Goal: Task Accomplishment & Management: Complete application form

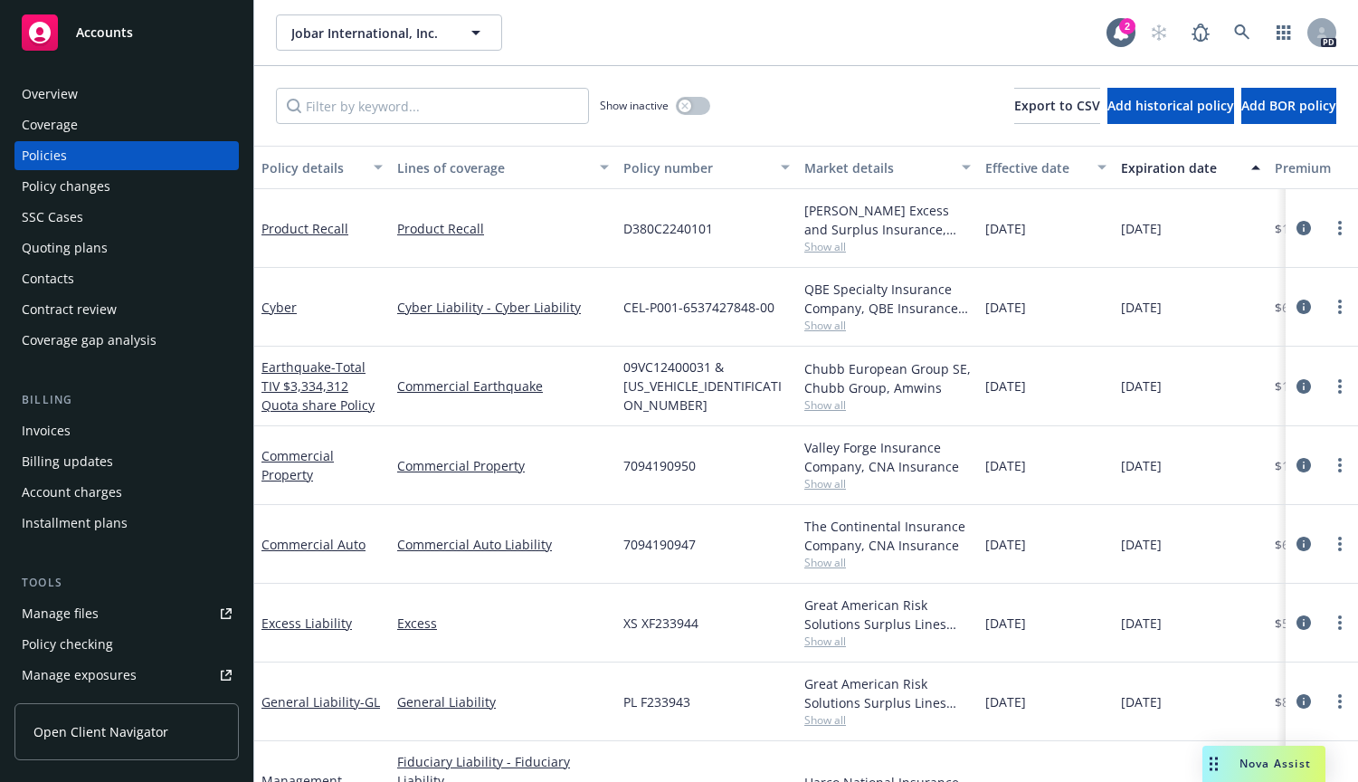
click at [61, 608] on div "Manage files" at bounding box center [60, 613] width 77 height 29
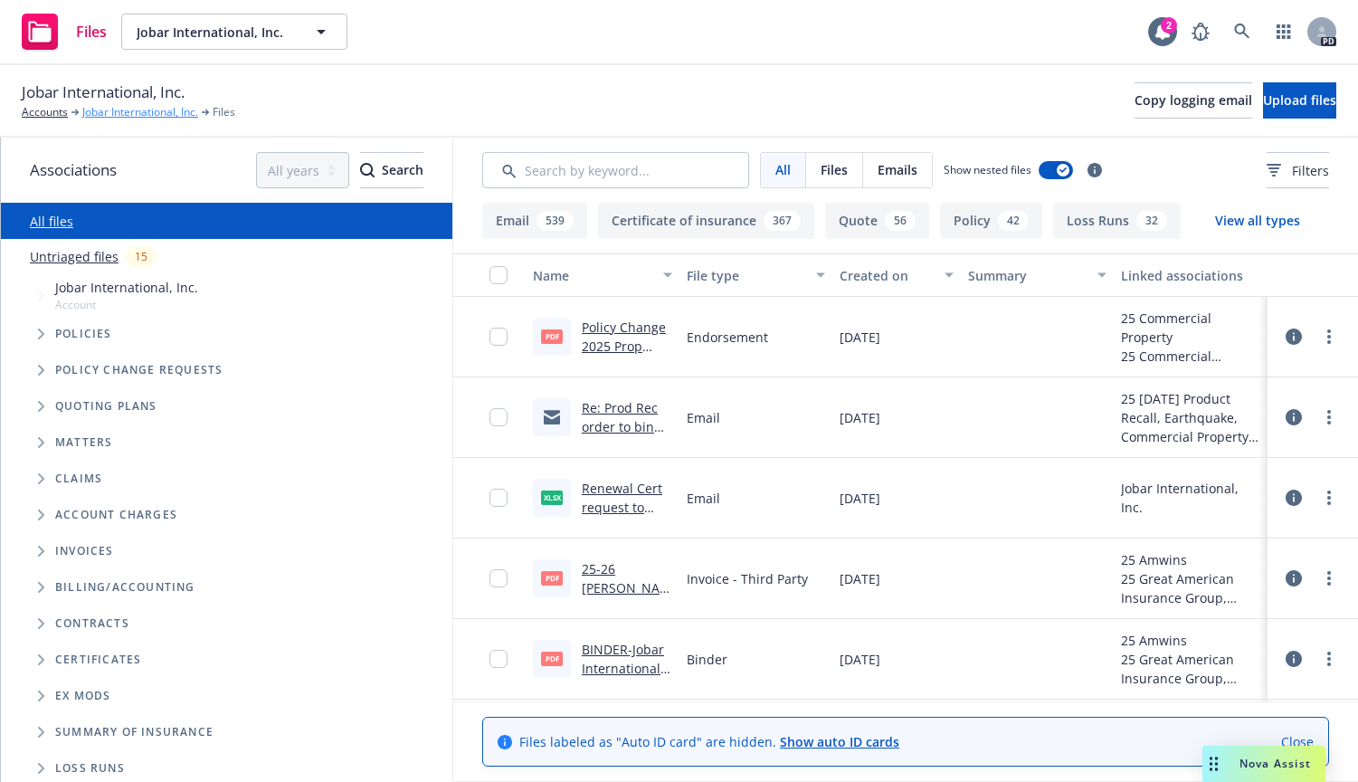
click at [145, 109] on link "Jobar International, Inc." at bounding box center [140, 112] width 116 height 16
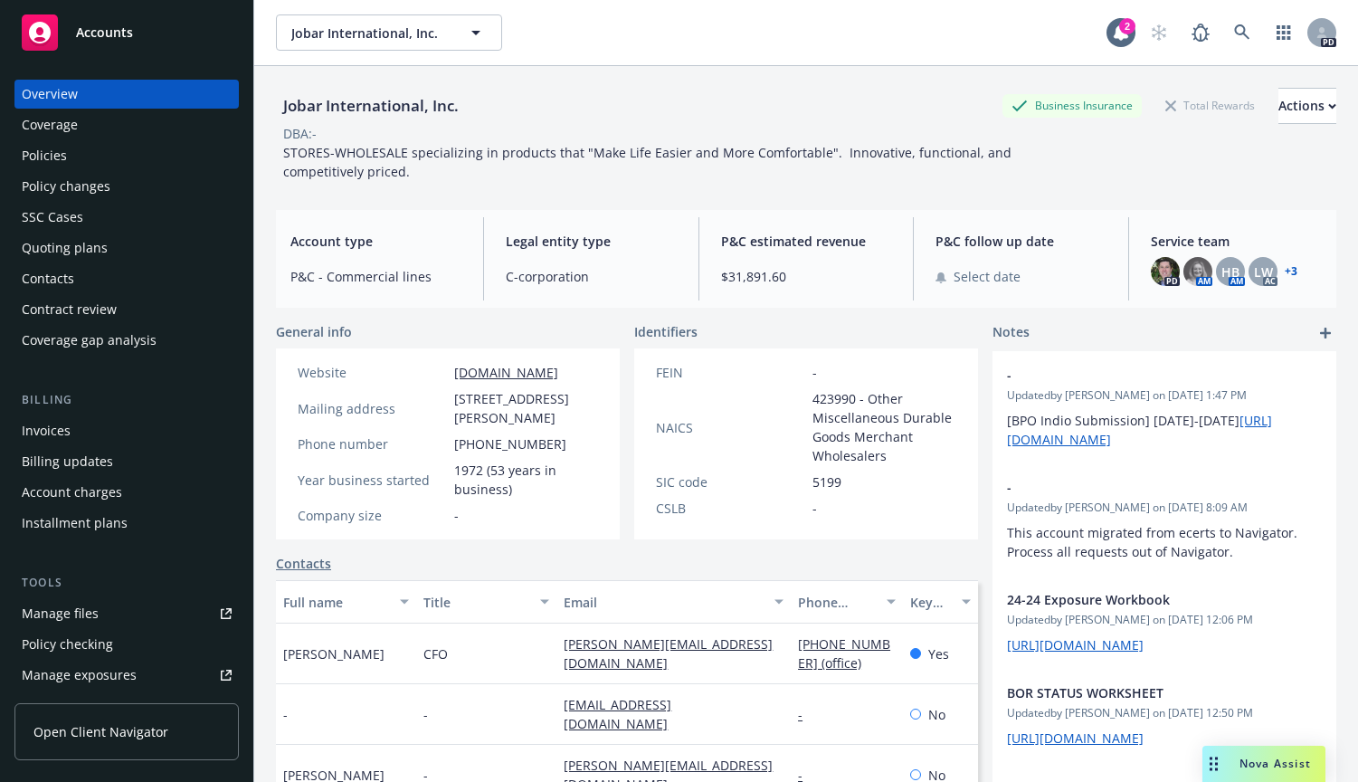
click at [35, 156] on div "Policies" at bounding box center [44, 155] width 45 height 29
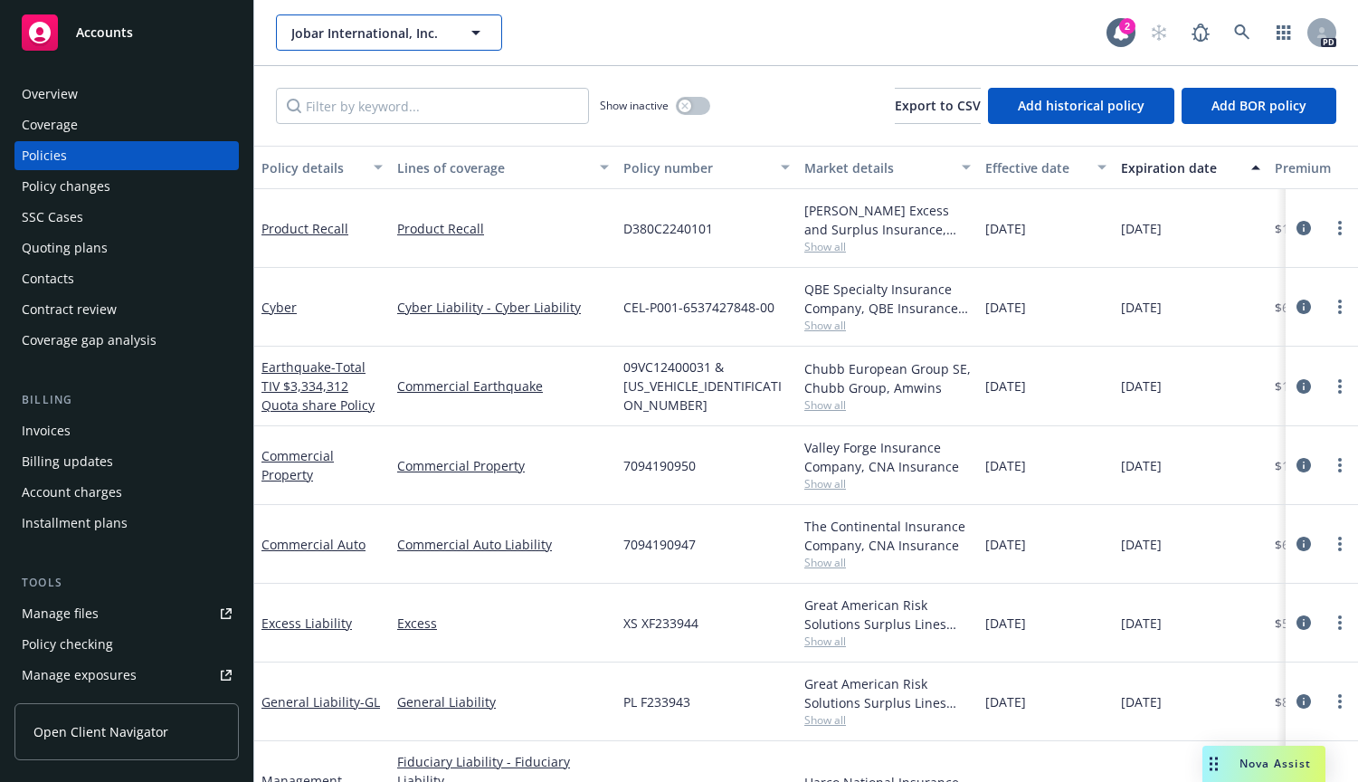
click at [474, 38] on icon "button" at bounding box center [476, 33] width 22 height 22
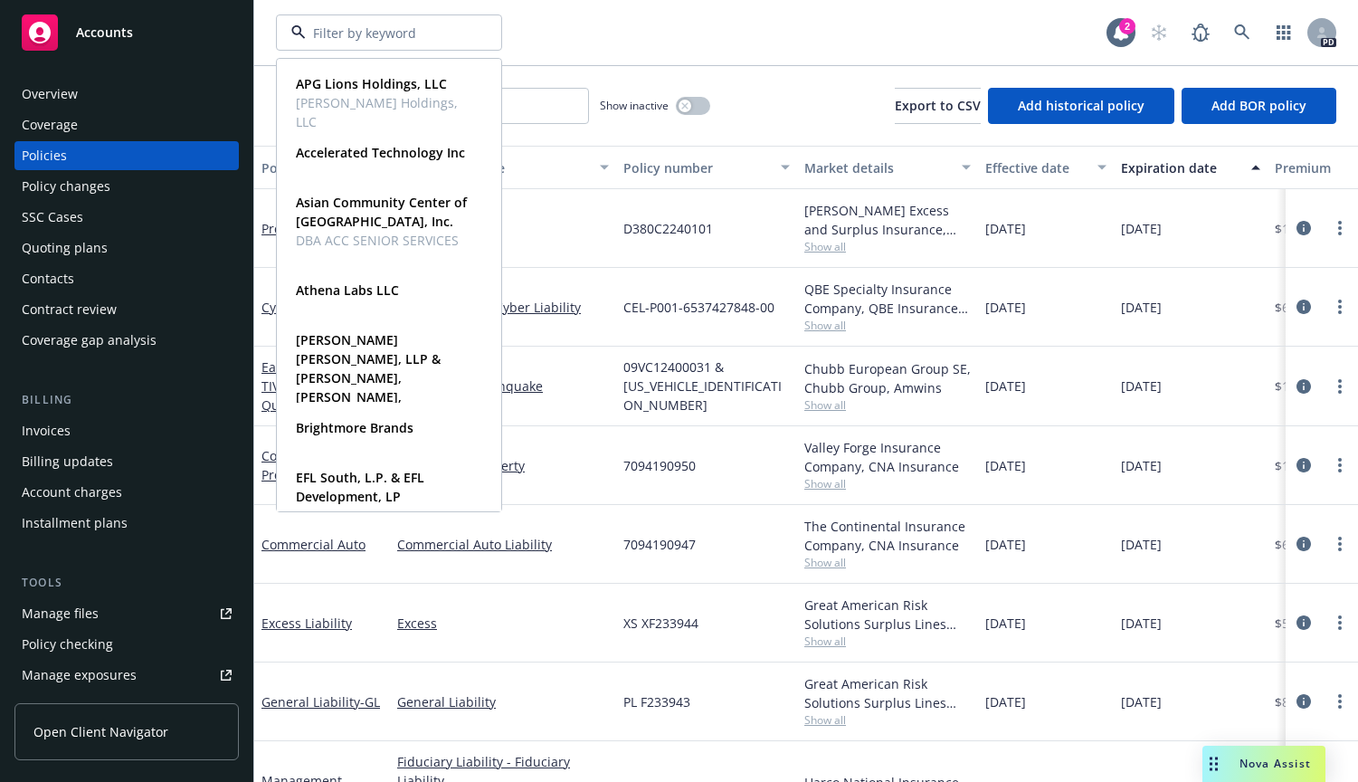
click at [349, 33] on input at bounding box center [385, 33] width 159 height 19
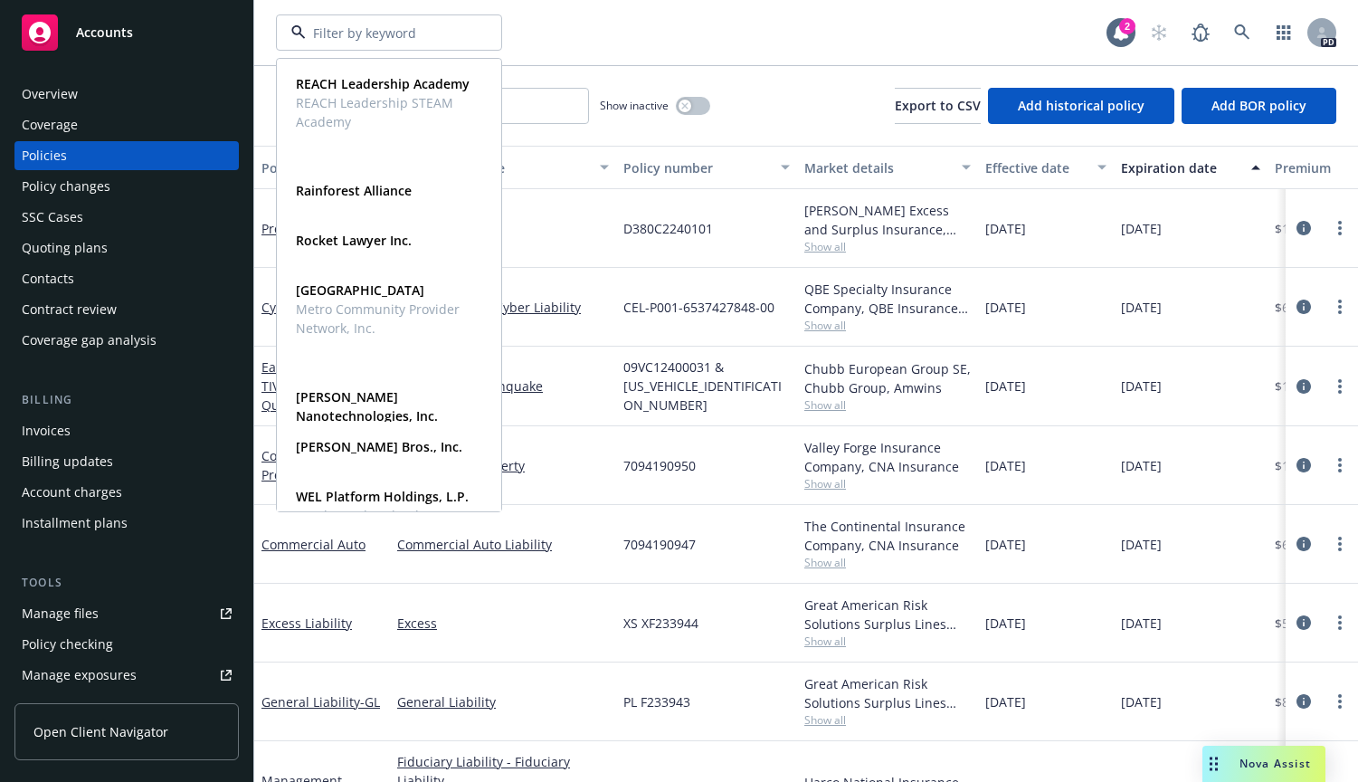
scroll to position [1114, 0]
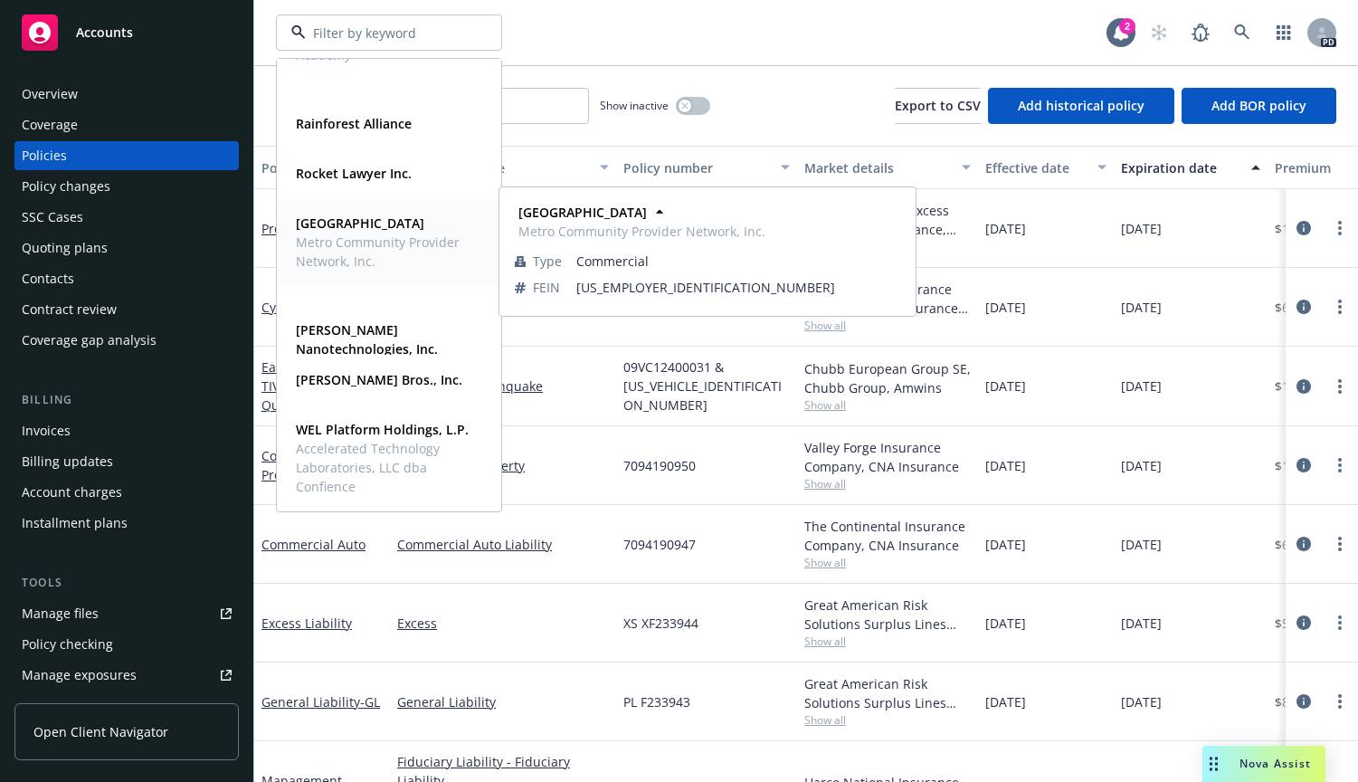
click at [316, 230] on strong "[GEOGRAPHIC_DATA]" at bounding box center [360, 222] width 128 height 17
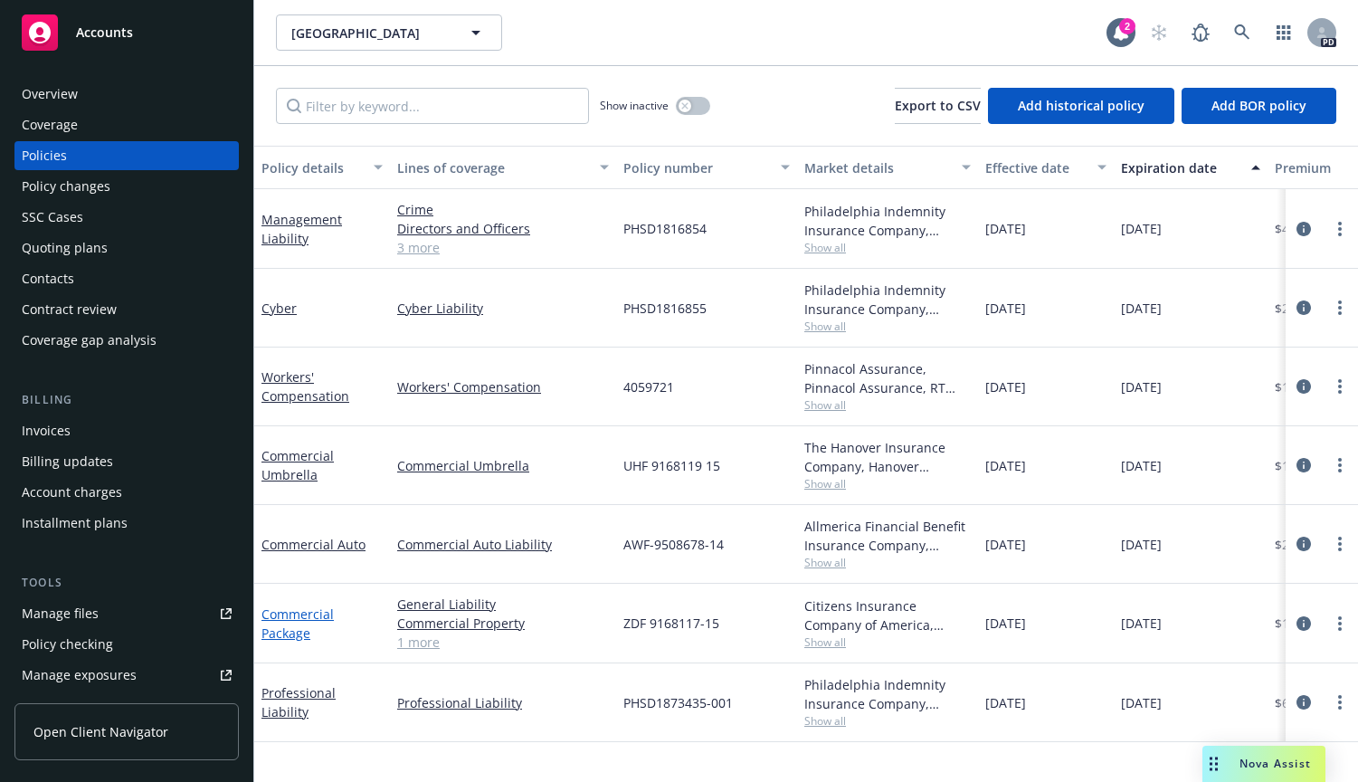
click at [286, 615] on link "Commercial Package" at bounding box center [297, 623] width 72 height 36
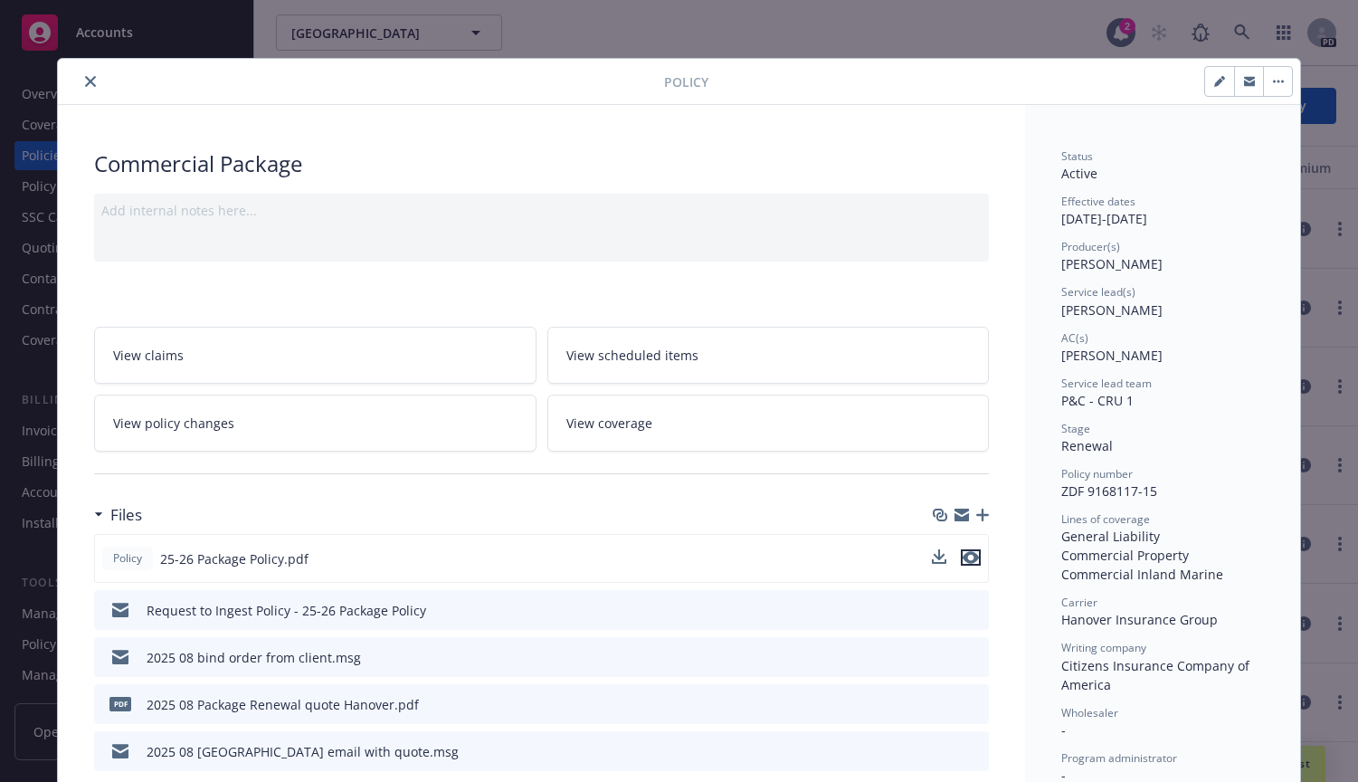
click at [964, 554] on icon "preview file" at bounding box center [970, 557] width 16 height 13
click at [967, 751] on icon "preview file" at bounding box center [971, 750] width 16 height 13
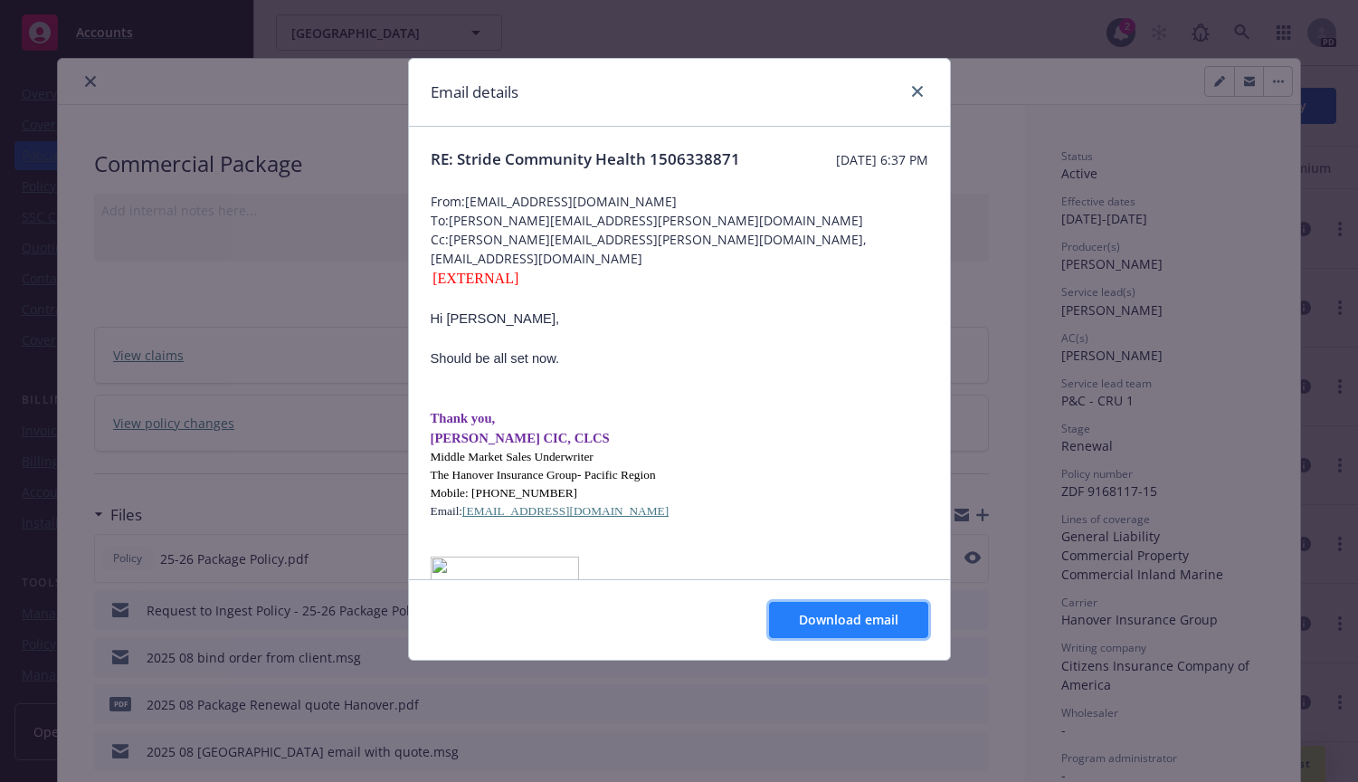
click at [825, 613] on span "Download email" at bounding box center [848, 619] width 99 height 17
click at [920, 90] on icon "close" at bounding box center [917, 91] width 11 height 11
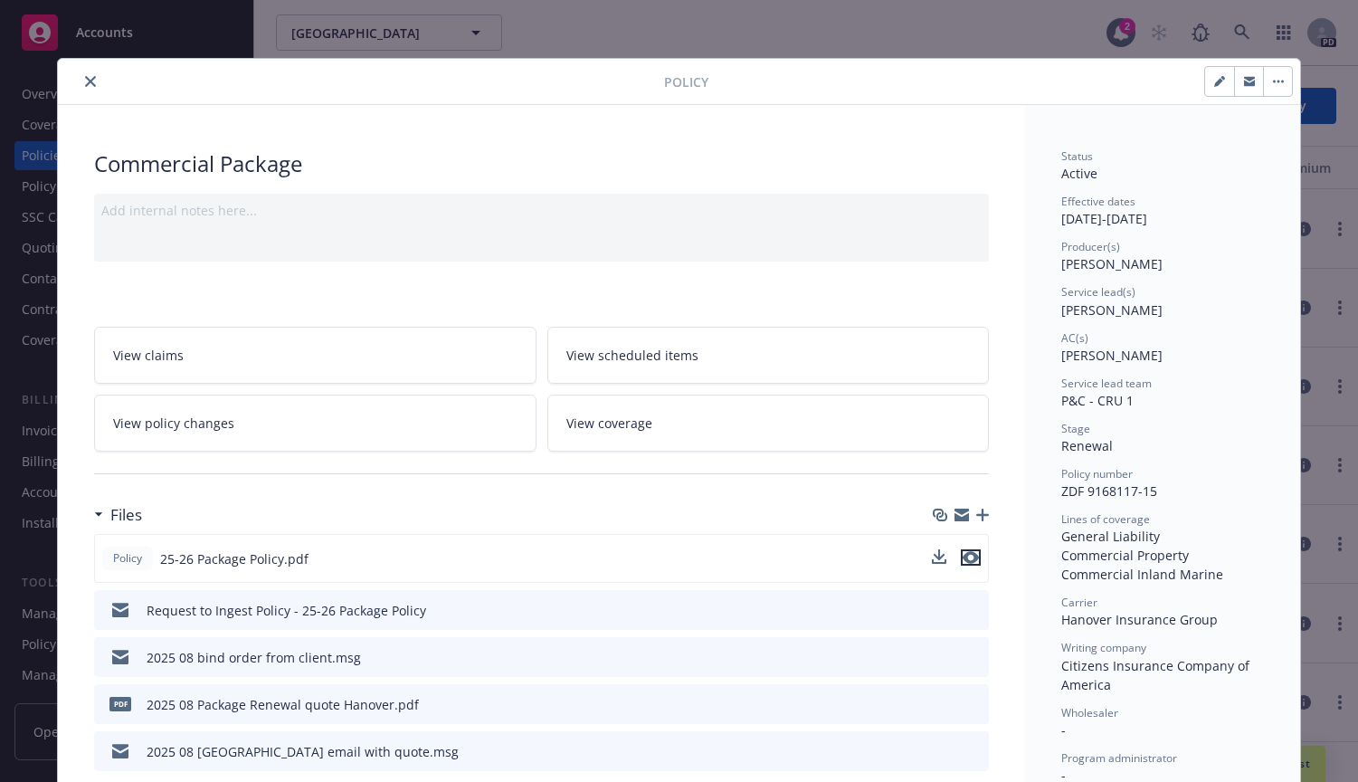
click at [968, 555] on icon "preview file" at bounding box center [970, 557] width 16 height 13
click at [85, 77] on icon "close" at bounding box center [90, 81] width 11 height 11
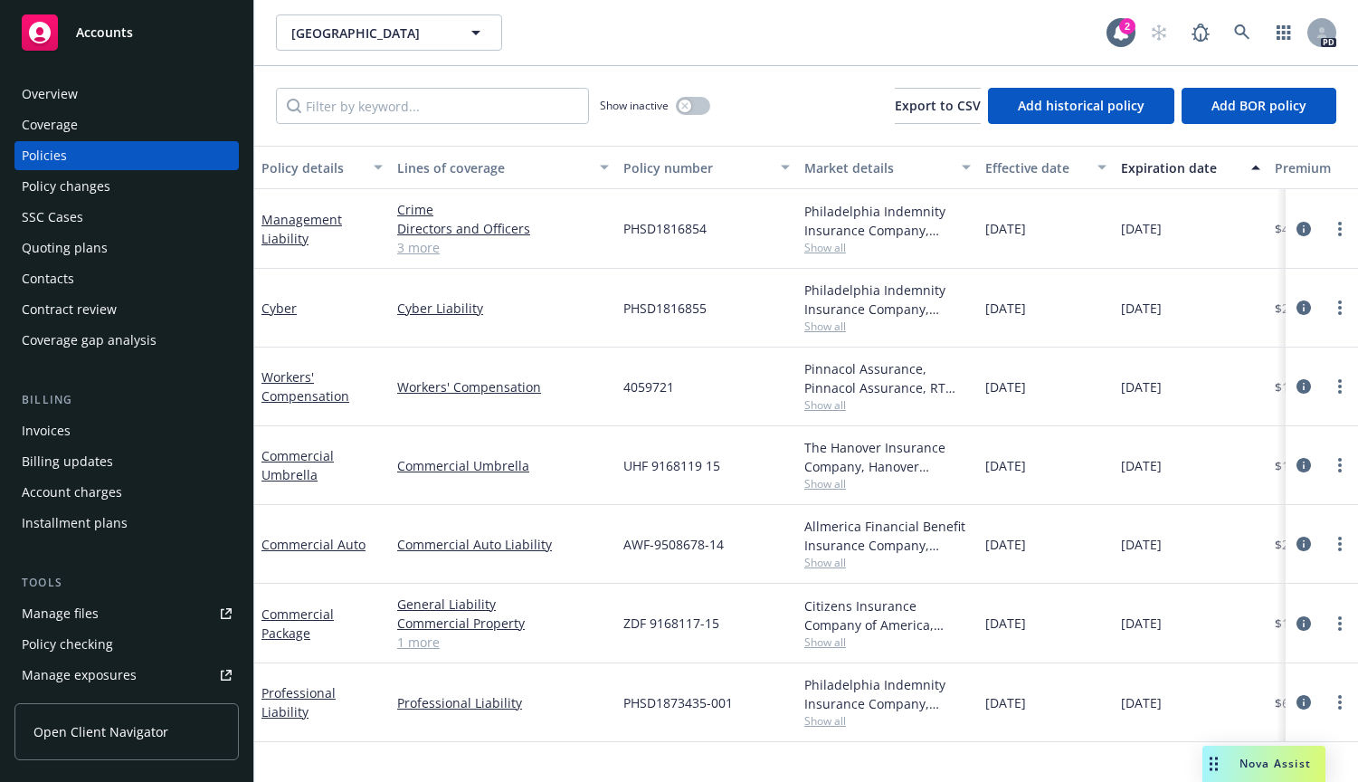
click at [54, 183] on div "Policy changes" at bounding box center [66, 186] width 89 height 29
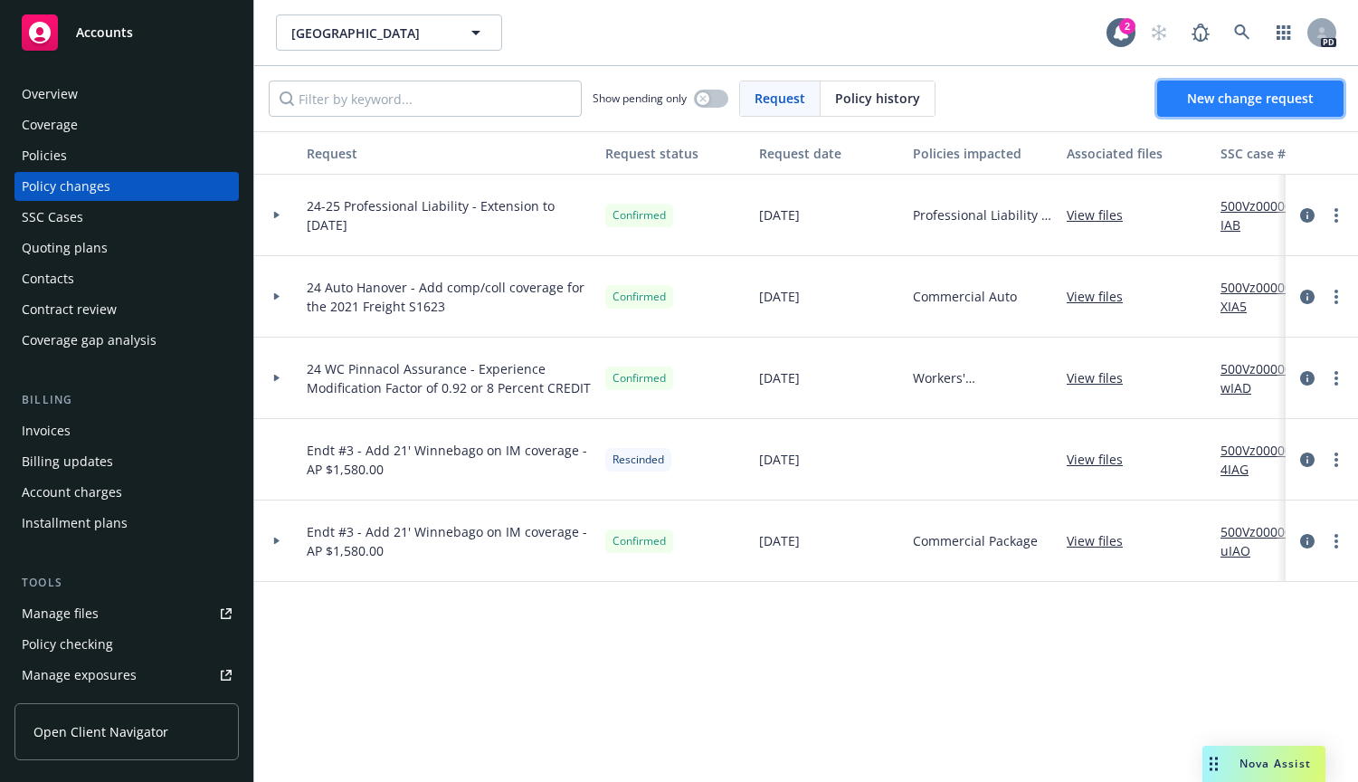
click at [1244, 94] on span "New change request" at bounding box center [1250, 98] width 127 height 17
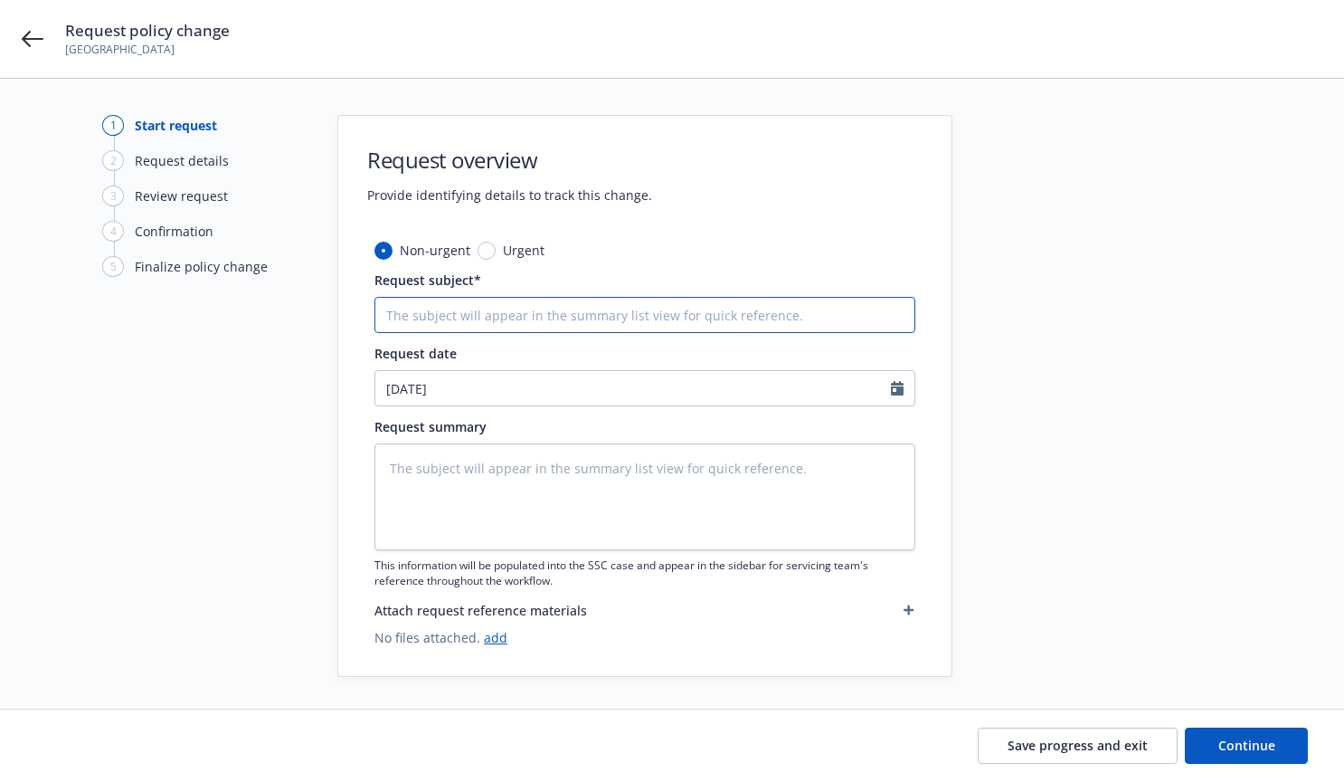
click at [513, 312] on input "Request subject*" at bounding box center [644, 315] width 541 height 36
type textarea "x"
type input "A"
type textarea "x"
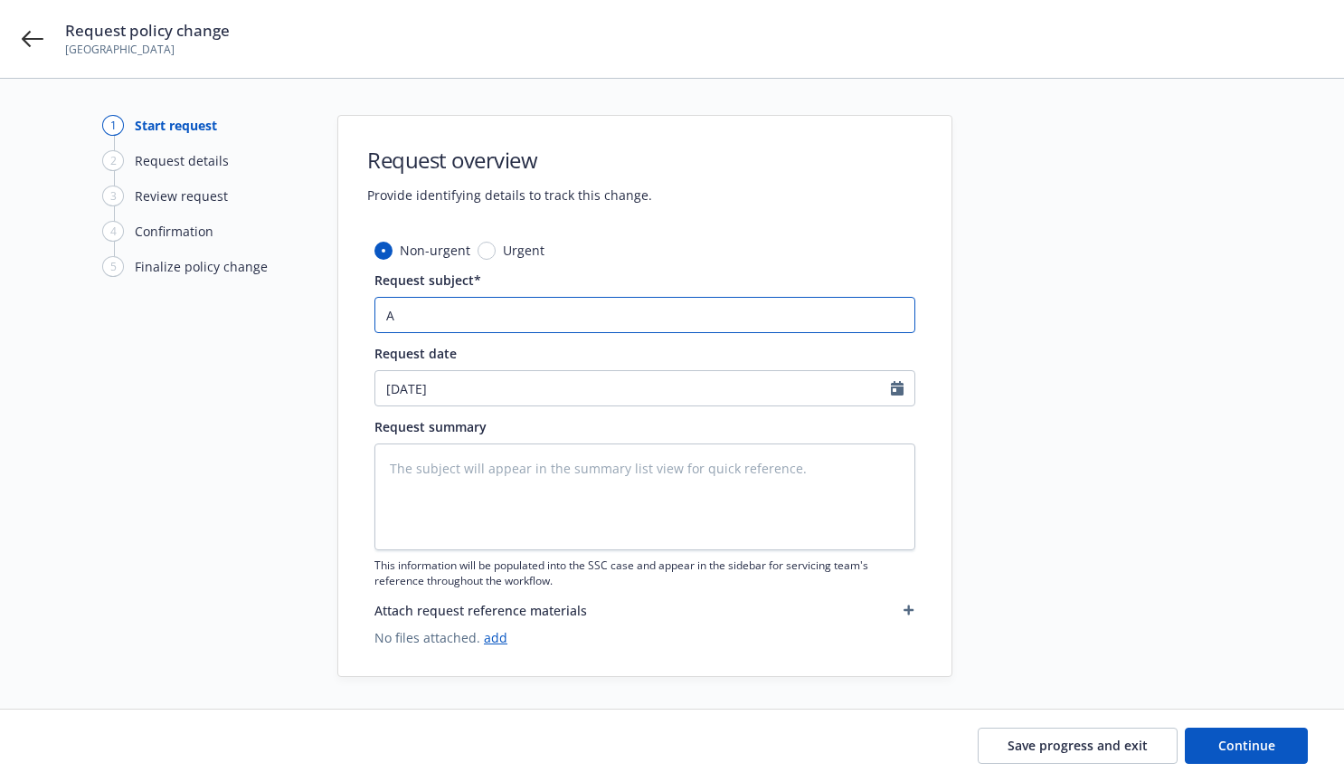
type input "Ad"
type textarea "x"
type input "Add"
type textarea "x"
type input "Addi"
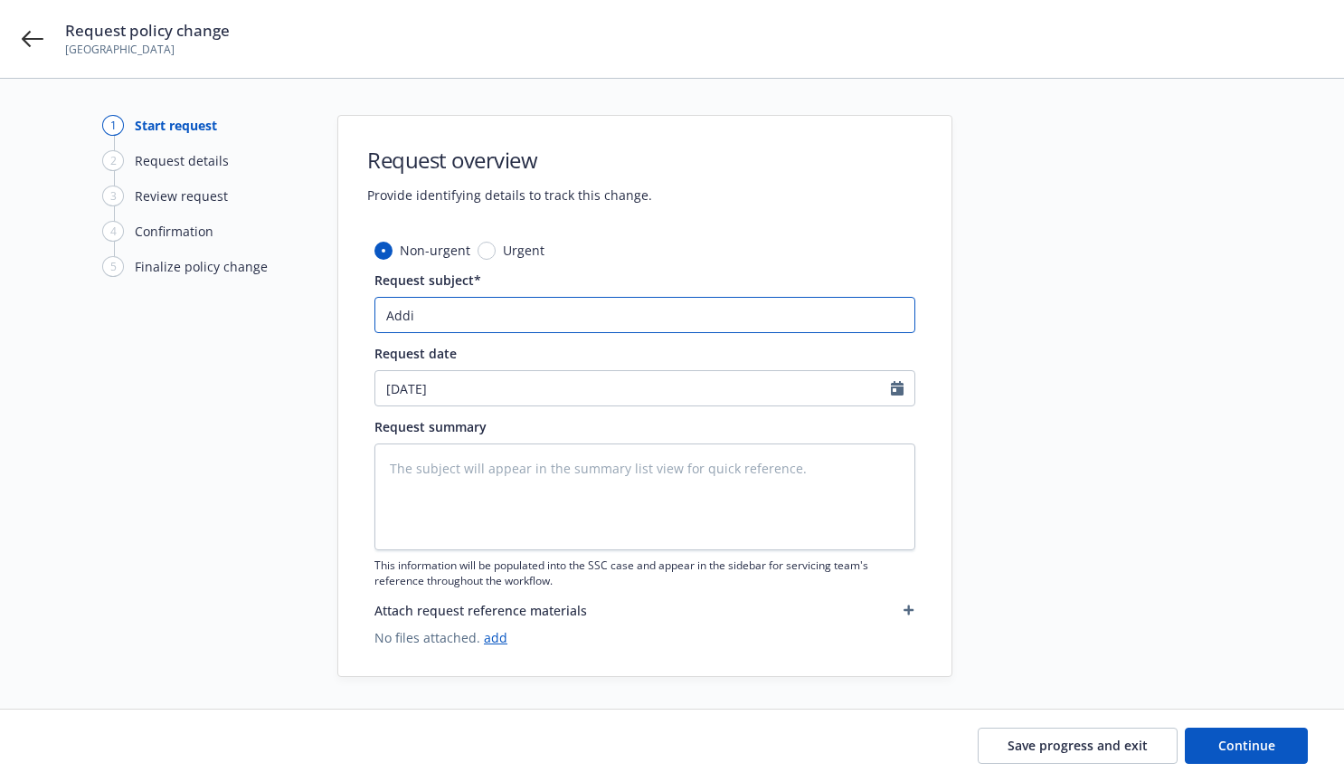
type textarea "x"
type input "Addin"
type textarea "x"
type input "Adding"
type textarea "x"
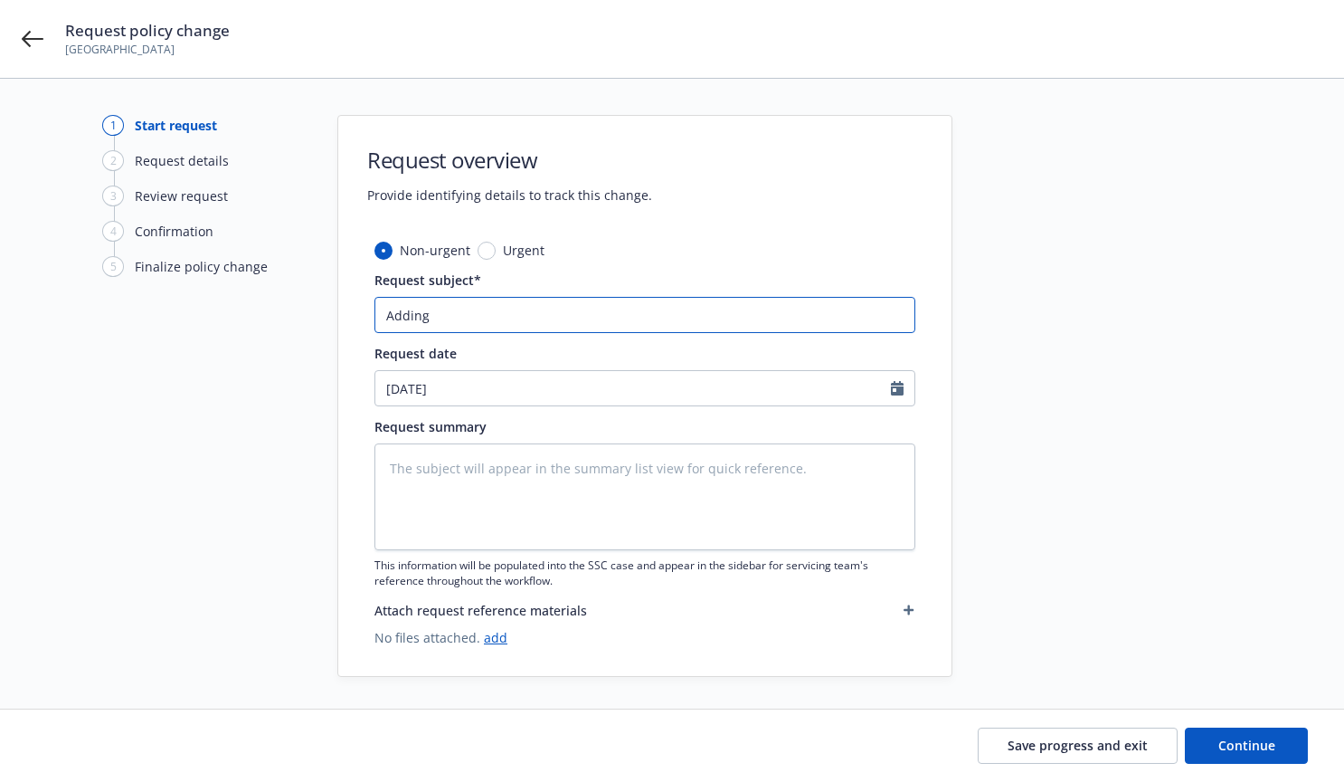
type input "Adding"
type textarea "x"
type input "Adding S"
type textarea "x"
type input "Adding Se"
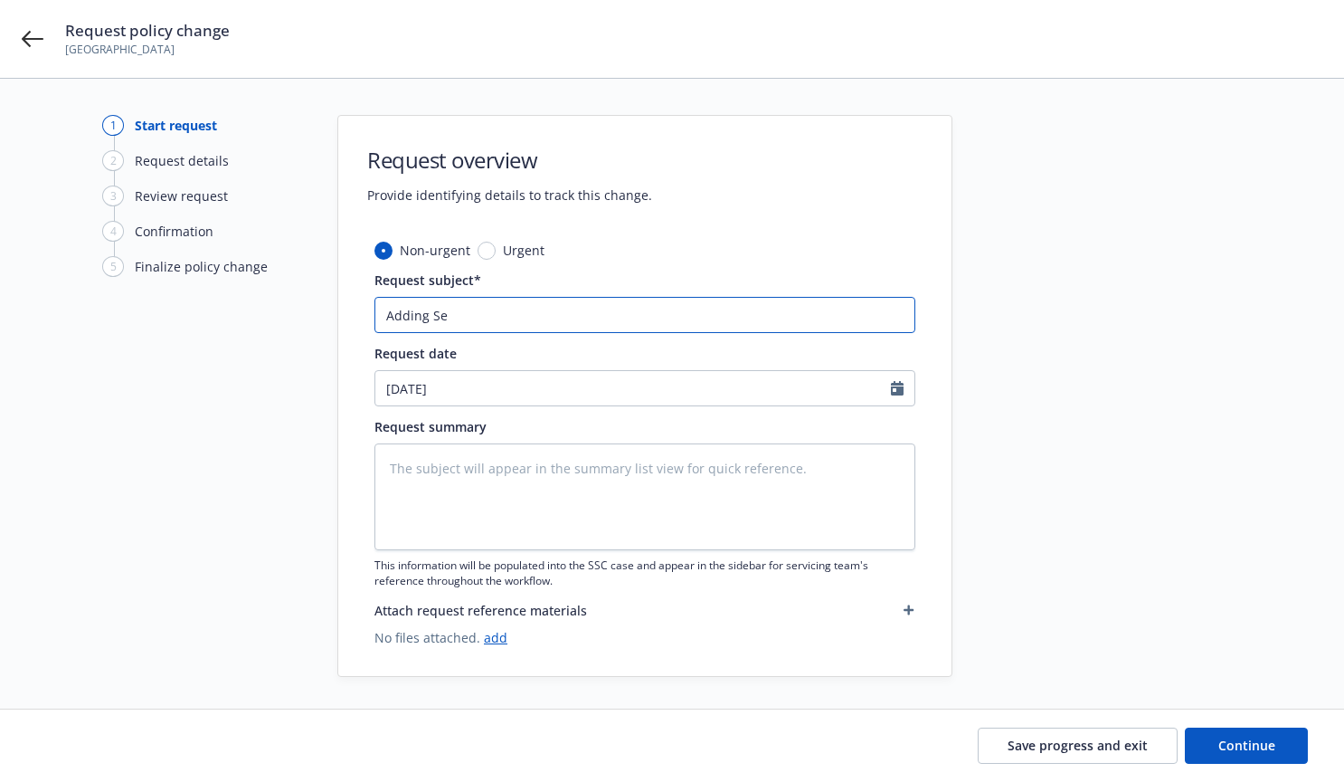
type textarea "x"
type input "Adding Sel"
type textarea "x"
type input "Adding Self"
type textarea "x"
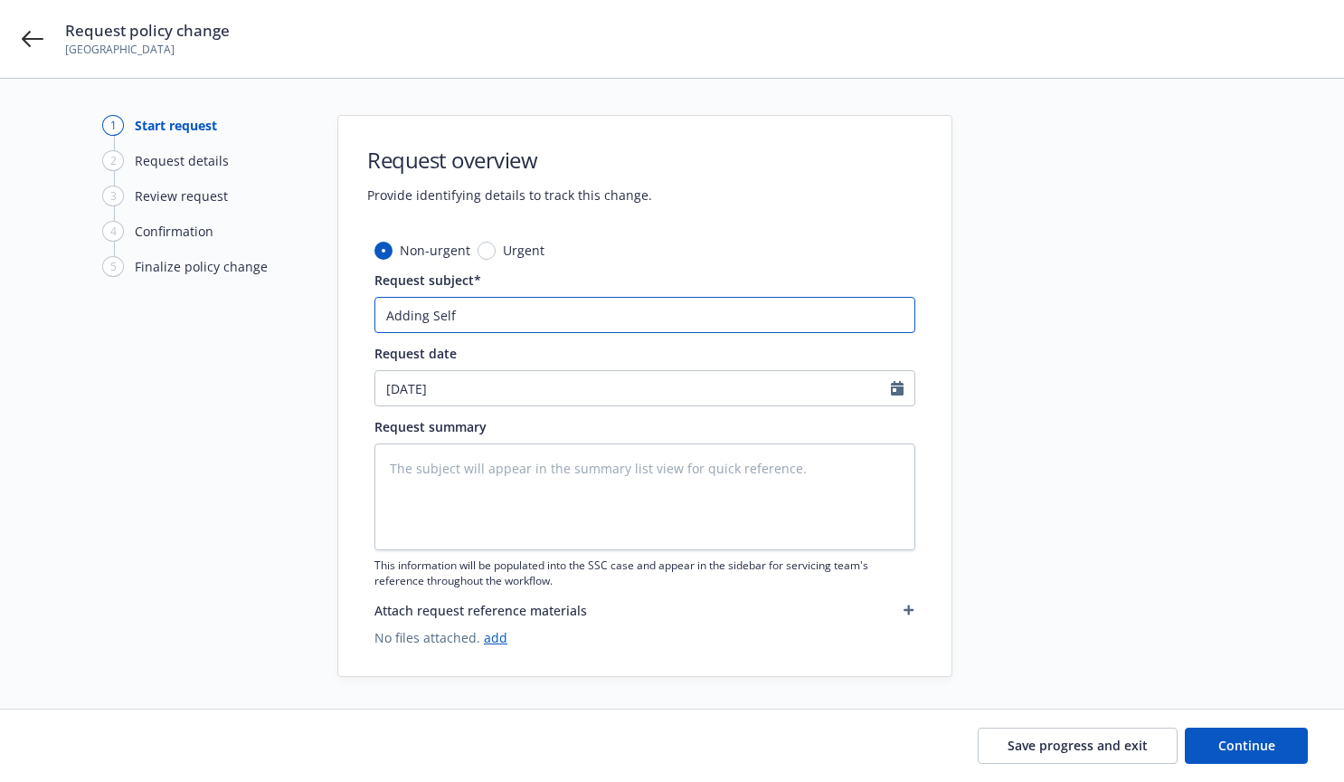
type input "Adding Self-"
type textarea "x"
type input "Adding Self-H"
type textarea "x"
type input "Adding Self-He"
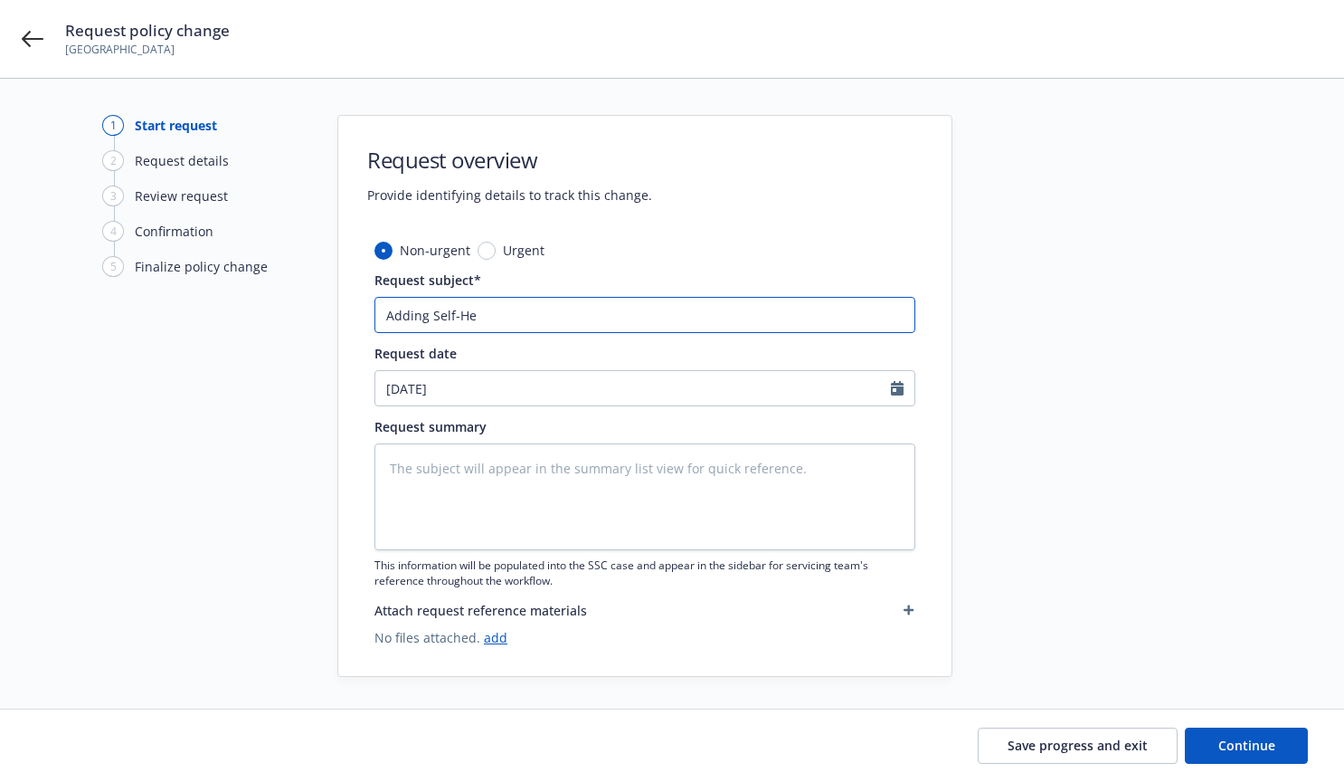
type textarea "x"
type input "Adding Self-Help"
type textarea "x"
type input "Adding Self-Help0"
type textarea "x"
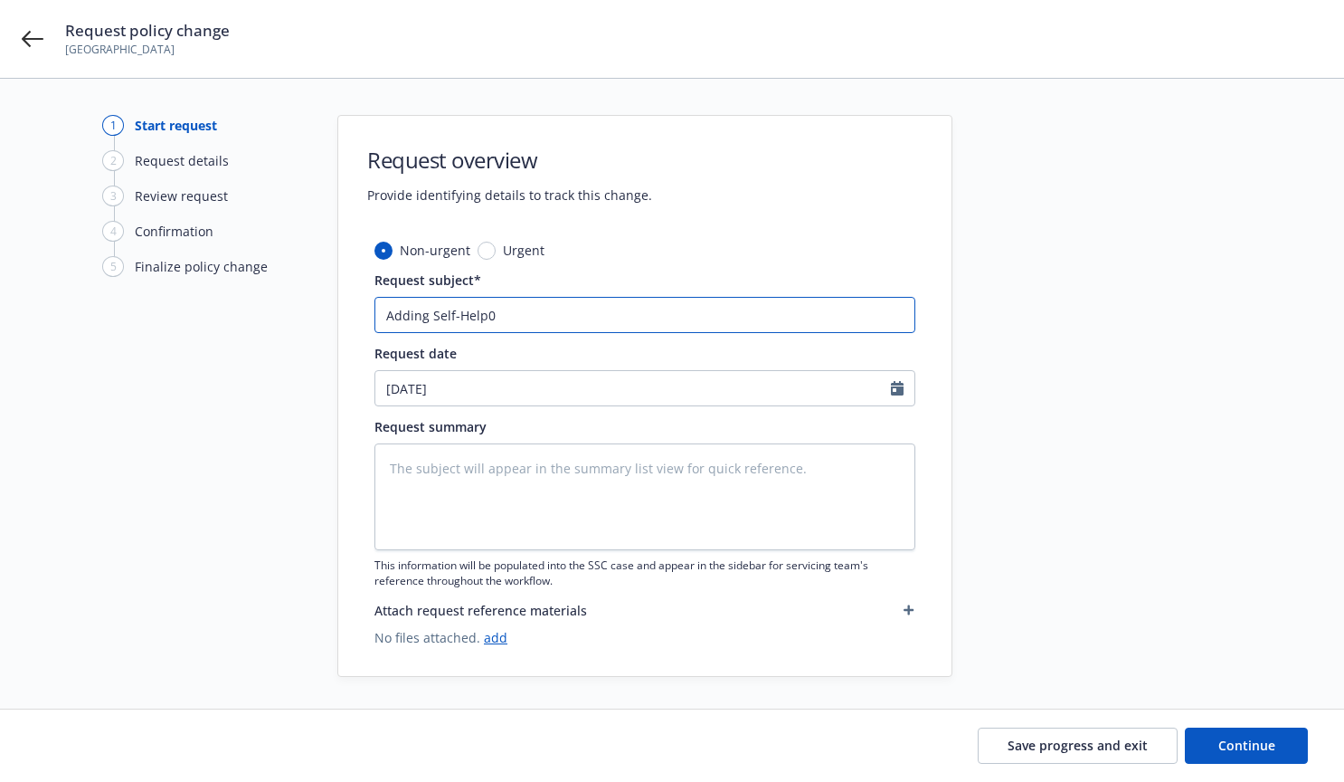
type input "Adding Self-Help0"
type textarea "x"
type input "Adding Self-Help0 V"
type textarea "x"
type input "Adding Self-Help0 Ve"
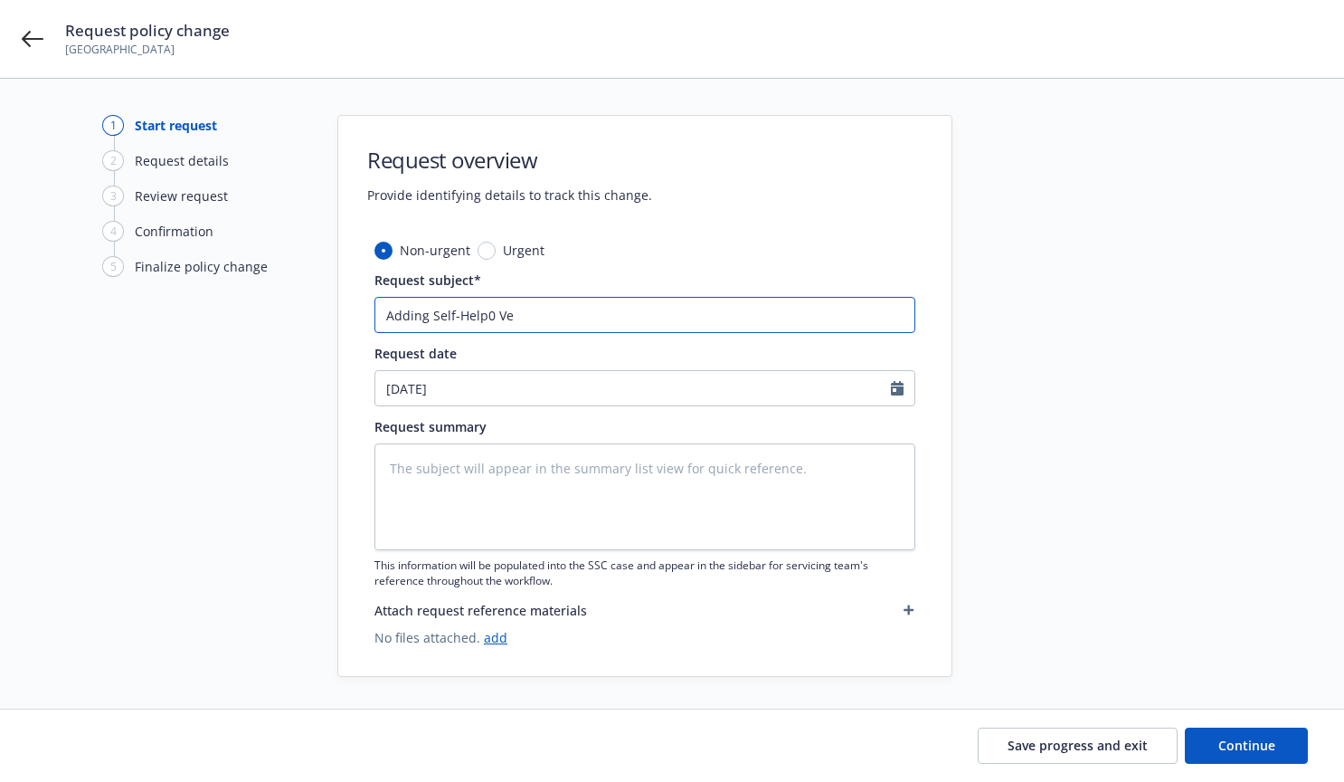
type textarea "x"
type input "Adding Self-Help0 Ven"
type textarea "x"
type input "Adding Self-Help0 Vent"
type textarea "x"
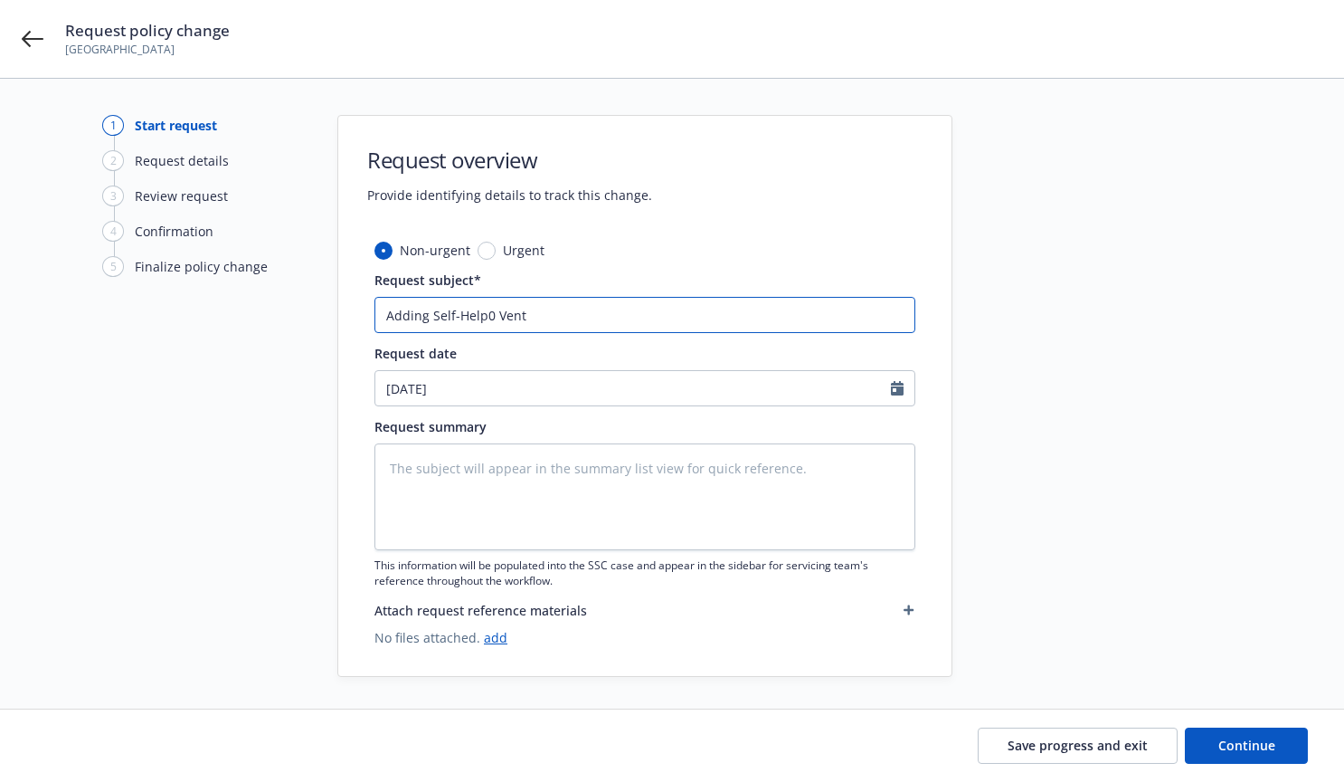
type input "Adding Self-Help0 Ventu"
type textarea "x"
type input "Adding Self-Help0 Ventur"
type textarea "x"
type input "Adding Self-Help0 Venture"
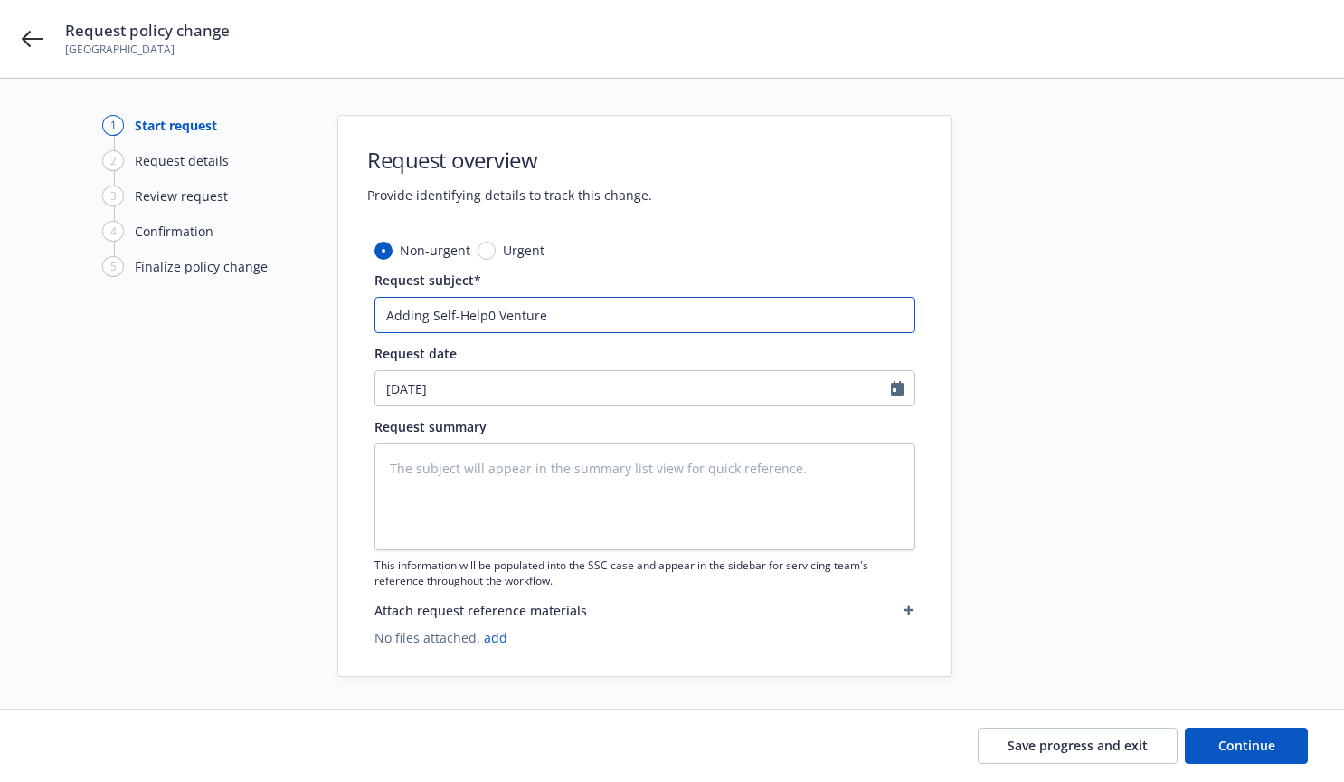
type textarea "x"
type input "Adding Self-Help0 Ventures"
type textarea "x"
type input "Adding Self-Help0 Ventures"
type textarea "x"
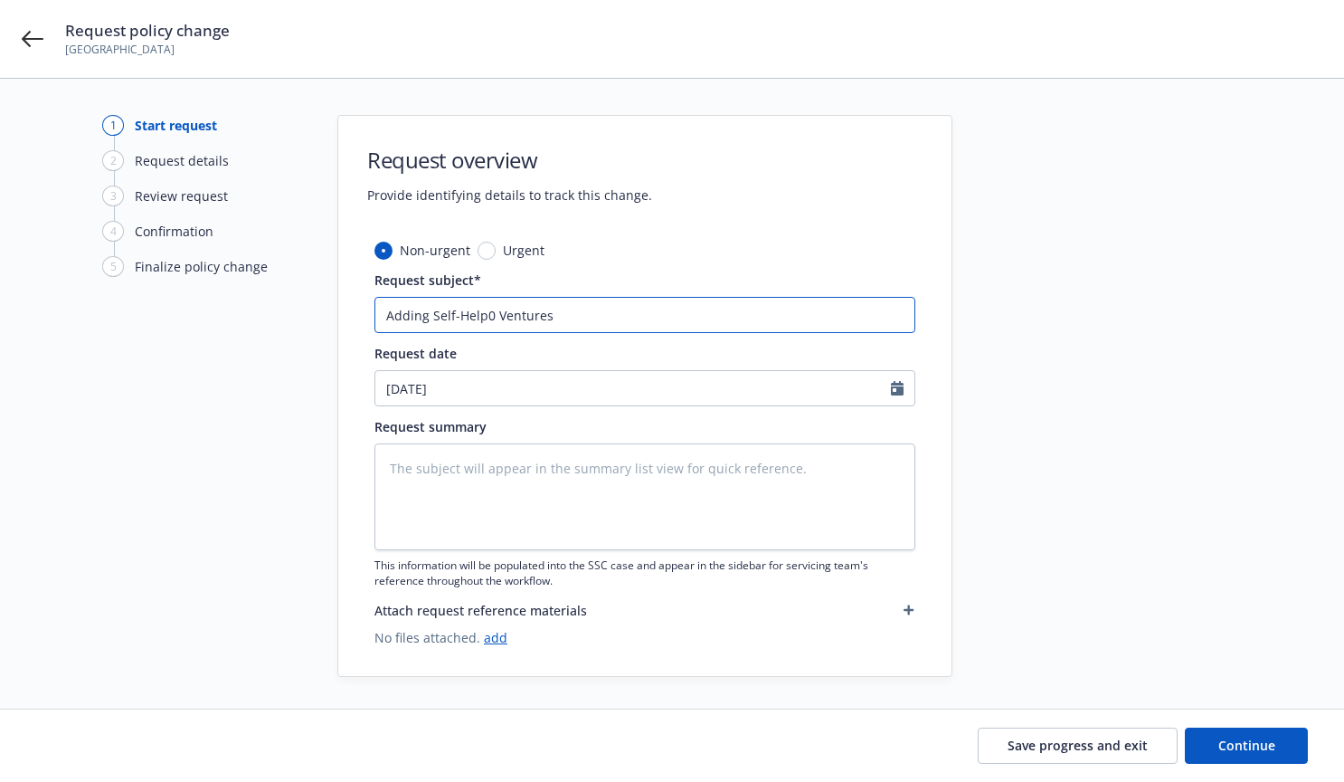
type input "Adding Self-Help0 Ventures a"
type textarea "x"
type input "Adding Self-Help0 Ventures as"
type textarea "x"
type input "Adding Self-Help0 Ventures as"
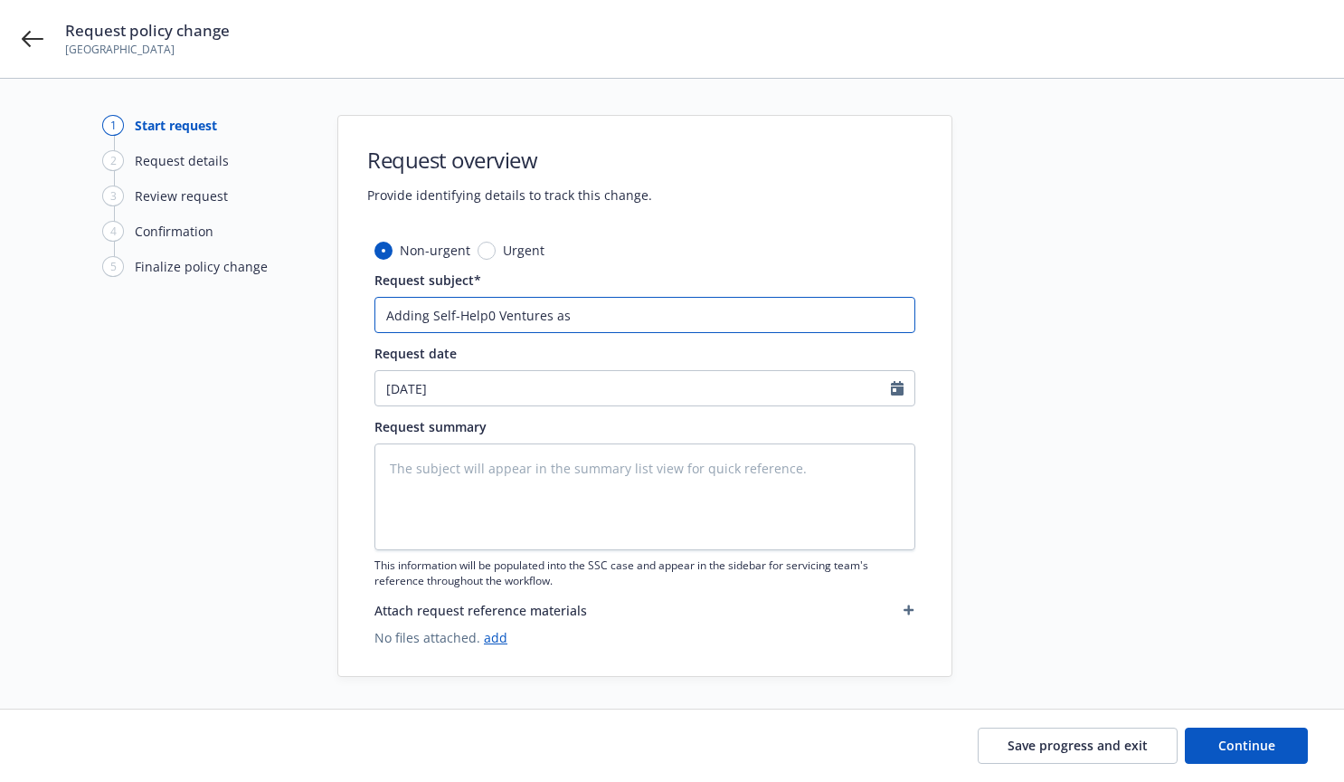
type textarea "x"
type input "Adding Self-Help0 Ventures as M"
type textarea "x"
type input "Adding Self-Help0 Ventures as Mo"
type textarea "x"
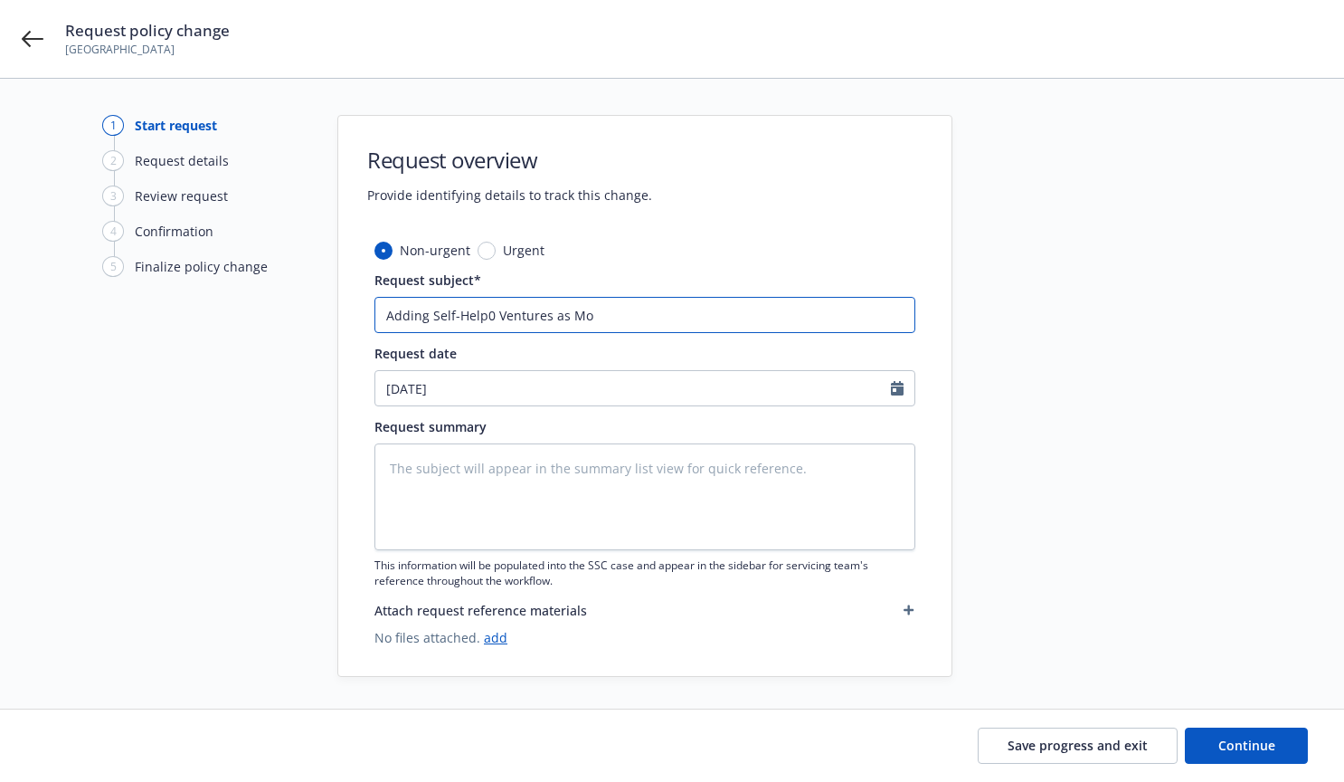
type input "Adding Self-Help0 Ventures as Mor"
type textarea "x"
type input "Adding Self-Help0 Ventures as Mort"
type textarea "x"
type input "Adding Self-Help0 Ventures as Mortg"
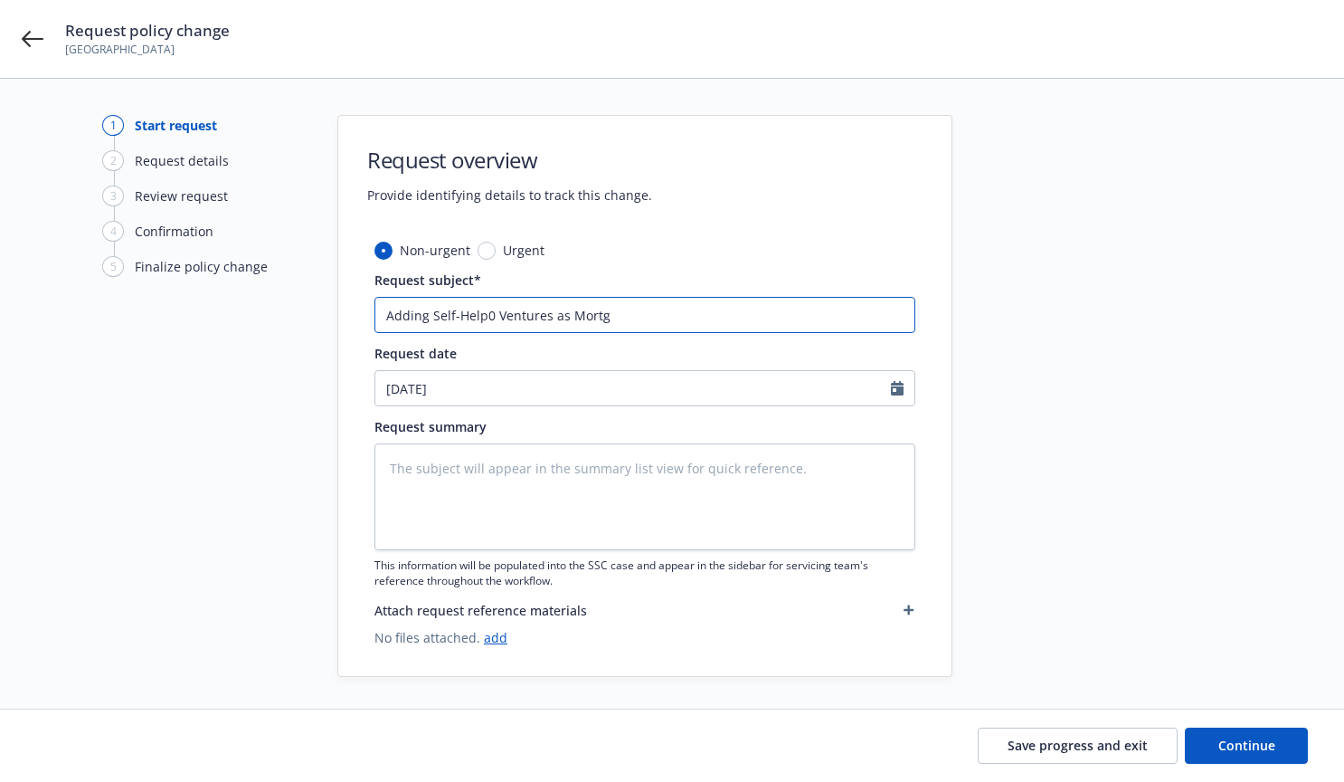
type textarea "x"
type input "Adding Self-Help0 Ventures as Mortga"
type textarea "x"
type input "Adding Self-Help0 Ventures as Mortgag"
type textarea "x"
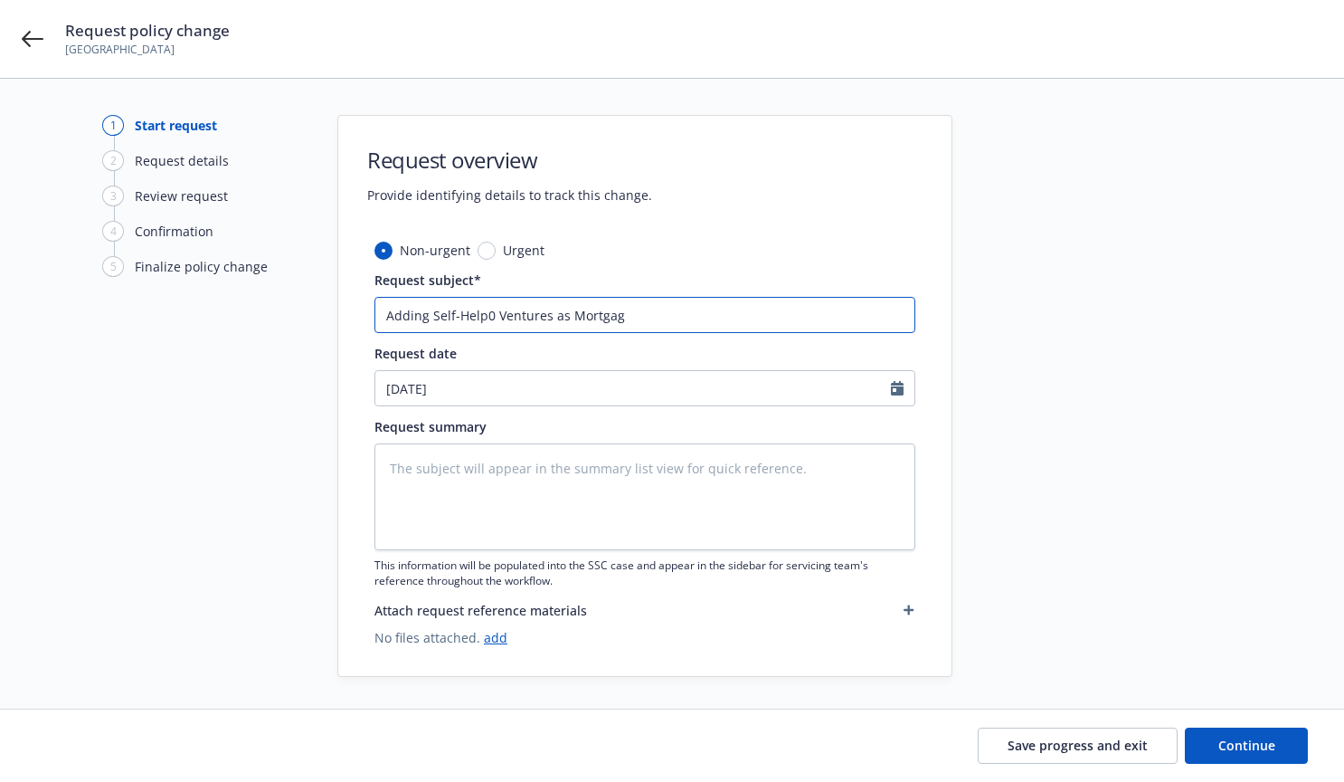
type input "Adding Self-Help0 Ventures as Mortgage"
type textarea "x"
type input "Adding Self-Help0 Ventures as Mortgagee"
type textarea "x"
type input "Adding Self-Help0 Ventures as Mortgagee"
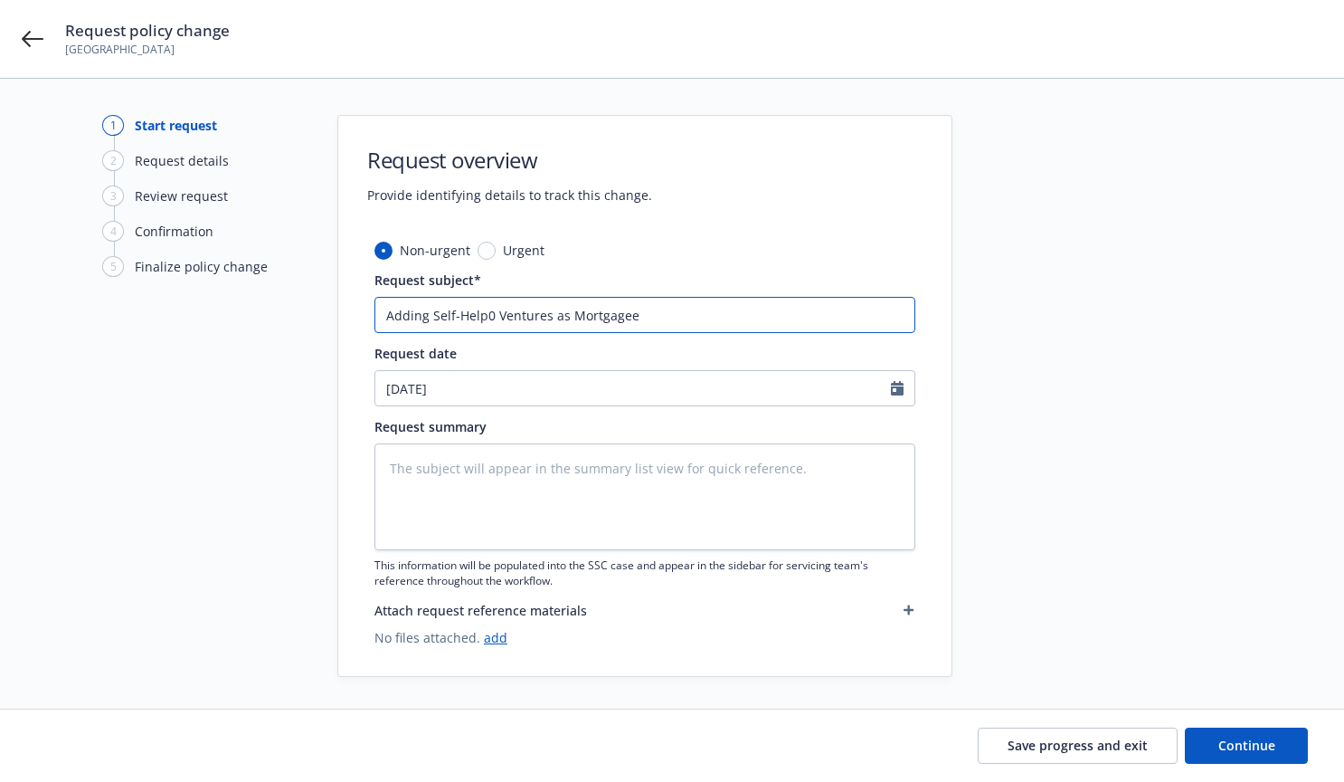
type textarea "x"
type input "Adding Self-Help0 Ventures as Mortgagee a"
type textarea "x"
type input "Adding Self-Help0 Ventures as Mortgagee an"
type textarea "x"
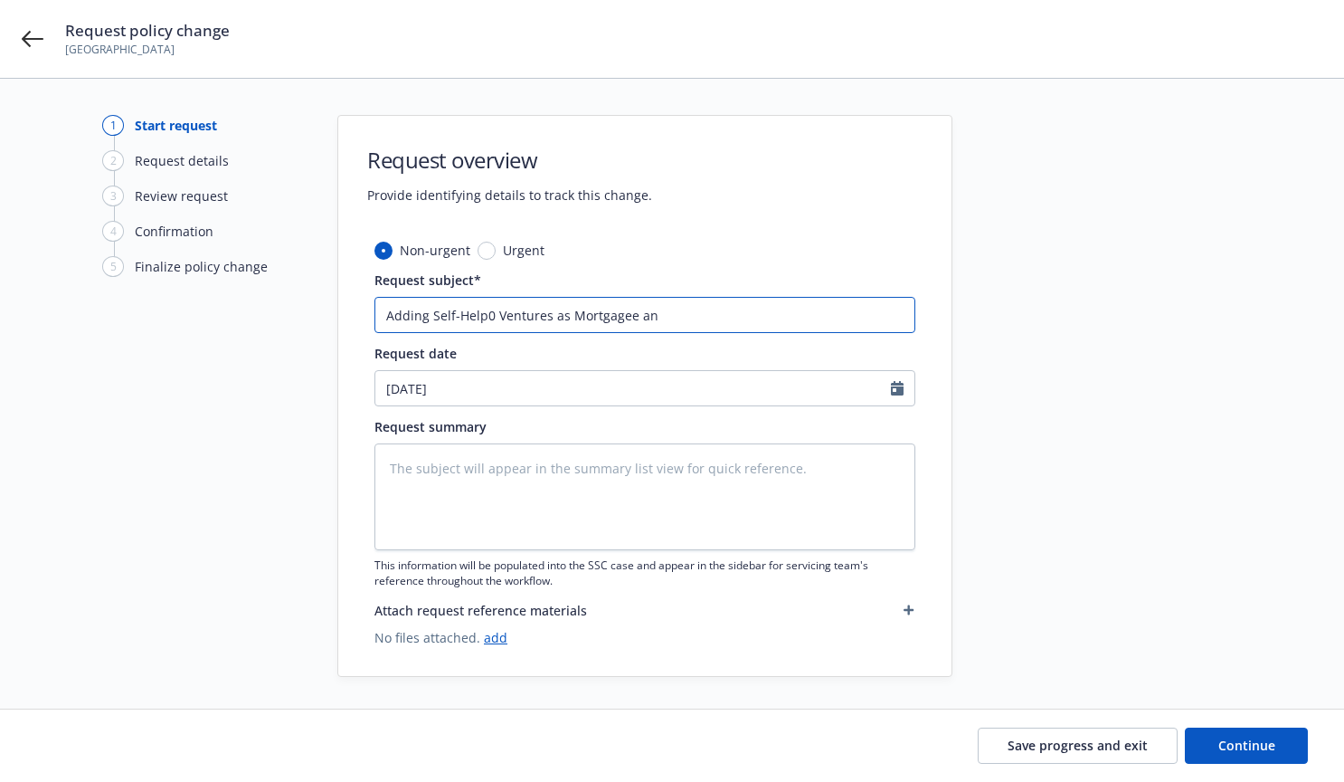
type input "Adding Self-Help0 Ventures as Mortgagee and"
type textarea "x"
type input "Adding Self-Help0 Ventures as Mortgagee and"
type textarea "x"
type input "Adding Self-Help0 Ventures as Mortgagee and L"
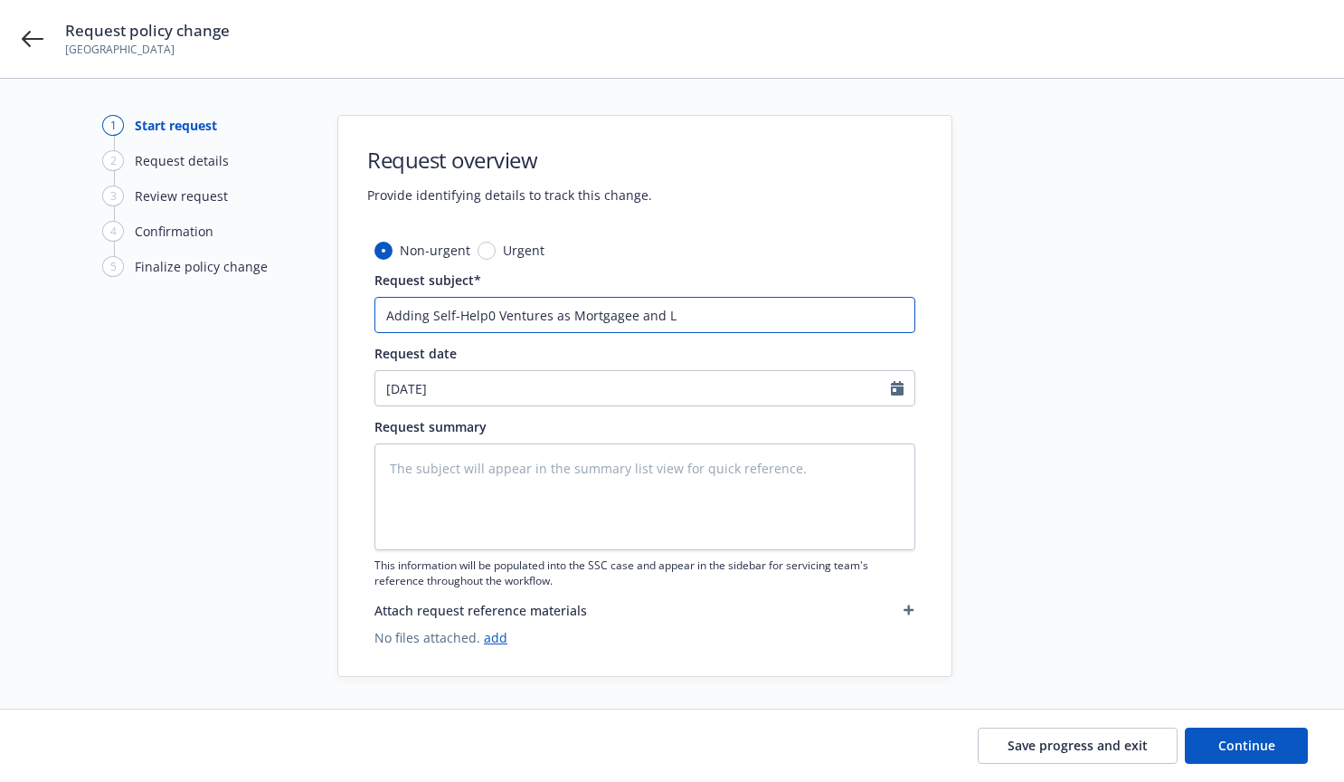
type textarea "x"
type input "Adding Self-Help0 Ventures as Mortgagee and Lo"
type textarea "x"
type input "Adding Self-Help0 Ventures as Mortgagee and Los"
type textarea "x"
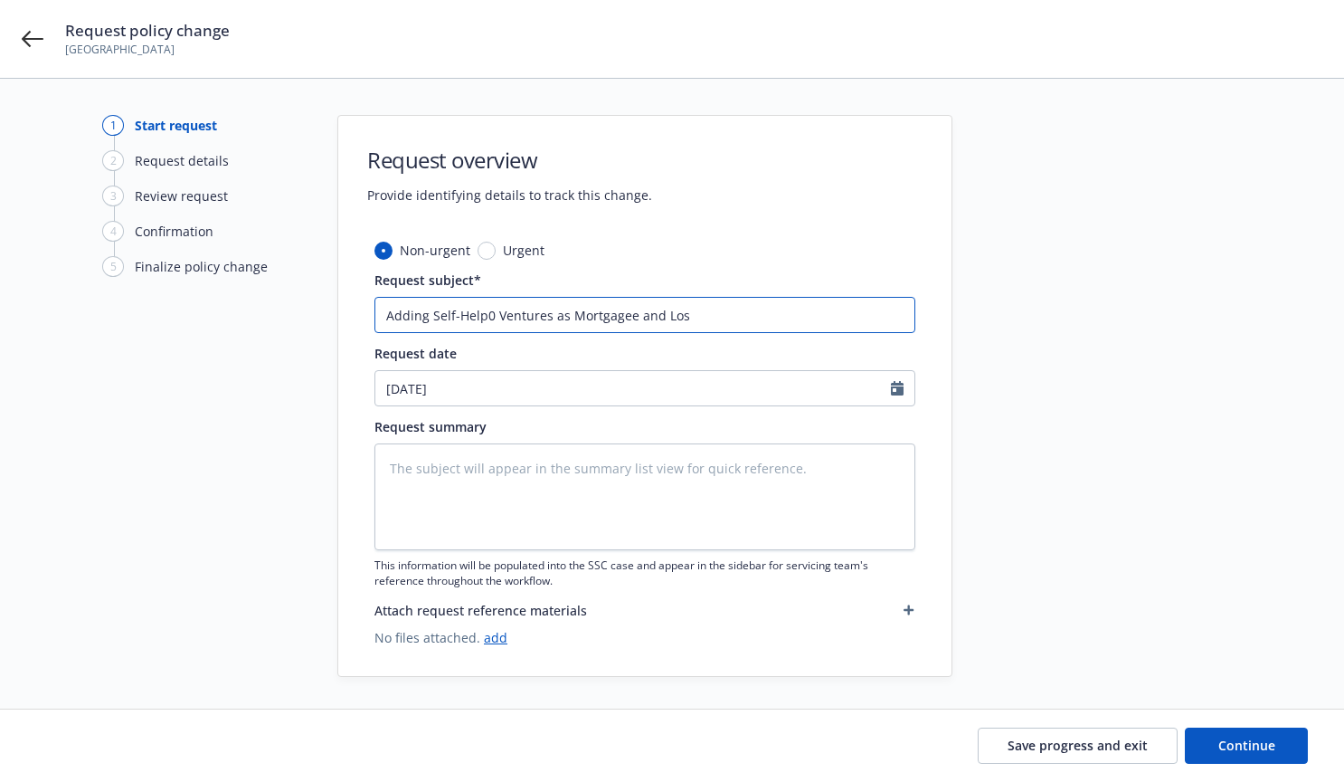
type input "Adding Self-Help0 Ventures as Mortgagee and Loss"
type textarea "x"
type input "Adding Self-Help0 Ventures as Mortgagee and Loss"
type textarea "x"
type input "Adding Self-Help0 Ventures as Mortgagee and Loss P"
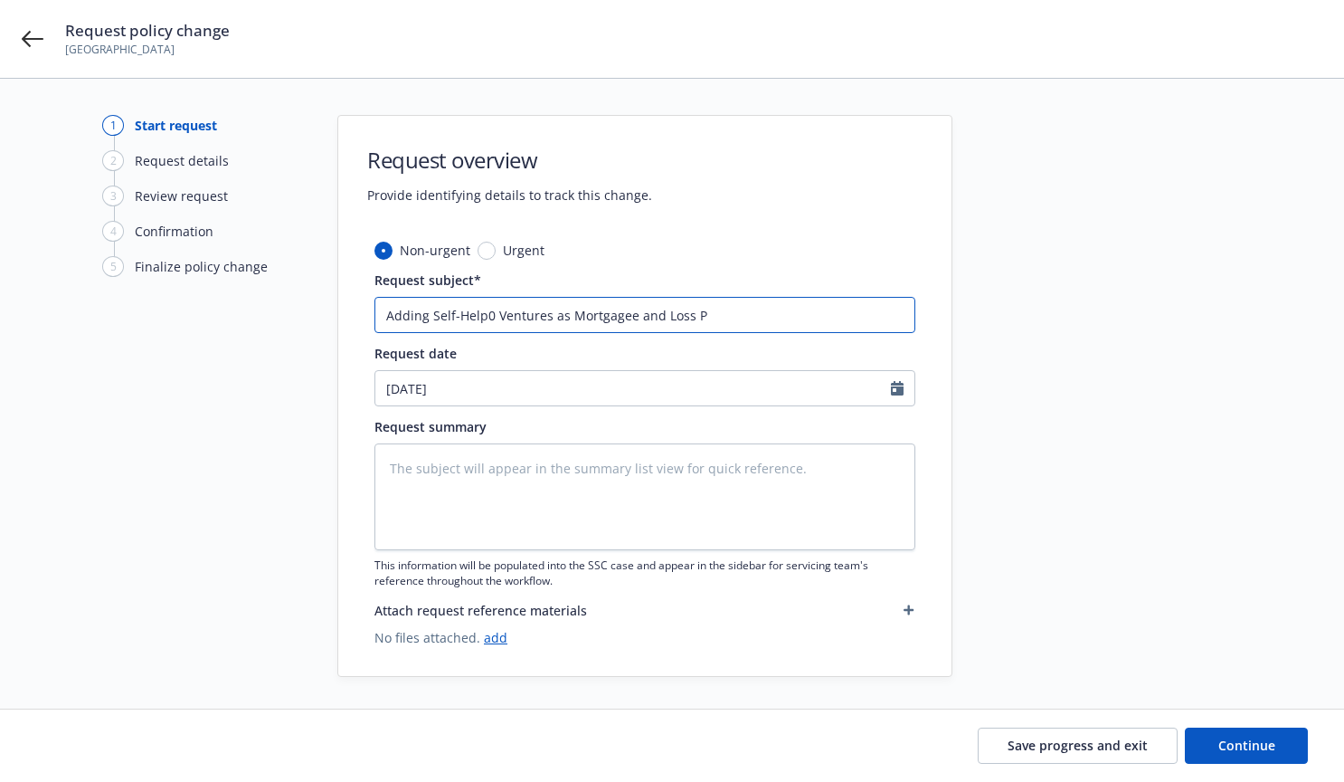
type textarea "x"
type input "Adding Self-Help0 Ventures as Mortgagee and Loss Pa"
type textarea "x"
type input "Adding Self-Help0 Ventures as Mortgagee and Loss Pay"
type textarea "x"
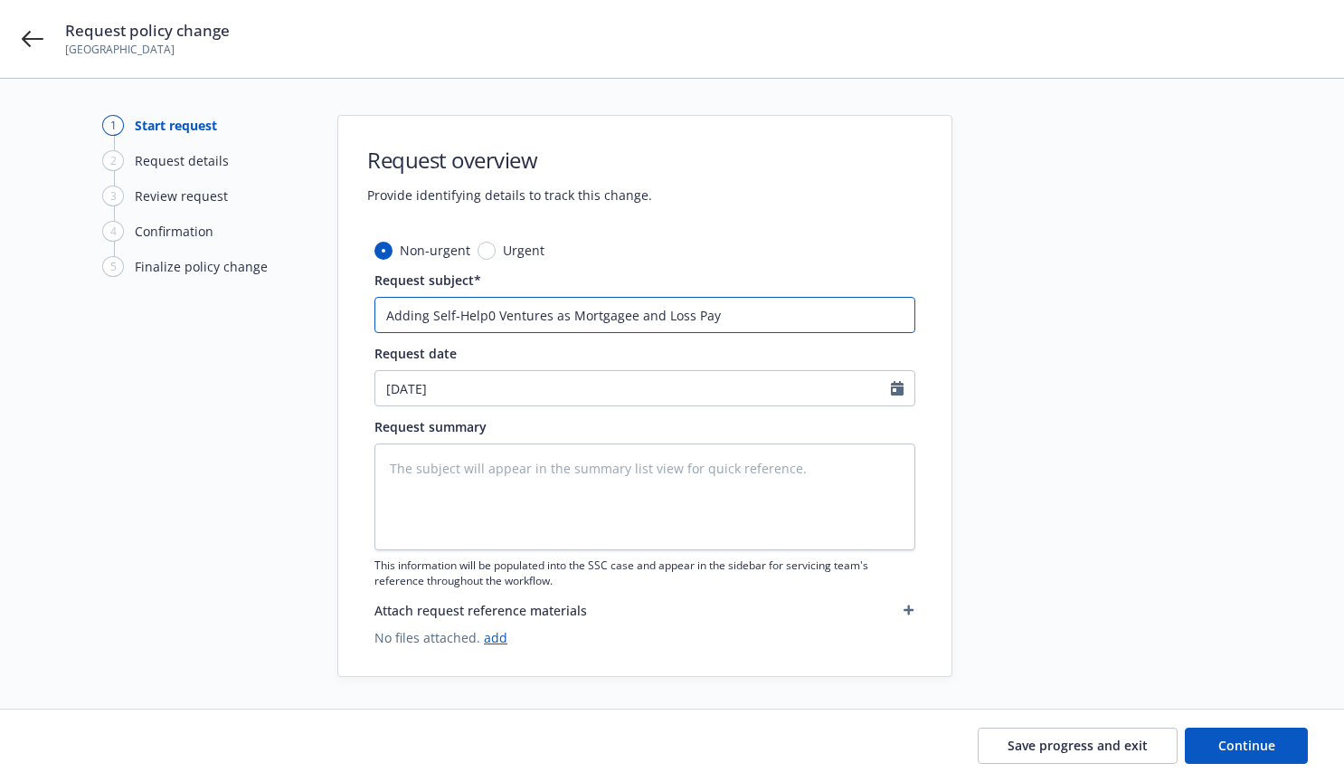
type input "Adding Self-Help0 Ventures as Mortgagee and Loss Paye"
type textarea "x"
type input "Adding Self-Help0 Ventures as Mortgagee and Loss Payee"
type textarea "x"
type input "Adding Self-Help0 Ventures as Mortgagee and Loss Payee"
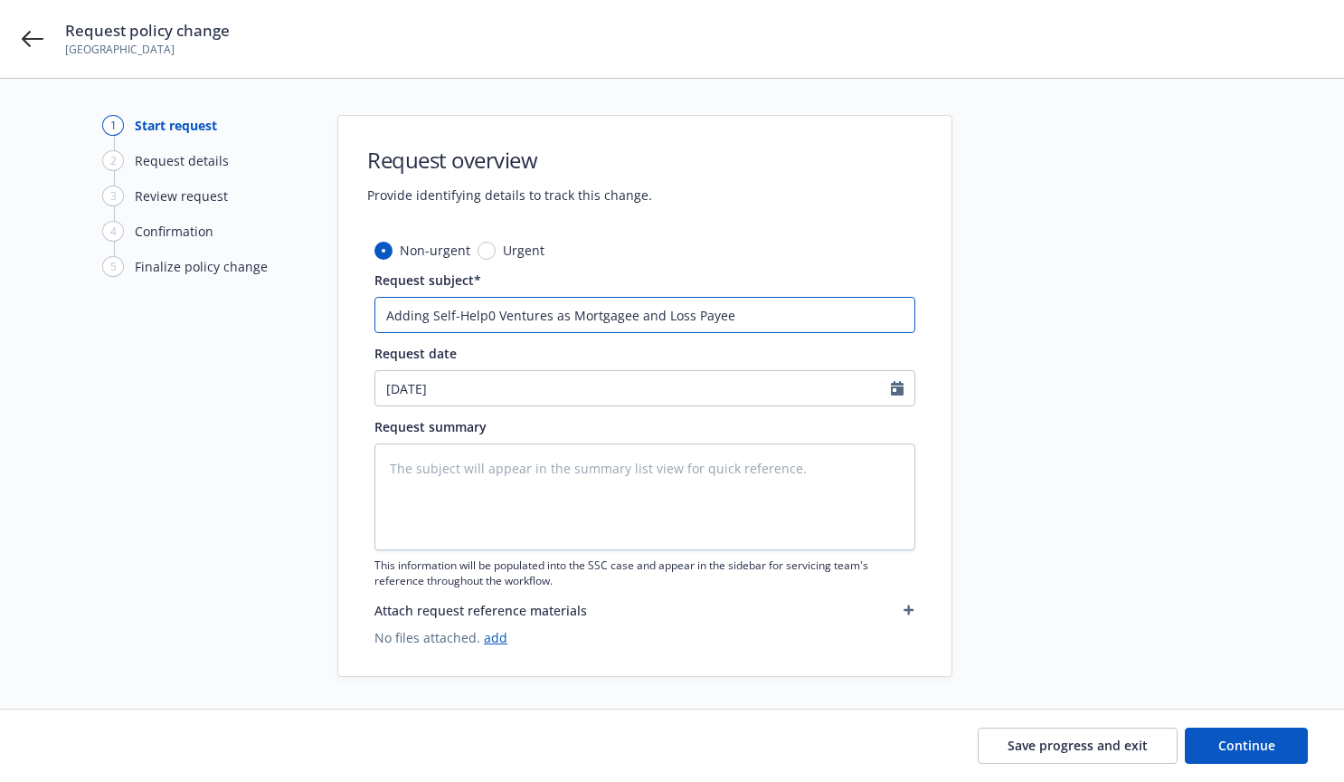
type textarea "x"
type input "Adding Self-Help0 Ventures as Mortgagee and Loss Payee l"
type textarea "x"
type input "Adding Self-Help0 Ventures as Mortgagee and Loss Payee lo"
type textarea "x"
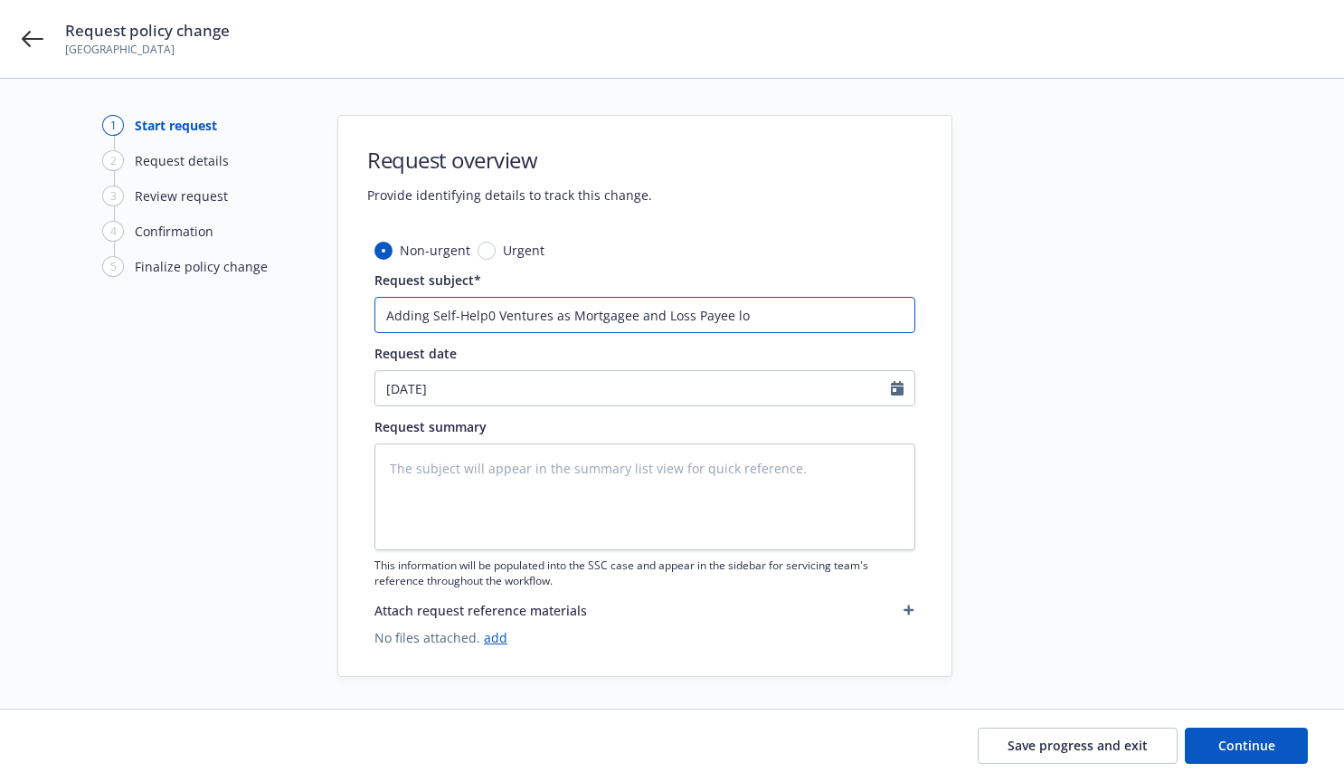
type input "Adding Self-Help0 Ventures as Mortgagee and Loss Payee loc"
type textarea "x"
type input "Adding Self-Help0 Ventures as Mortgagee and Loss Payee loc"
type textarea "x"
type input "Adding Self-Help0 Ventures as Mortgagee and Loss Payee loc #"
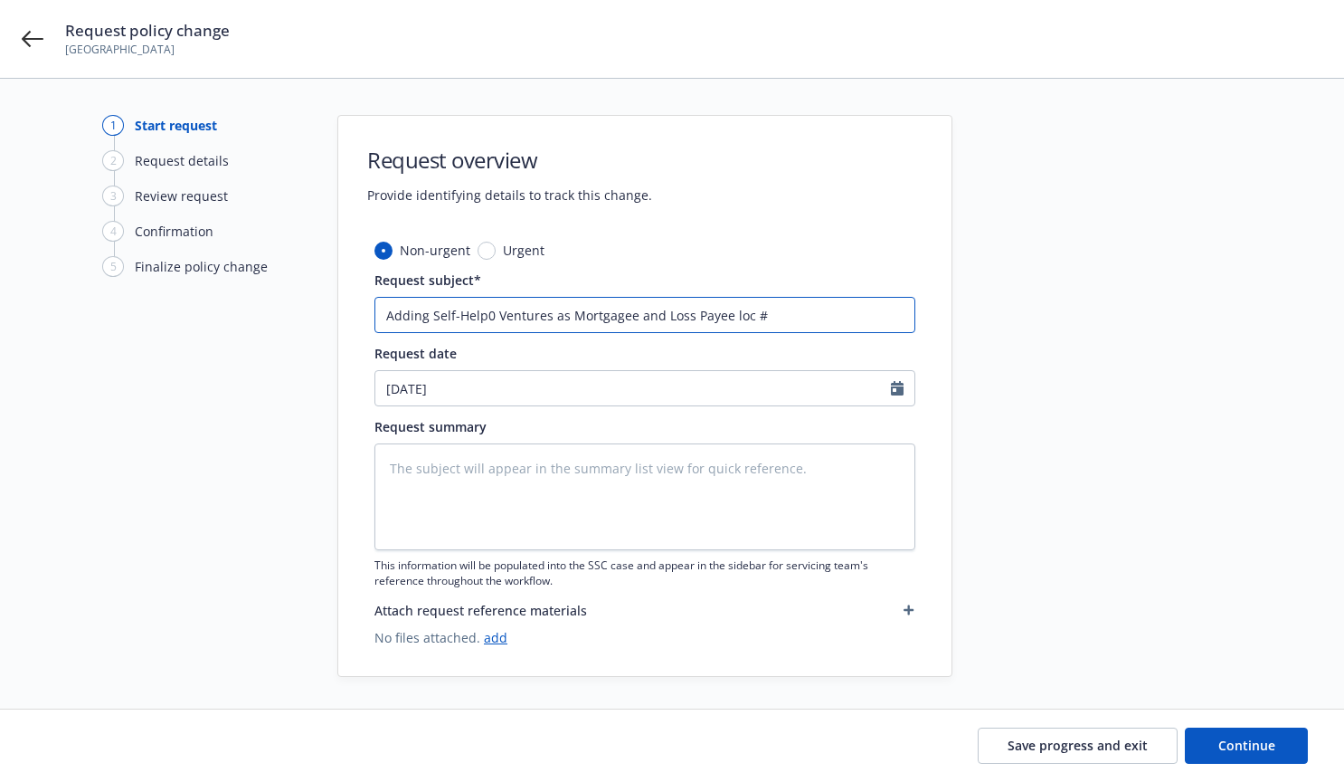
type textarea "x"
type input "Adding Self-Help0 Ventures as Mortgagee and Loss Payee loc #1"
type textarea "x"
type input "Adding Self-Help0 Ventures as Mortgagee and Loss Payee loc #10"
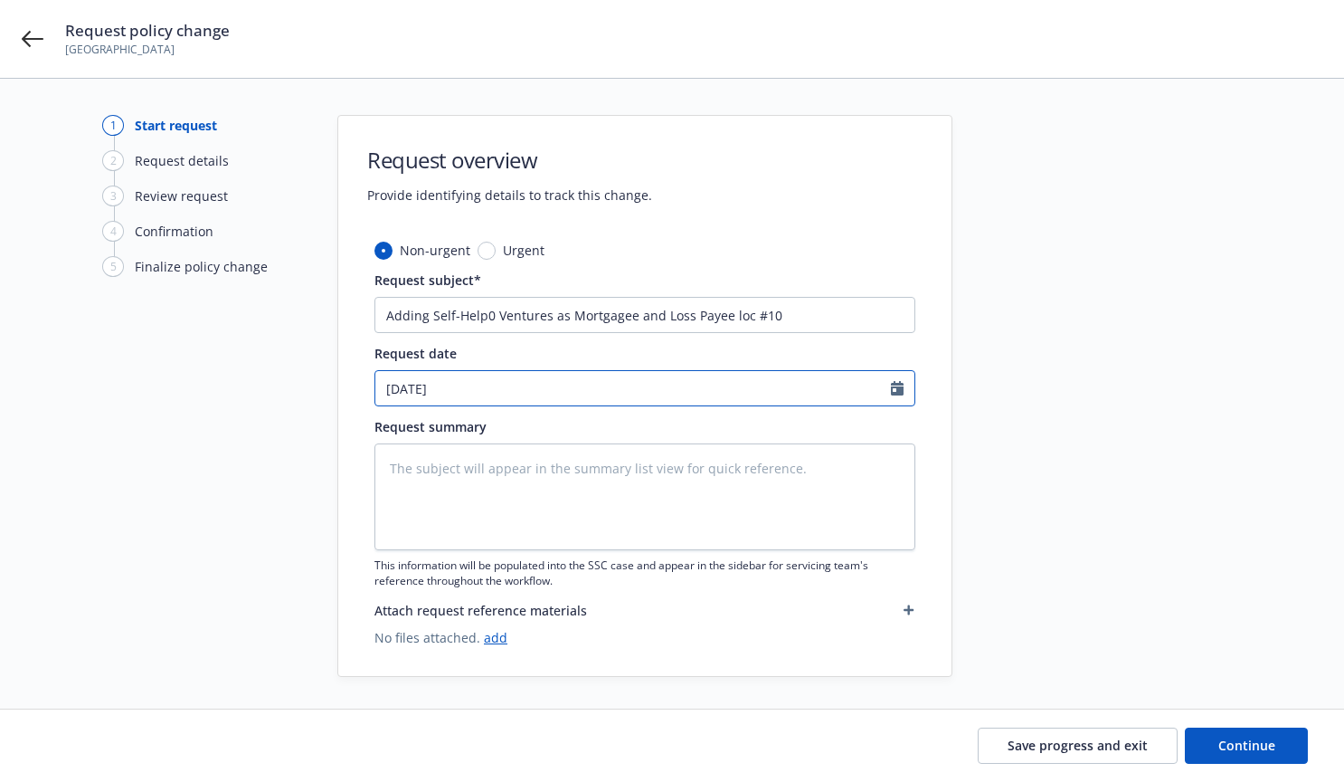
click at [895, 393] on icon "Calendar" at bounding box center [897, 388] width 13 height 14
select select "9"
click at [733, 432] on div "Request summary" at bounding box center [644, 426] width 541 height 19
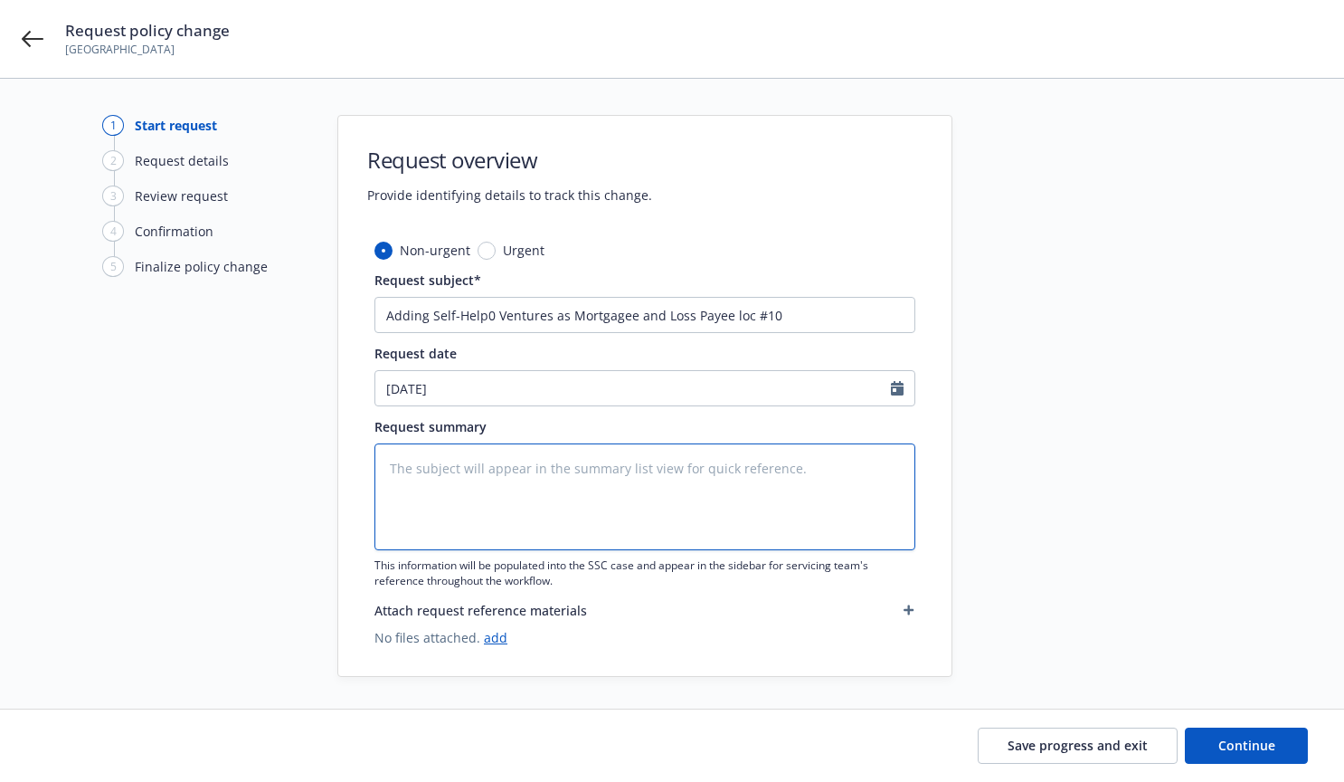
click at [391, 469] on textarea at bounding box center [644, 496] width 541 height 107
type textarea "x"
type textarea "E"
type textarea "x"
type textarea "Ef"
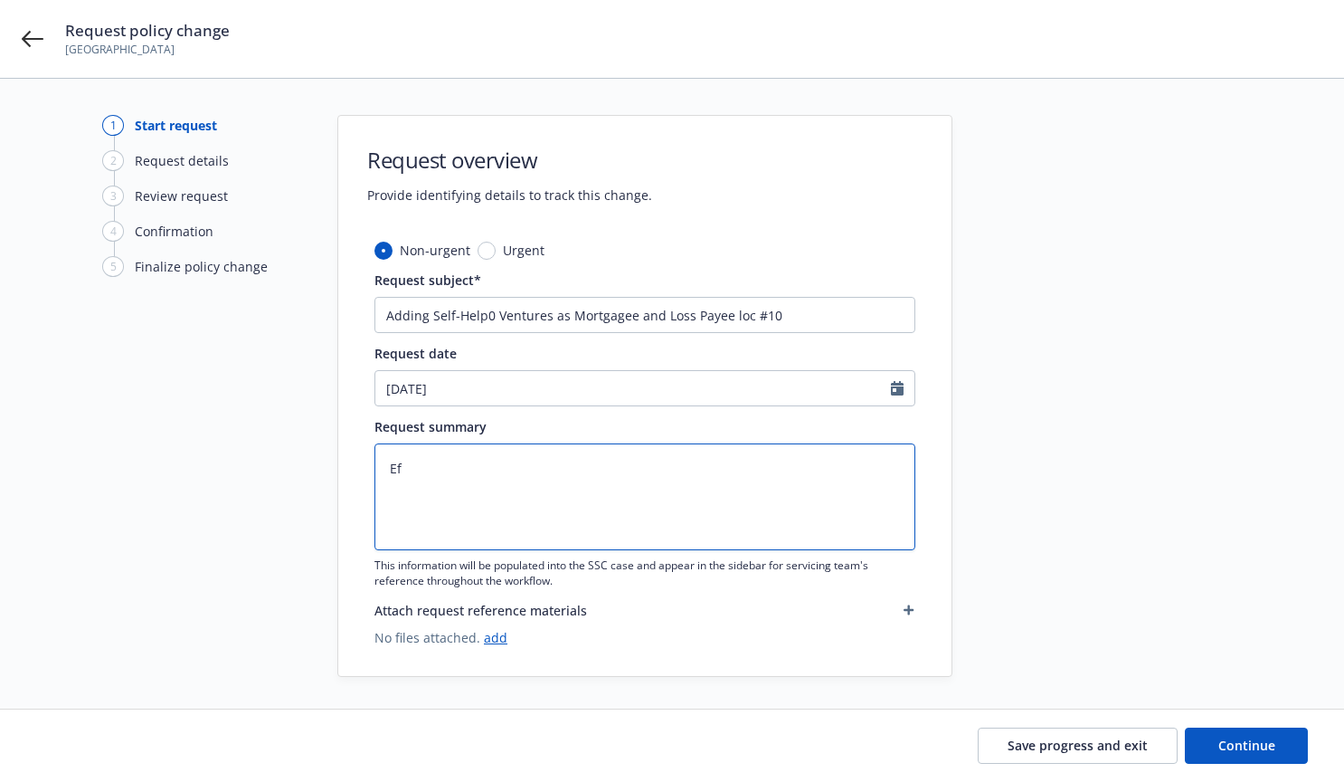
type textarea "x"
type textarea "Eff"
type textarea "x"
type textarea "Effe"
type textarea "x"
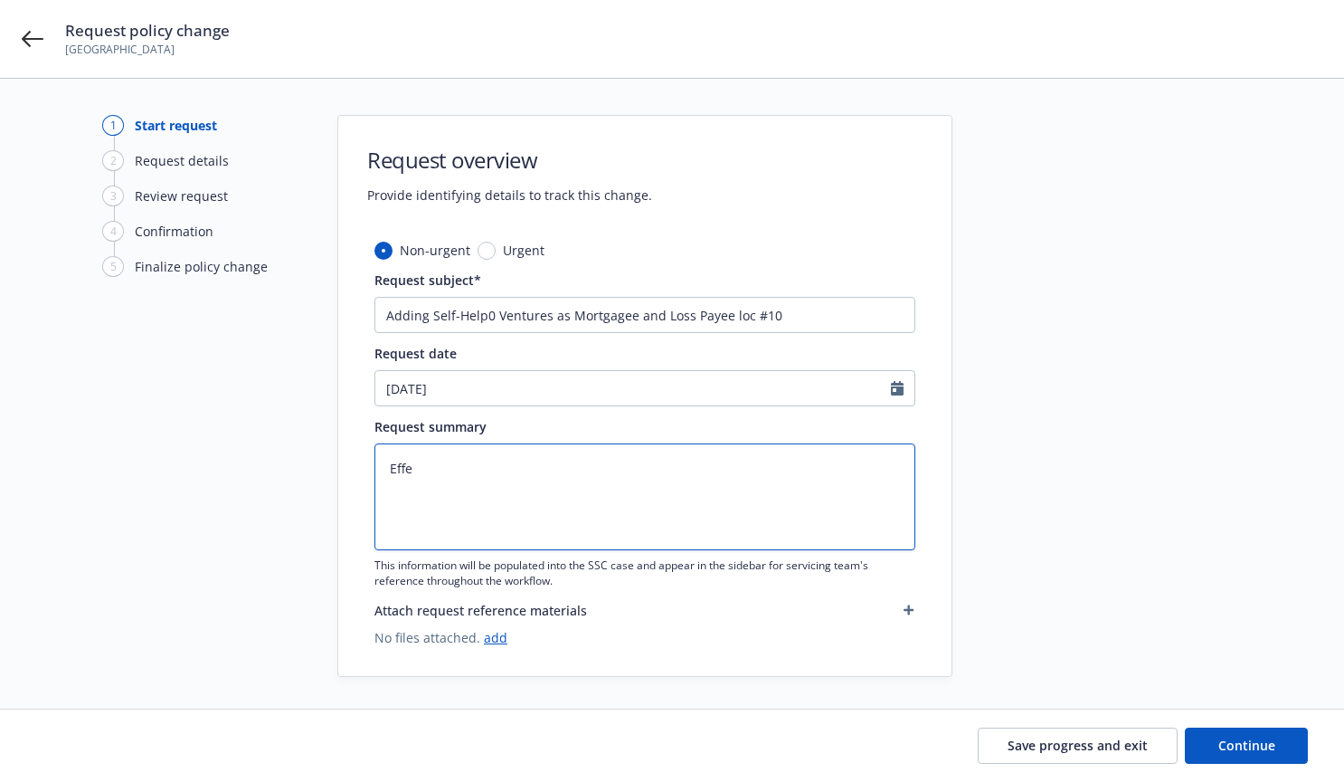
type textarea "Effec"
type textarea "x"
type textarea "Effect"
type textarea "x"
type textarea "Effecti"
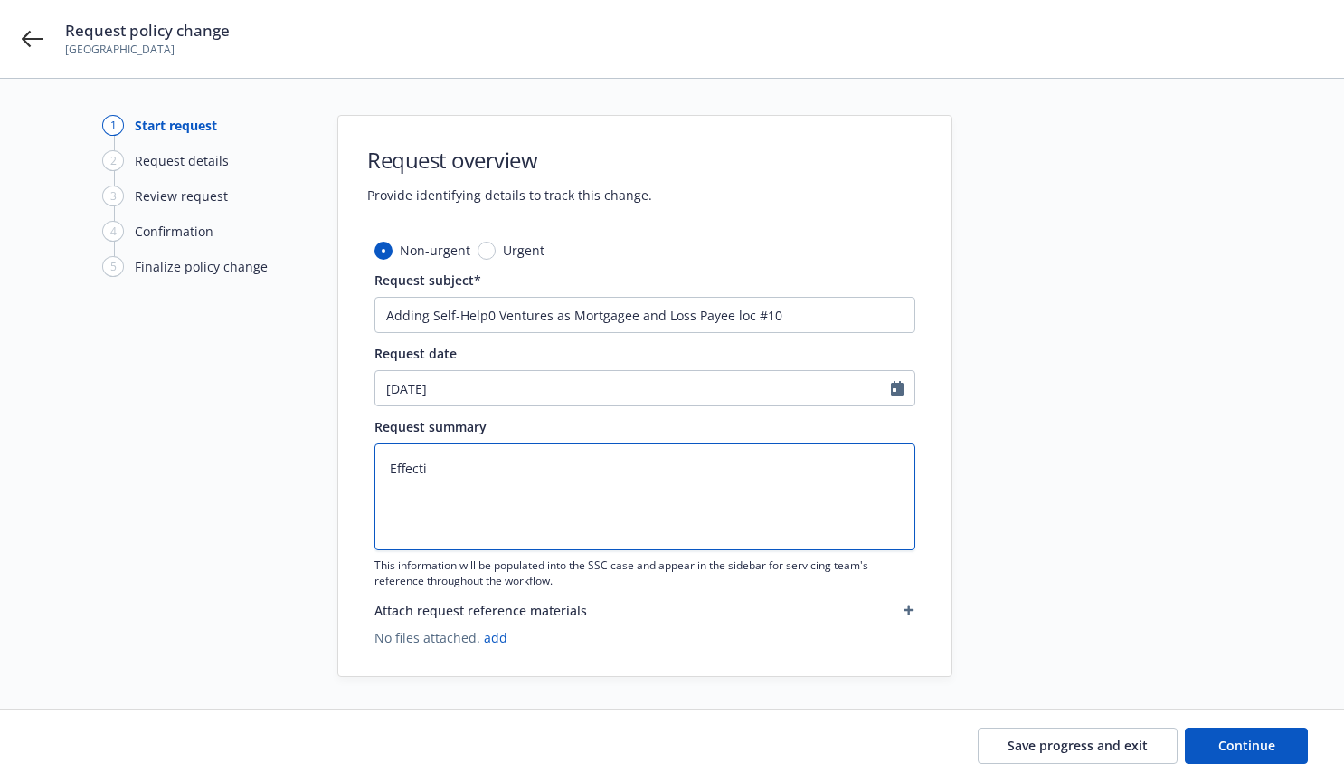
type textarea "x"
type textarea "Effectiv"
type textarea "x"
type textarea "Effective"
type textarea "x"
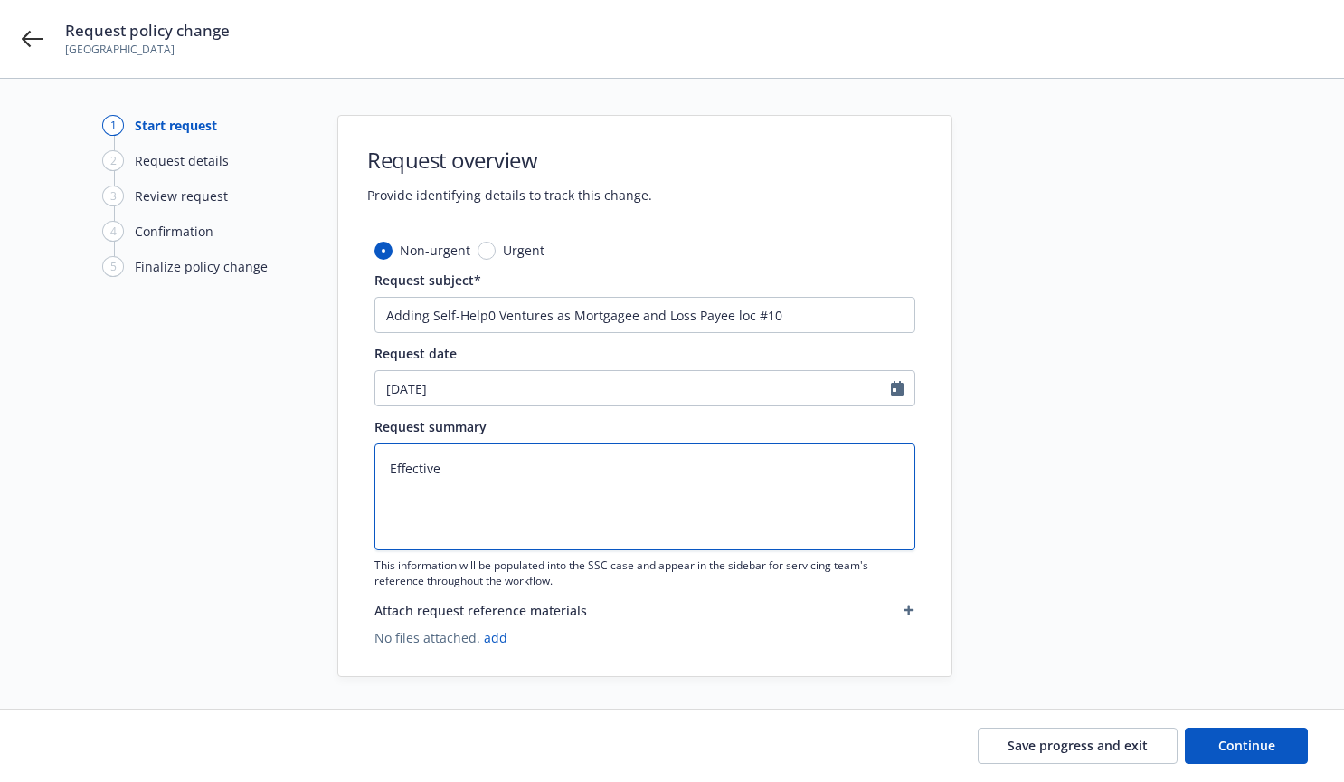
type textarea "Effective"
type textarea "x"
type textarea "Effective r"
type textarea "x"
type textarea "Effective rn"
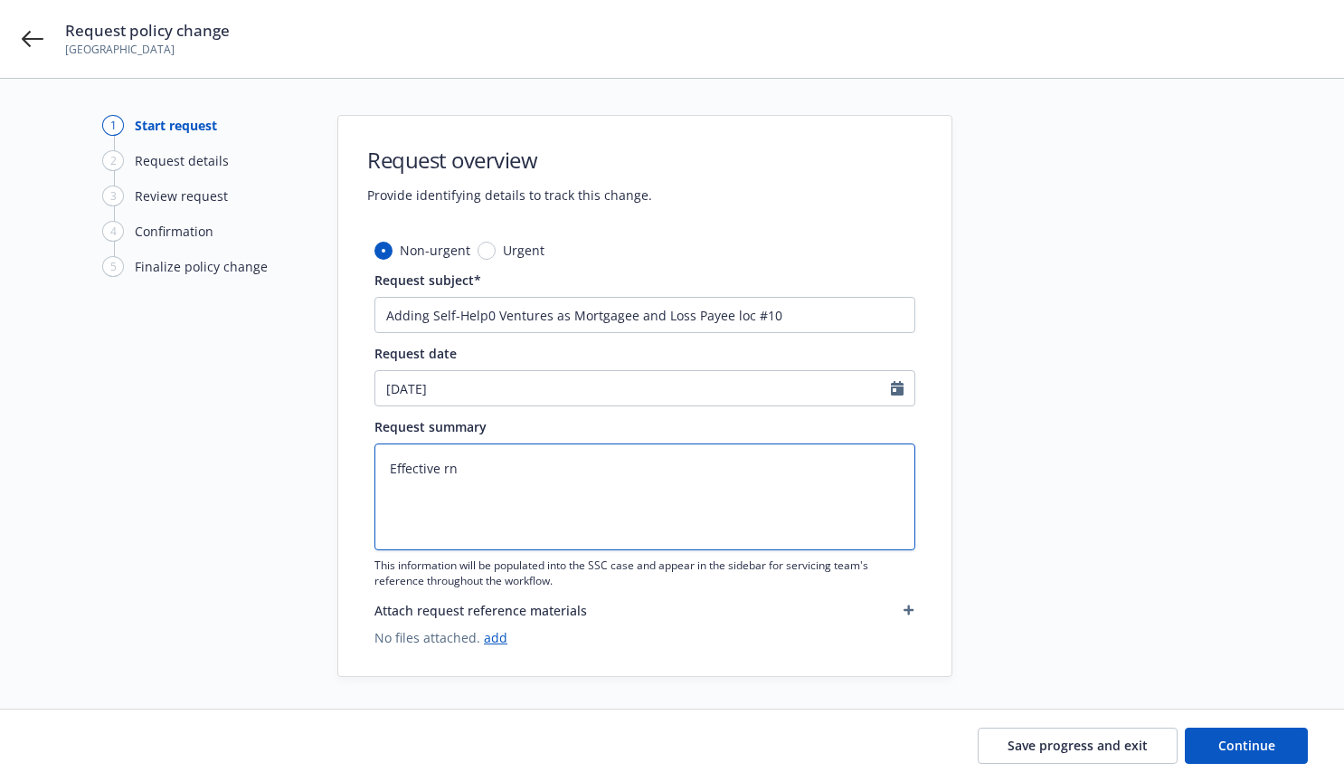
type textarea "x"
type textarea "Effective rne"
type textarea "x"
type textarea "Effective rn"
type textarea "x"
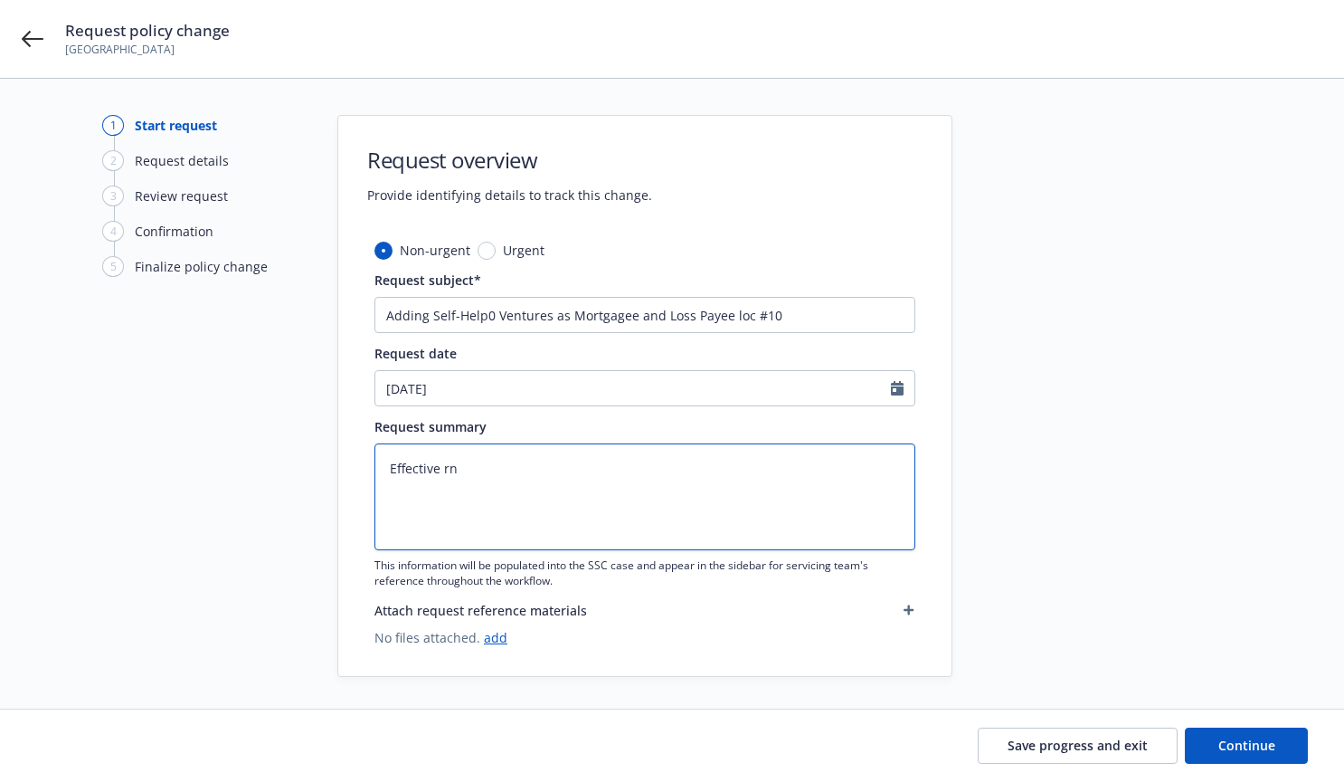
type textarea "Effective r"
type textarea "x"
type textarea "Effective re"
type textarea "x"
type textarea "Effective ren"
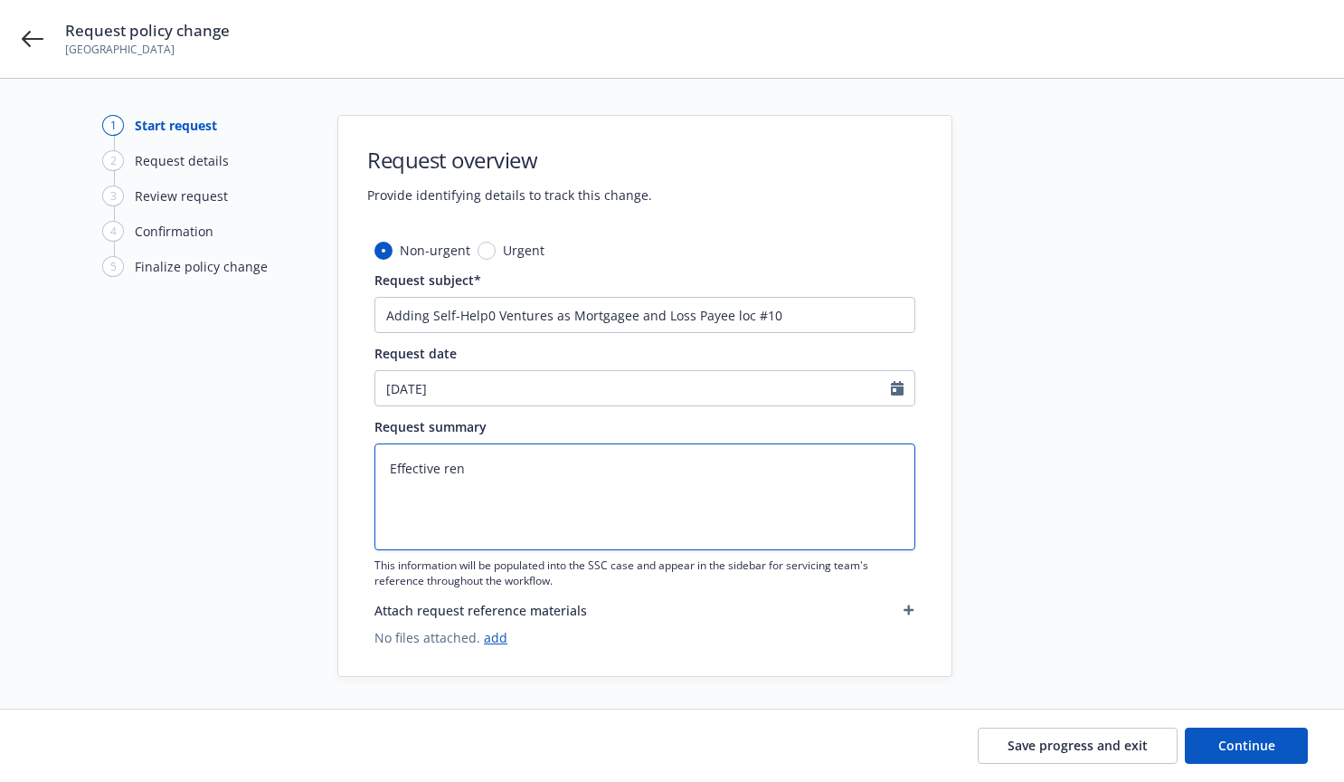
type textarea "x"
type textarea "Effective [PERSON_NAME]"
type textarea "x"
type textarea "Effective renew"
type textarea "x"
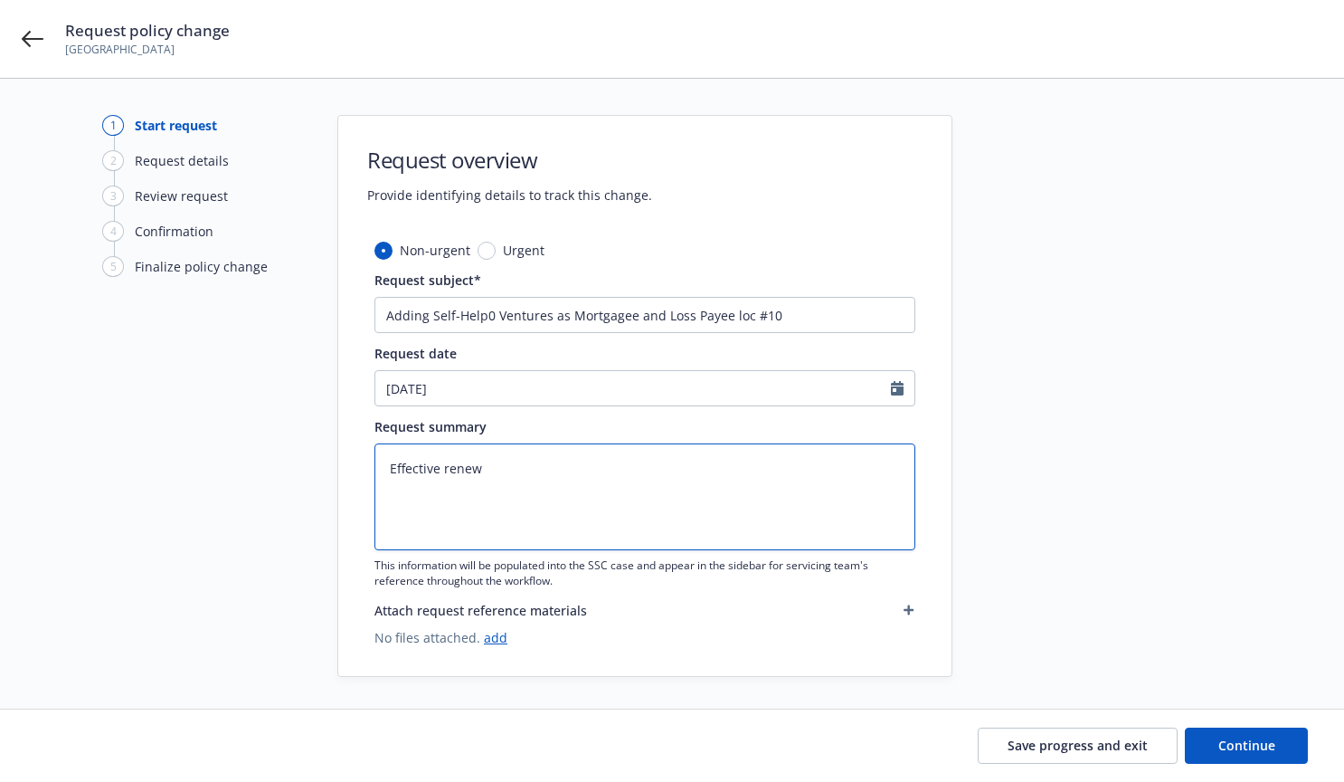
type textarea "Effective renewa"
type textarea "x"
type textarea "Effective renewal"
type textarea "x"
type textarea "Effective renewal"
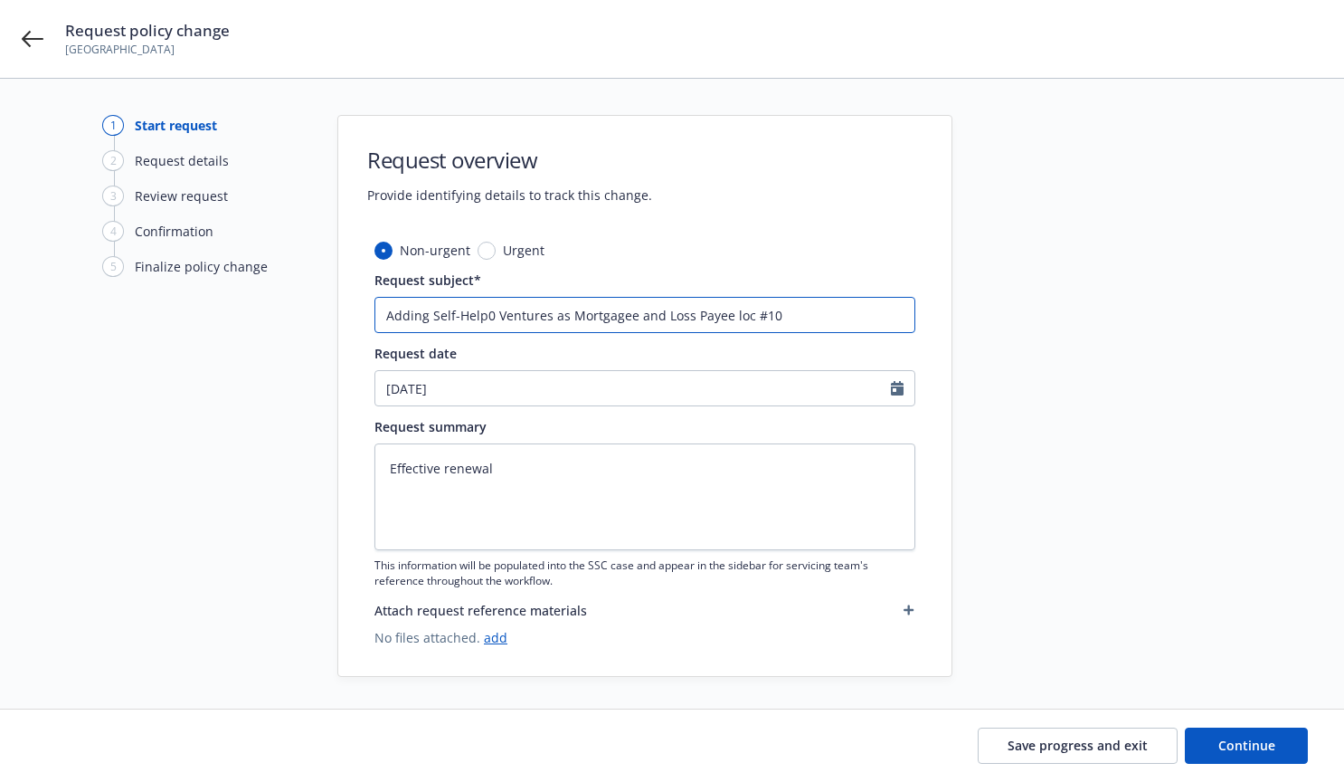
click at [492, 314] on input "Adding Self-Help0 Ventures as Mortgagee and Loss Payee loc #10" at bounding box center [644, 315] width 541 height 36
type textarea "x"
type input "Adding Self-Help Ventures as Mortgagee and Loss Payee loc #10"
click at [528, 462] on textarea "Effective renewal" at bounding box center [644, 496] width 541 height 107
type textarea "x"
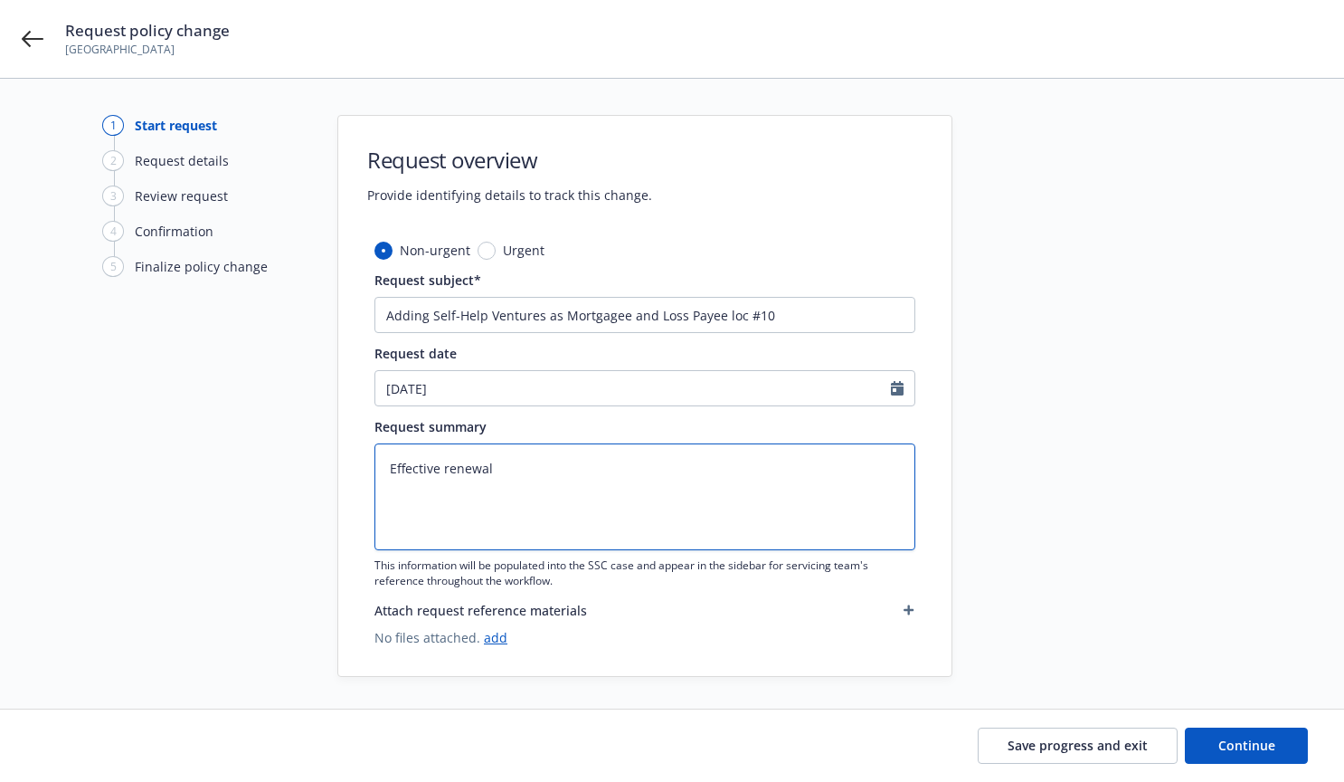
type textarea "Effective renewal S"
type textarea "x"
type textarea "Effective renewal Sel"
type textarea "x"
type textarea "Effective renewal Self"
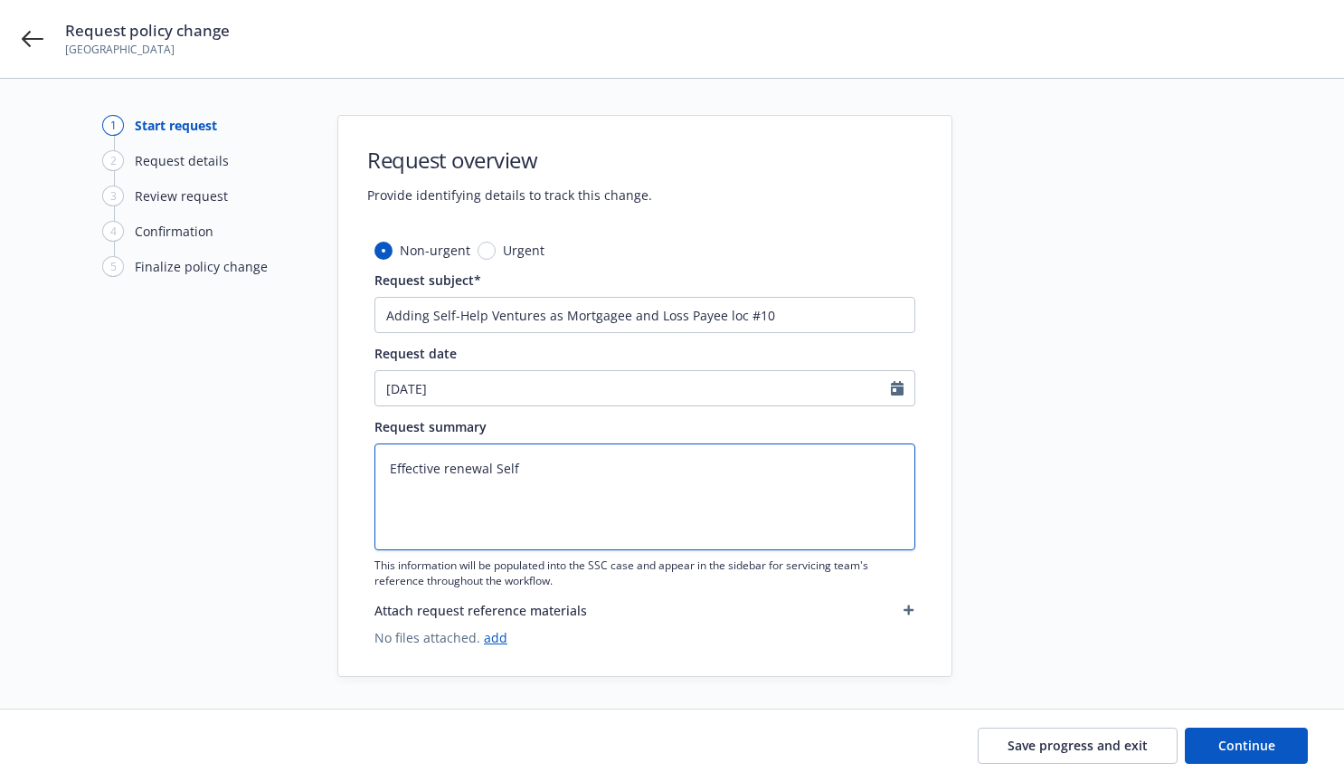
type textarea "x"
type textarea "Effective renewal Self-"
type textarea "x"
type textarea "Effective renewal Self-H"
type textarea "x"
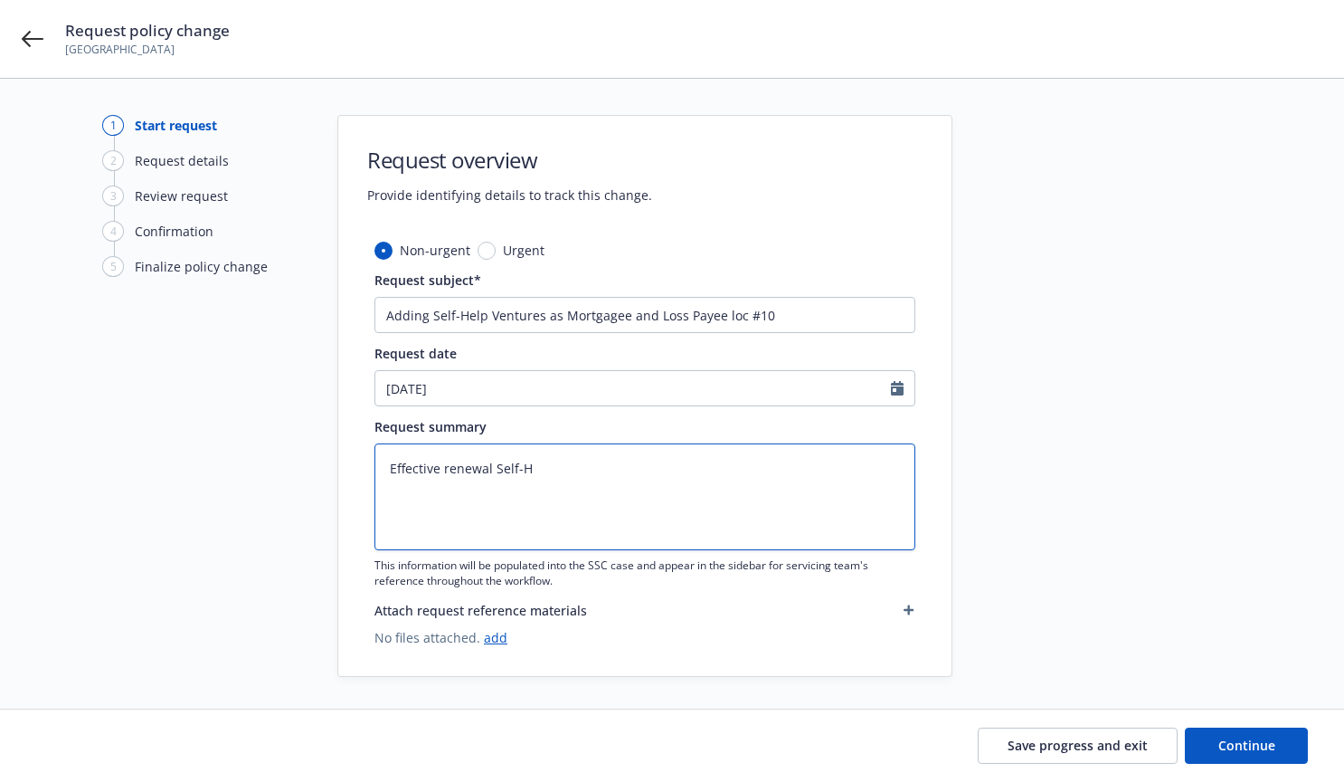
type textarea "Effective renewal Self-He"
type textarea "x"
type textarea "Effective renewal Self-Hel"
type textarea "x"
type textarea "Effective renewal Self-Help"
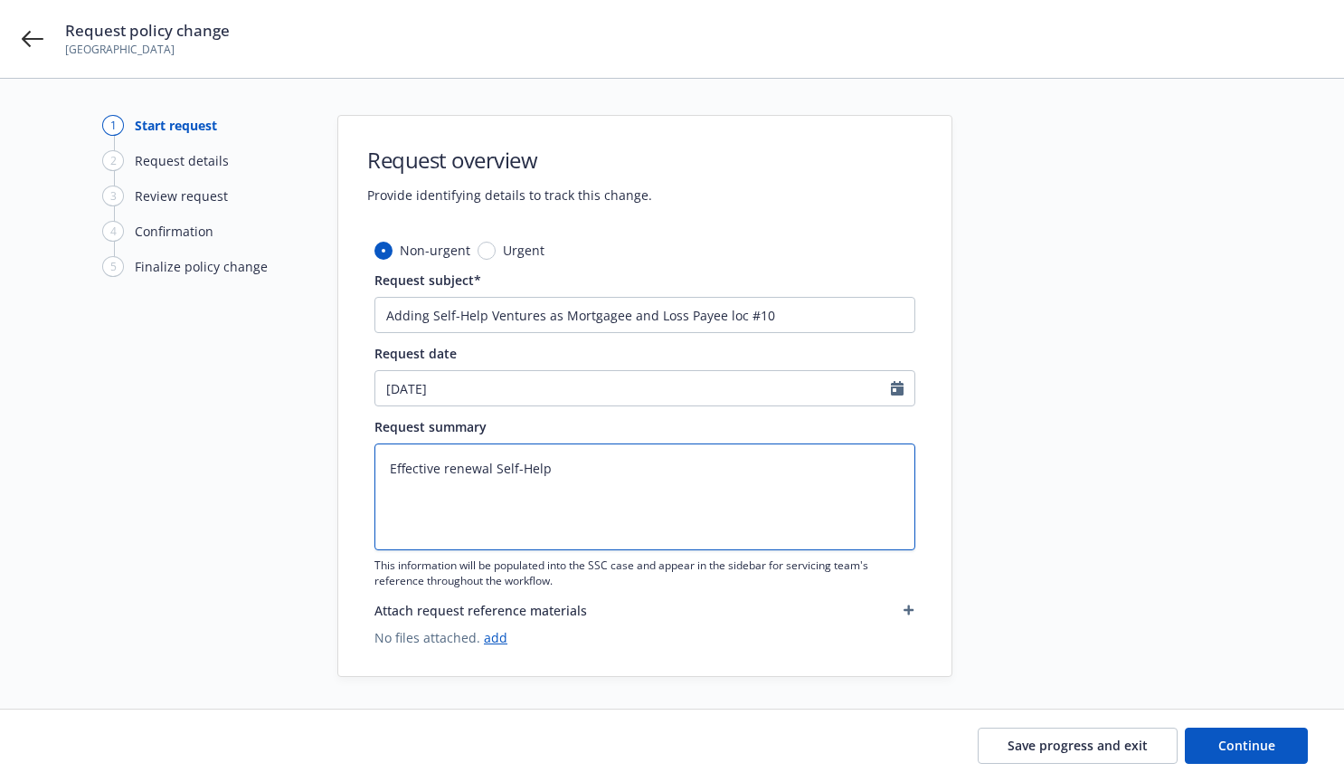
type textarea "x"
type textarea "Effective renewal Self-Help"
type textarea "x"
type textarea "Effective renewal Self-Help V"
type textarea "x"
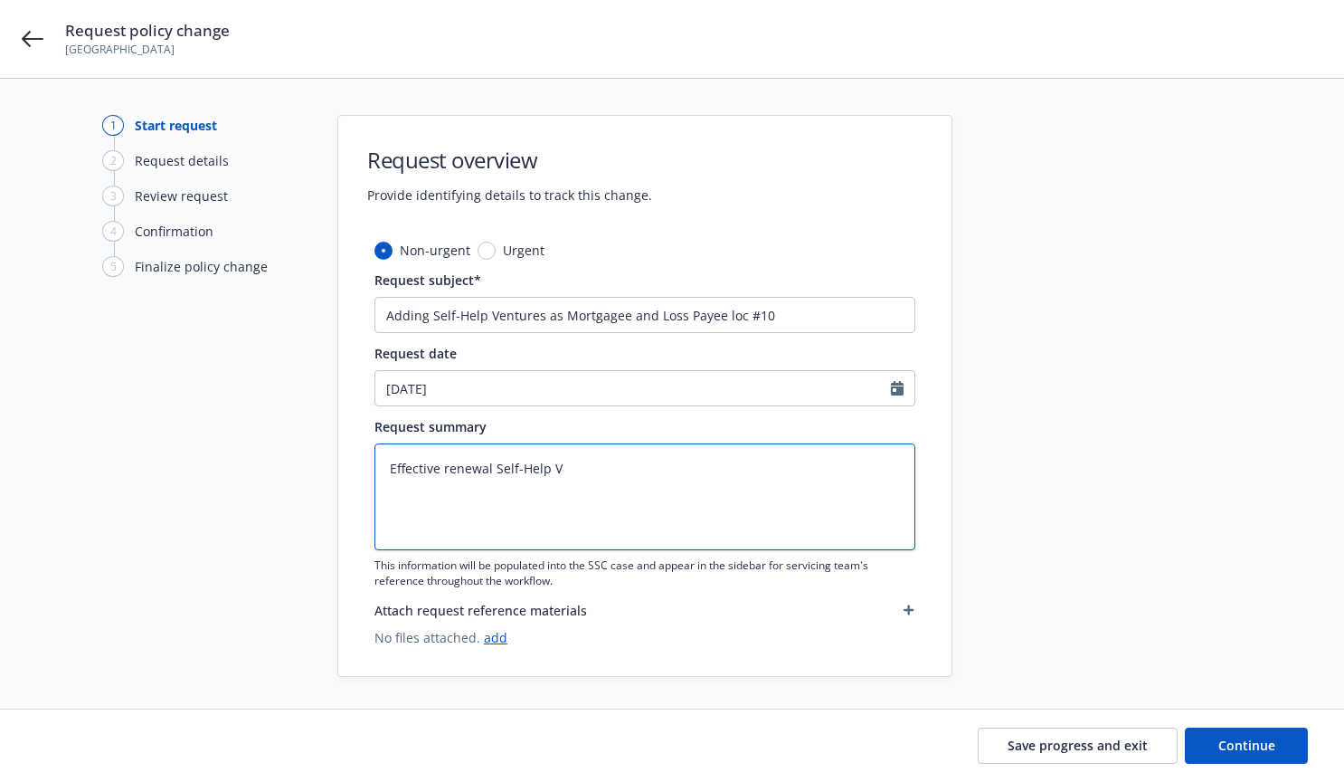
type textarea "Effective renewal Self-Help Ve"
type textarea "x"
type textarea "Effective renewal Self-Help Ven"
type textarea "x"
type textarea "Effective renewal Self-Help Vent"
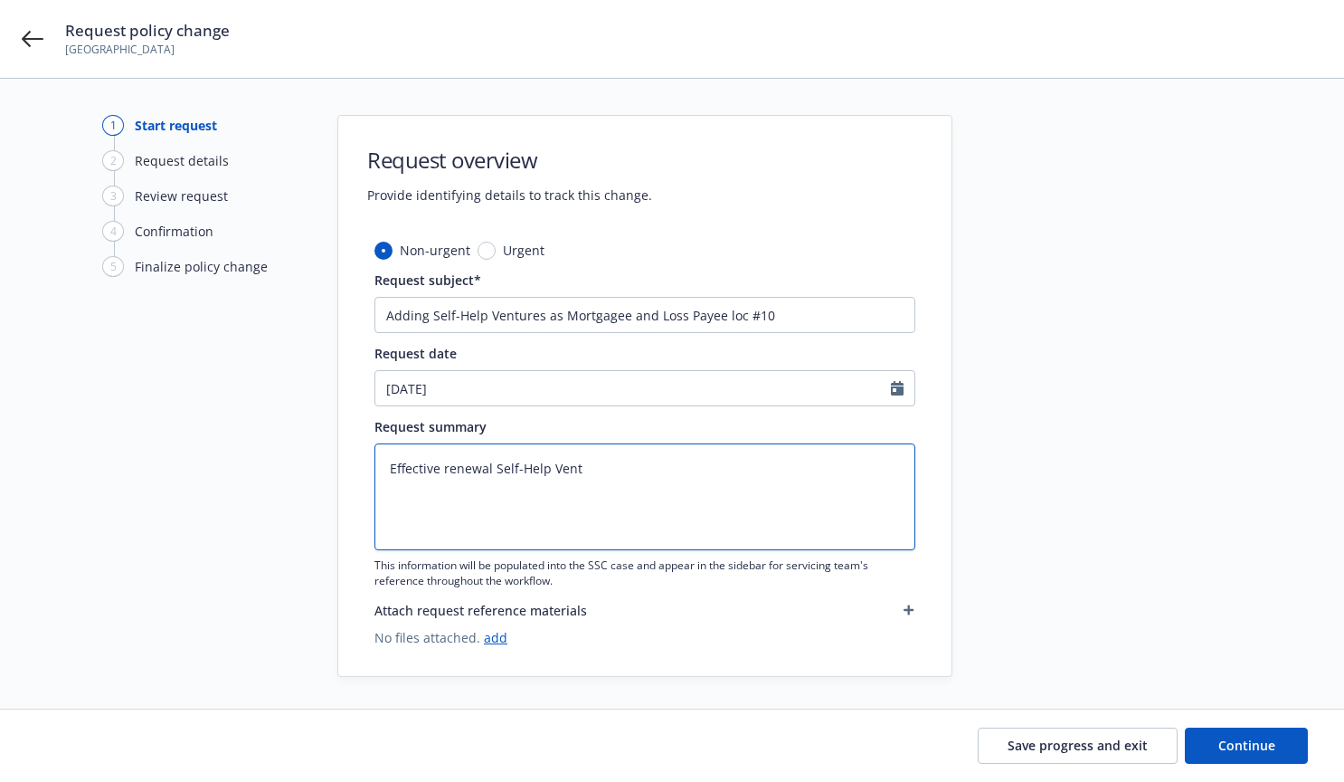
type textarea "x"
type textarea "Effective renewal Self-Help Ventu"
type textarea "x"
type textarea "Effective renewal Self-Help Ventur"
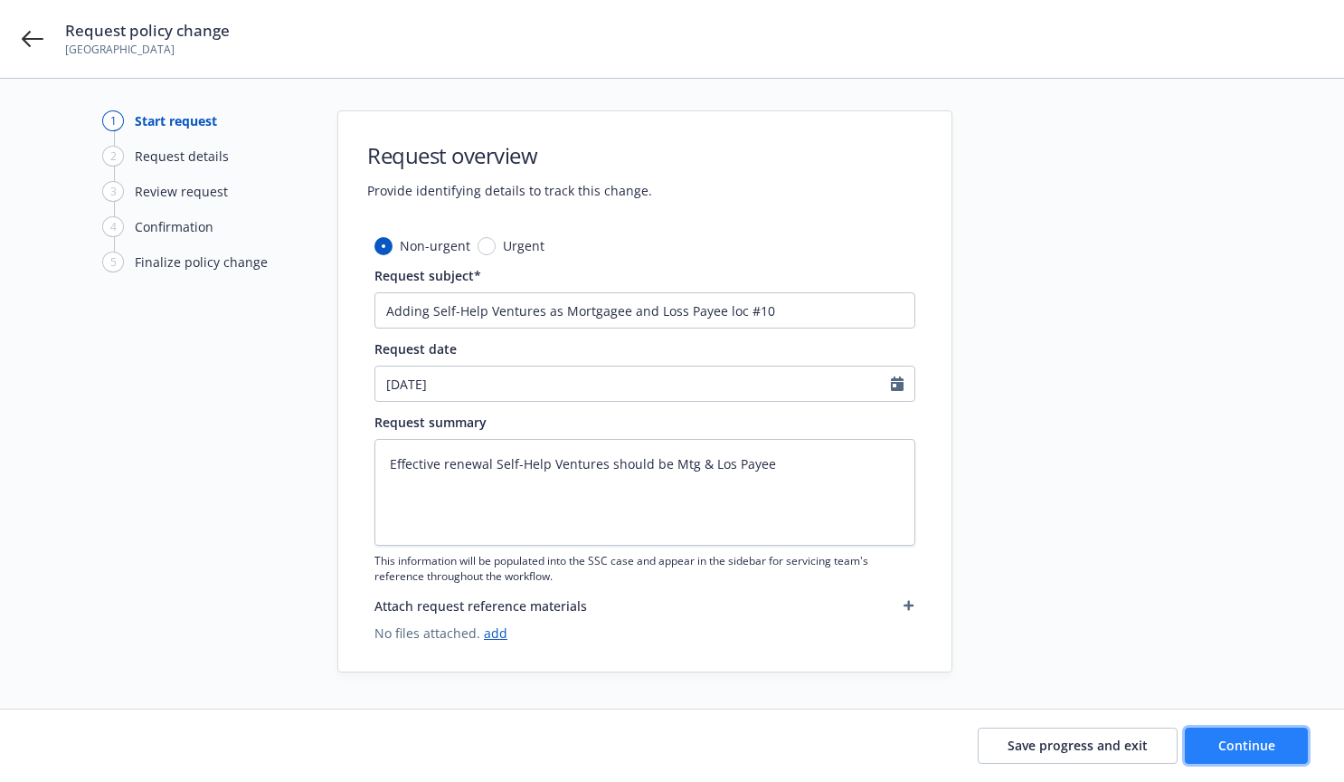
click at [1251, 731] on button "Continue" at bounding box center [1246, 745] width 123 height 36
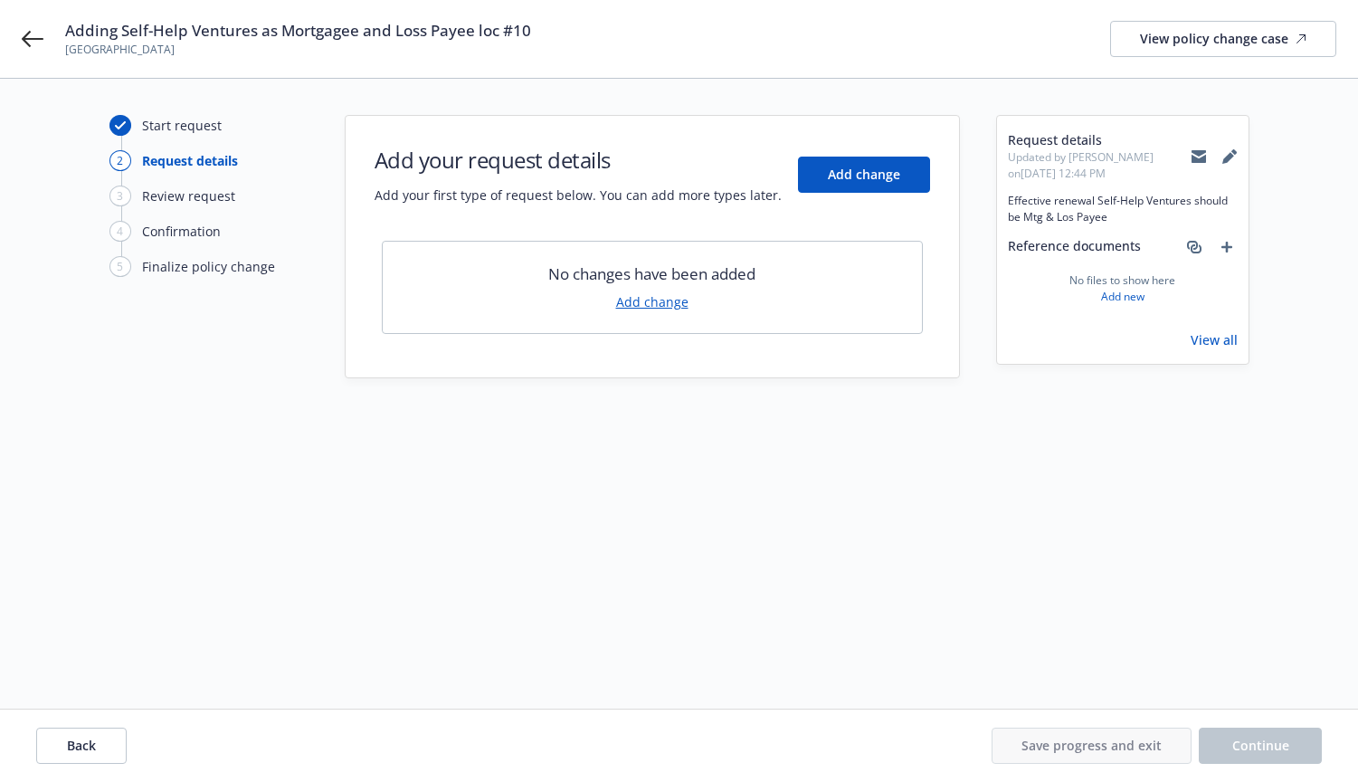
click at [646, 301] on link "Add change" at bounding box center [652, 301] width 72 height 19
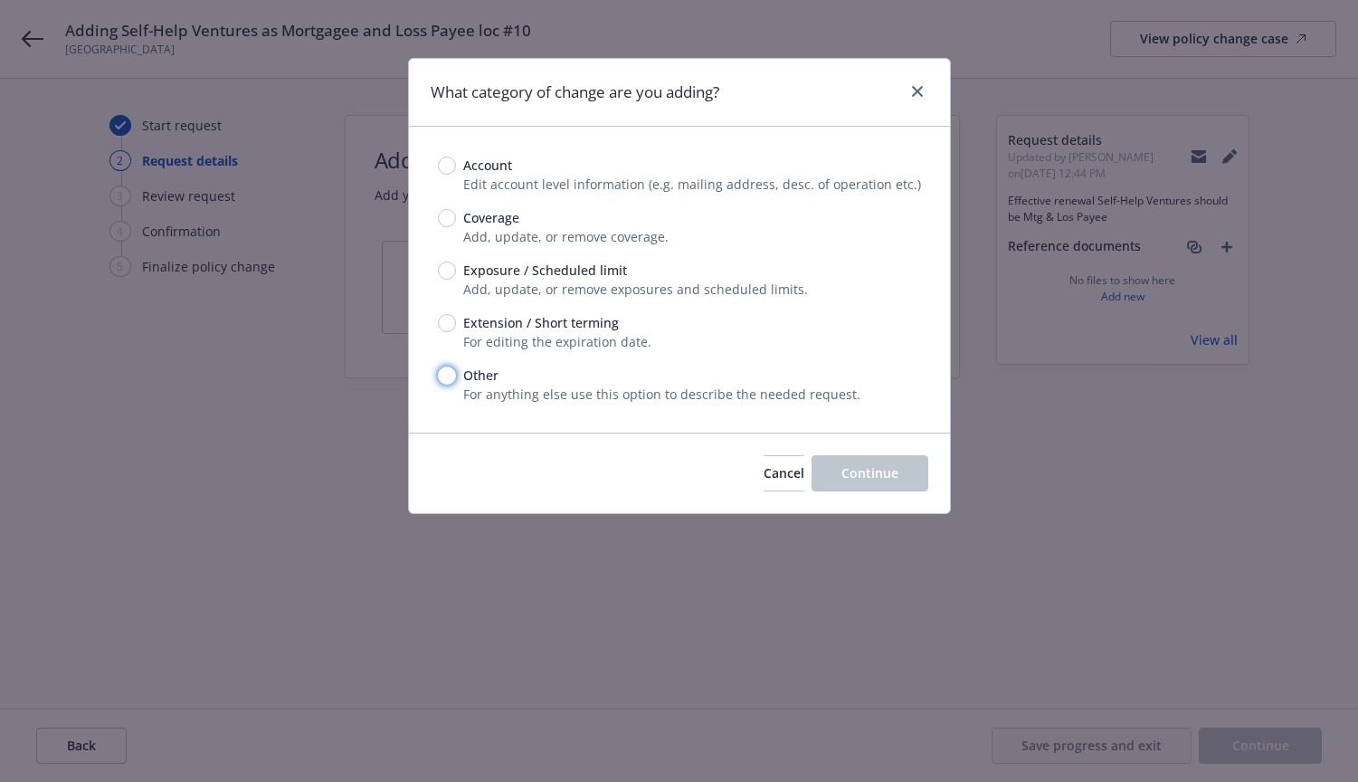
click at [447, 373] on input "Other" at bounding box center [447, 375] width 18 height 18
click at [879, 476] on span "Continue" at bounding box center [869, 472] width 57 height 17
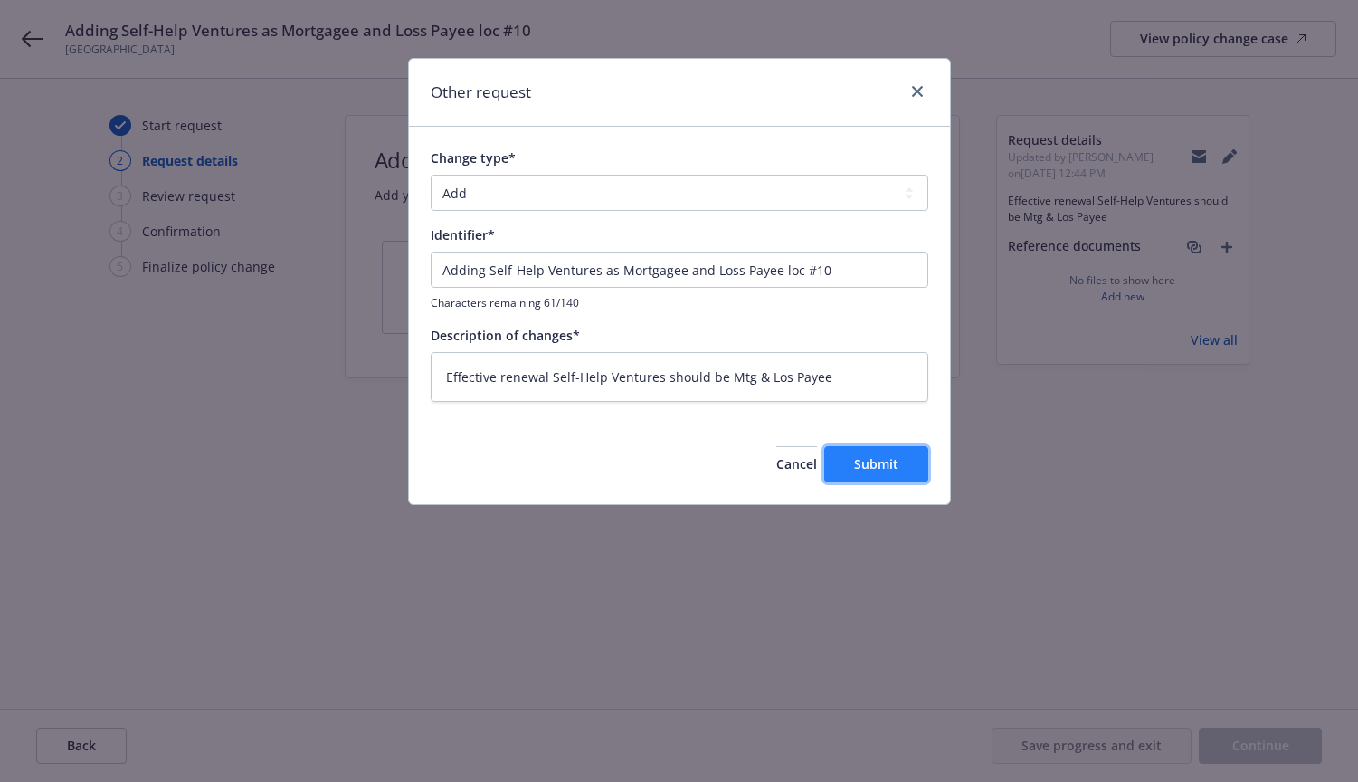
click at [879, 461] on span "Submit" at bounding box center [876, 463] width 44 height 17
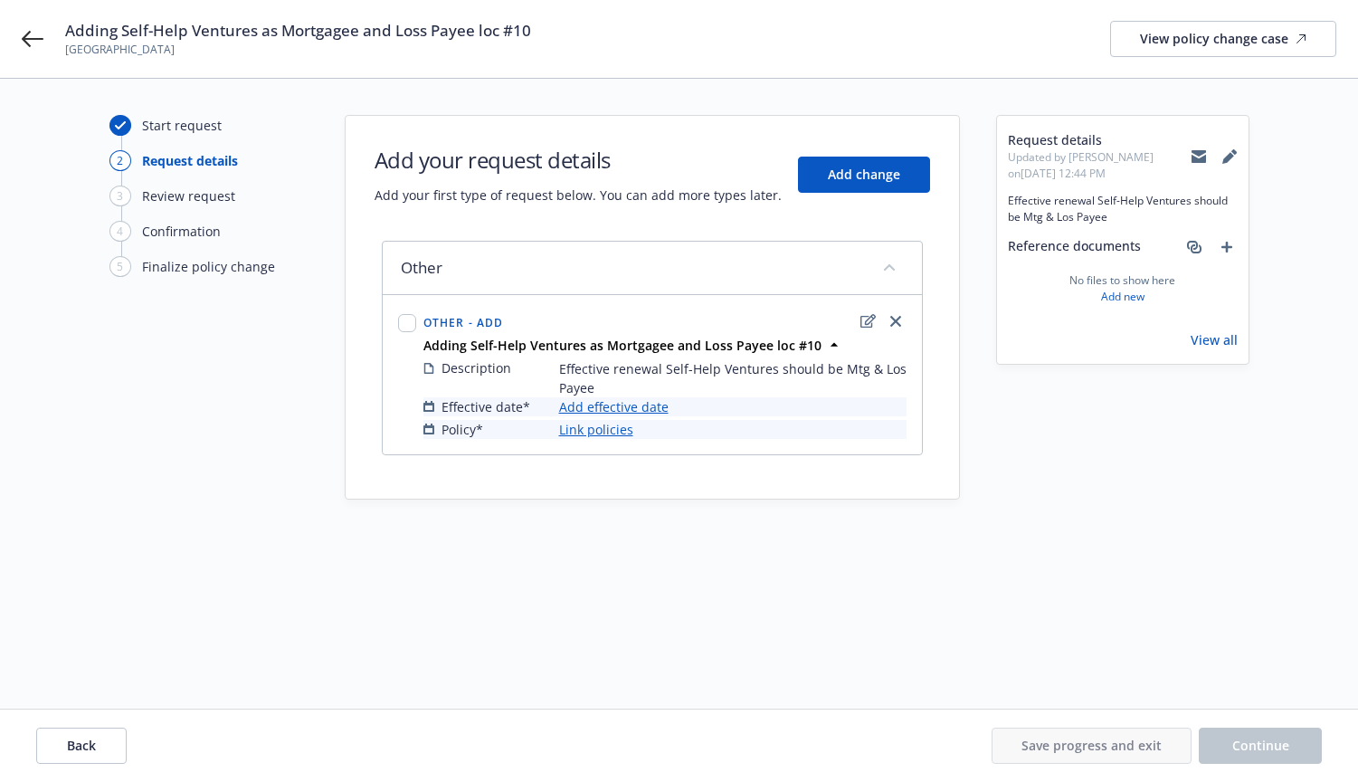
click at [765, 517] on div "Start request 2 Request details 3 Review request 4 Confirmation 5 Finalize poli…" at bounding box center [679, 393] width 1314 height 557
click at [411, 322] on input "checkbox" at bounding box center [407, 323] width 18 height 18
click at [544, 666] on span "Link to policies" at bounding box center [554, 667] width 94 height 17
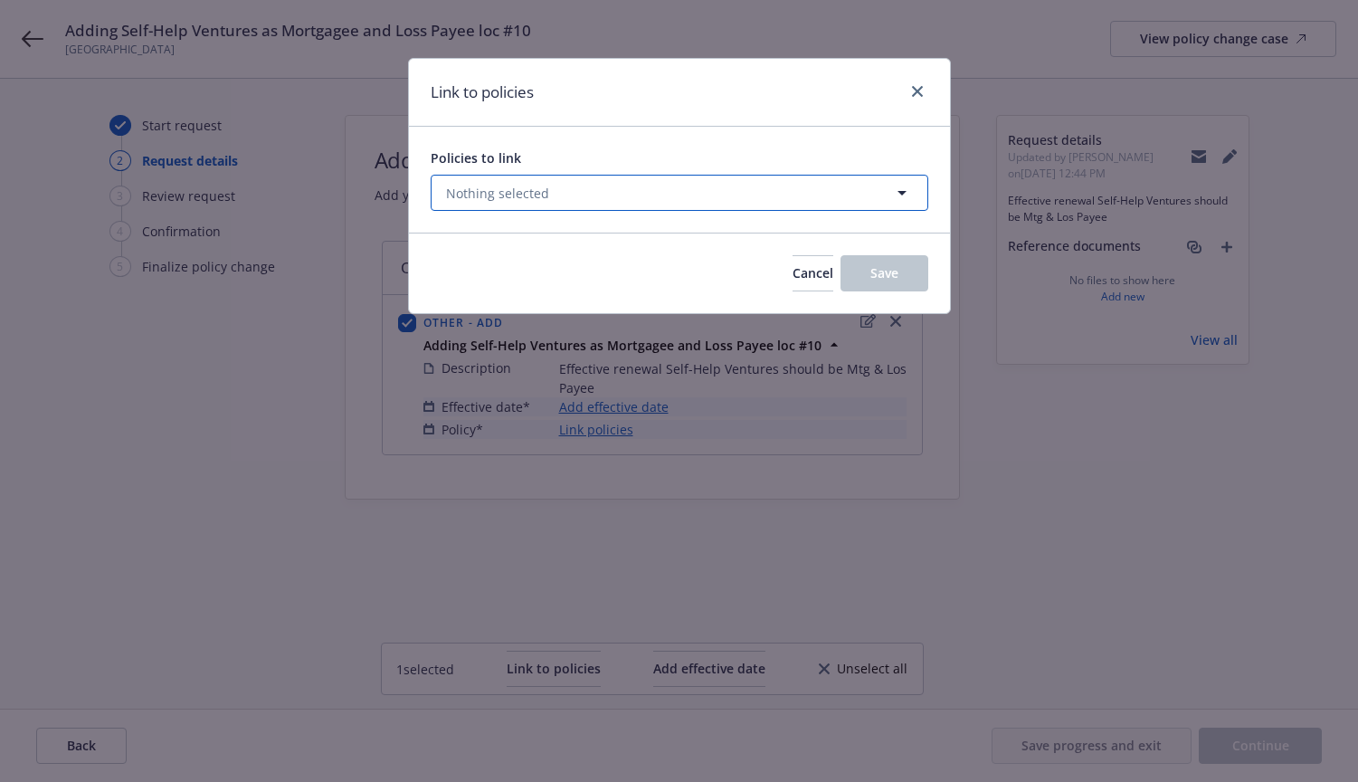
click at [902, 191] on icon "button" at bounding box center [902, 193] width 22 height 22
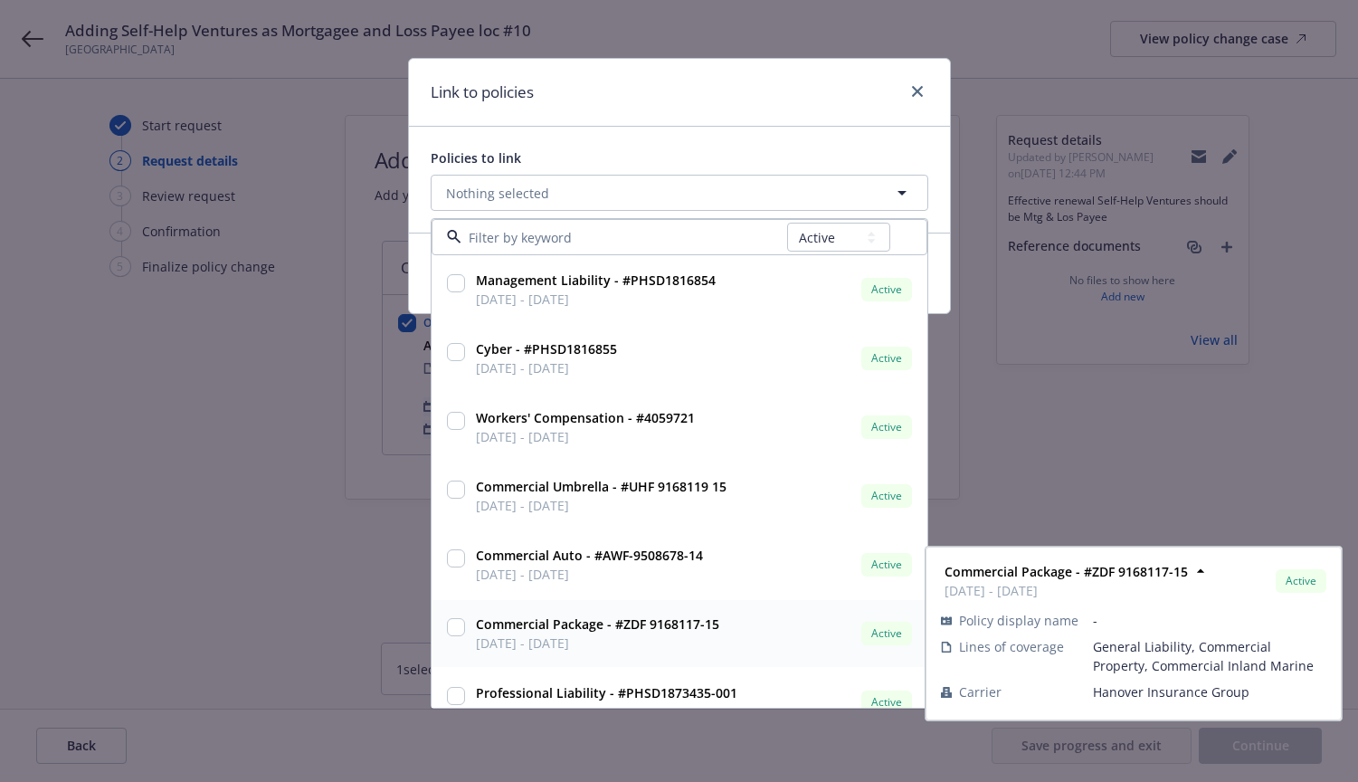
click at [461, 628] on input "checkbox" at bounding box center [456, 627] width 18 height 18
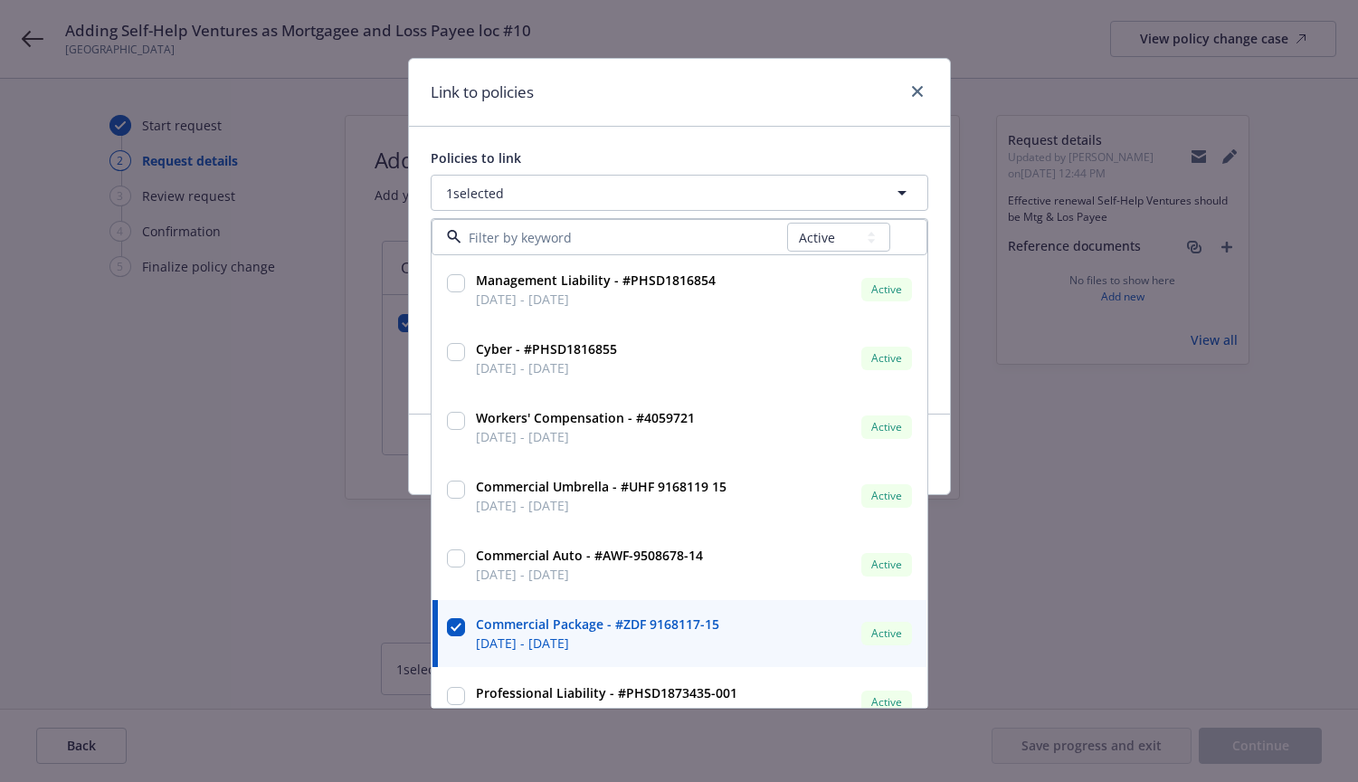
click at [791, 167] on div "Policies to link 1 selected All Active Upcoming Expired Cancelled Management Li…" at bounding box center [679, 269] width 497 height 243
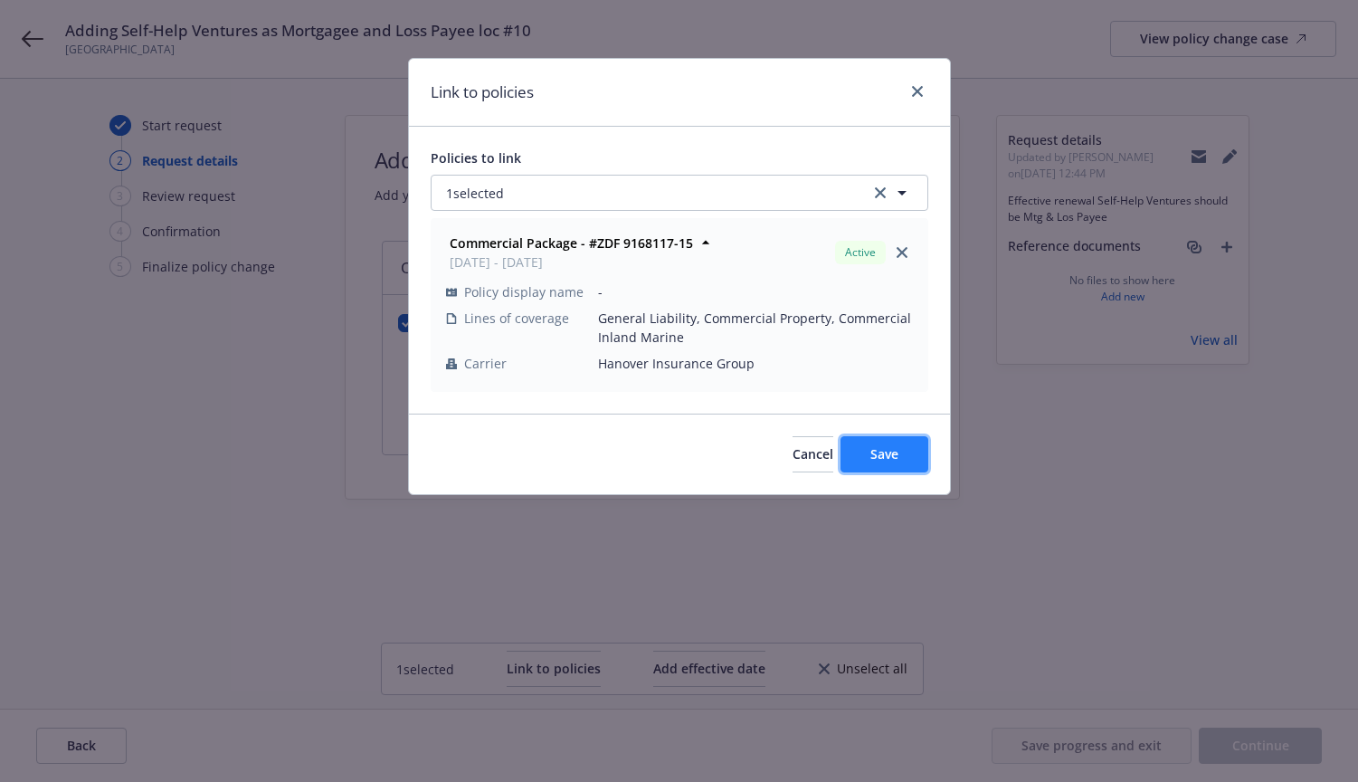
click at [881, 459] on span "Save" at bounding box center [884, 453] width 28 height 17
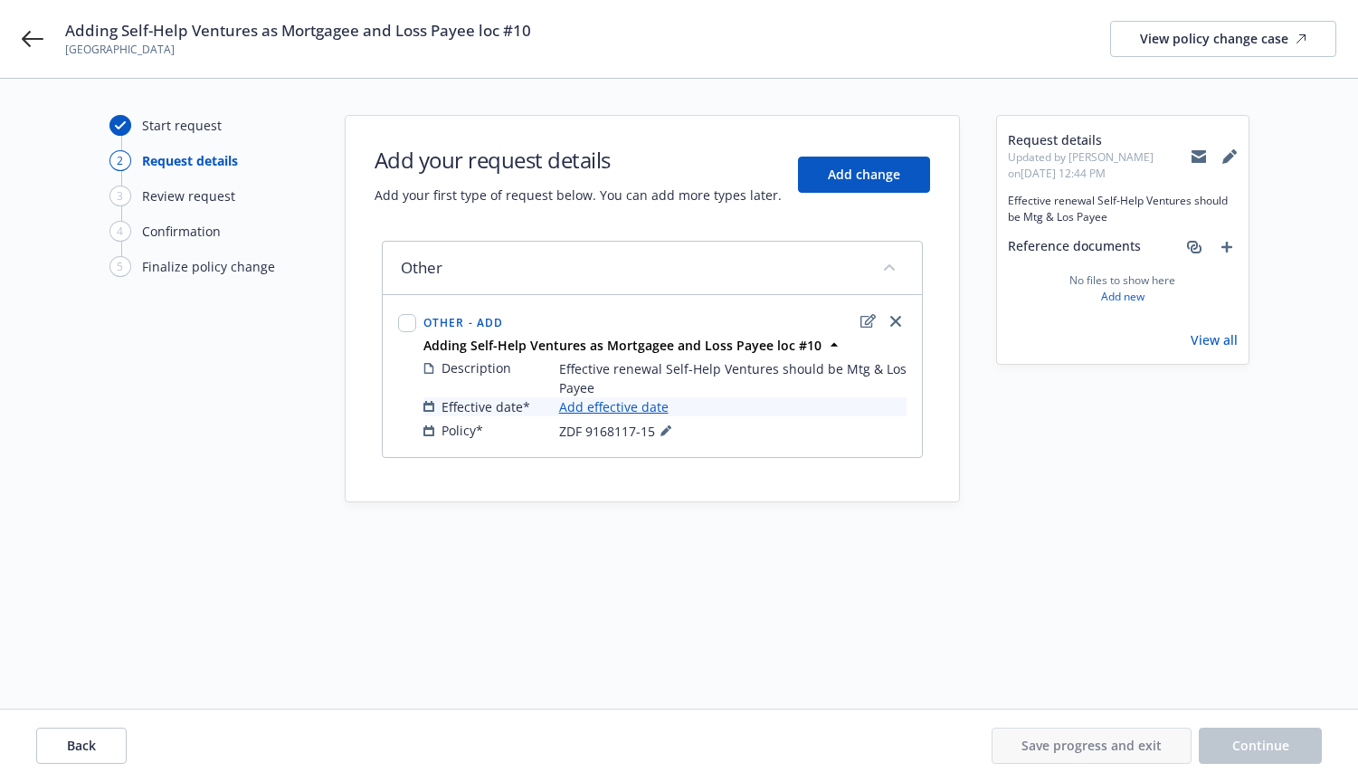
click at [778, 568] on div "Start request 2 Request details 3 Review request 4 Confirmation 5 Finalize poli…" at bounding box center [679, 393] width 1314 height 557
click at [823, 172] on button "Add change" at bounding box center [864, 174] width 132 height 36
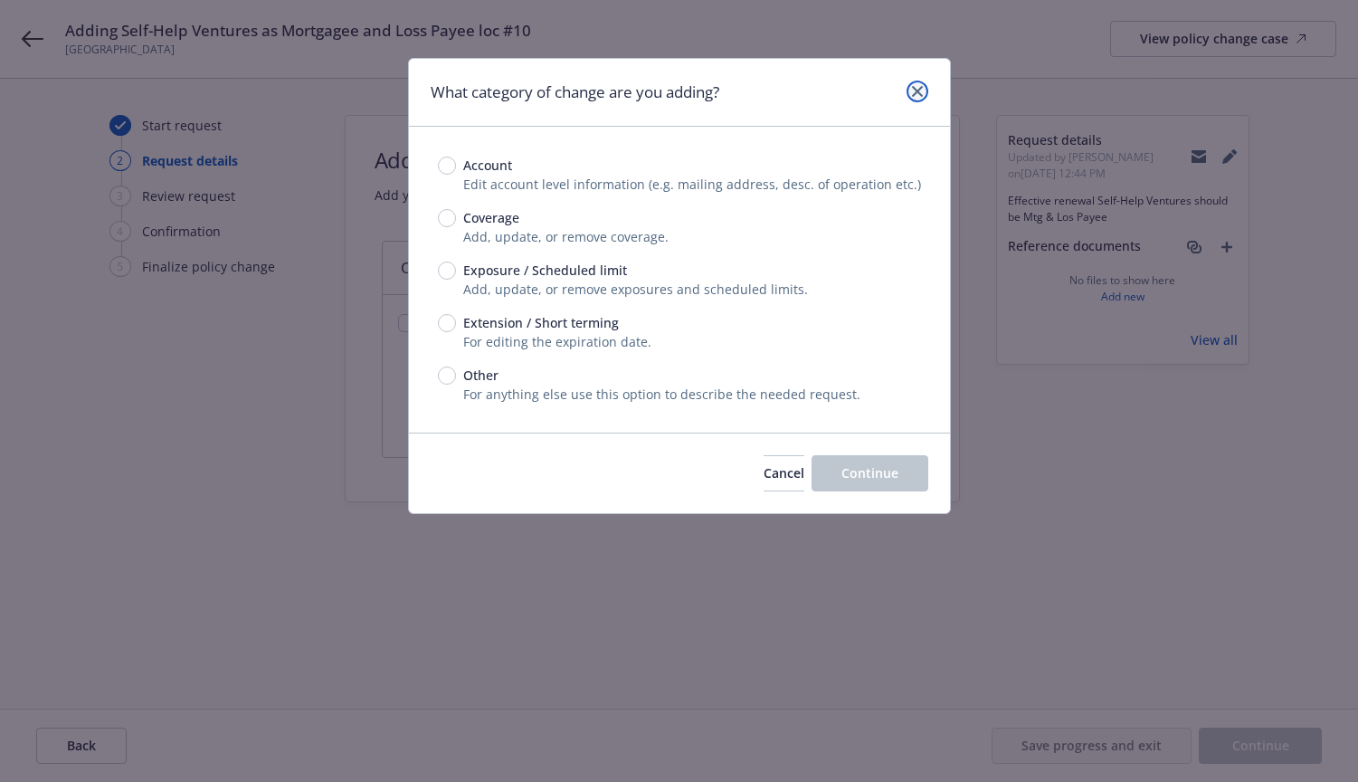
click at [914, 92] on icon "close" at bounding box center [917, 91] width 11 height 11
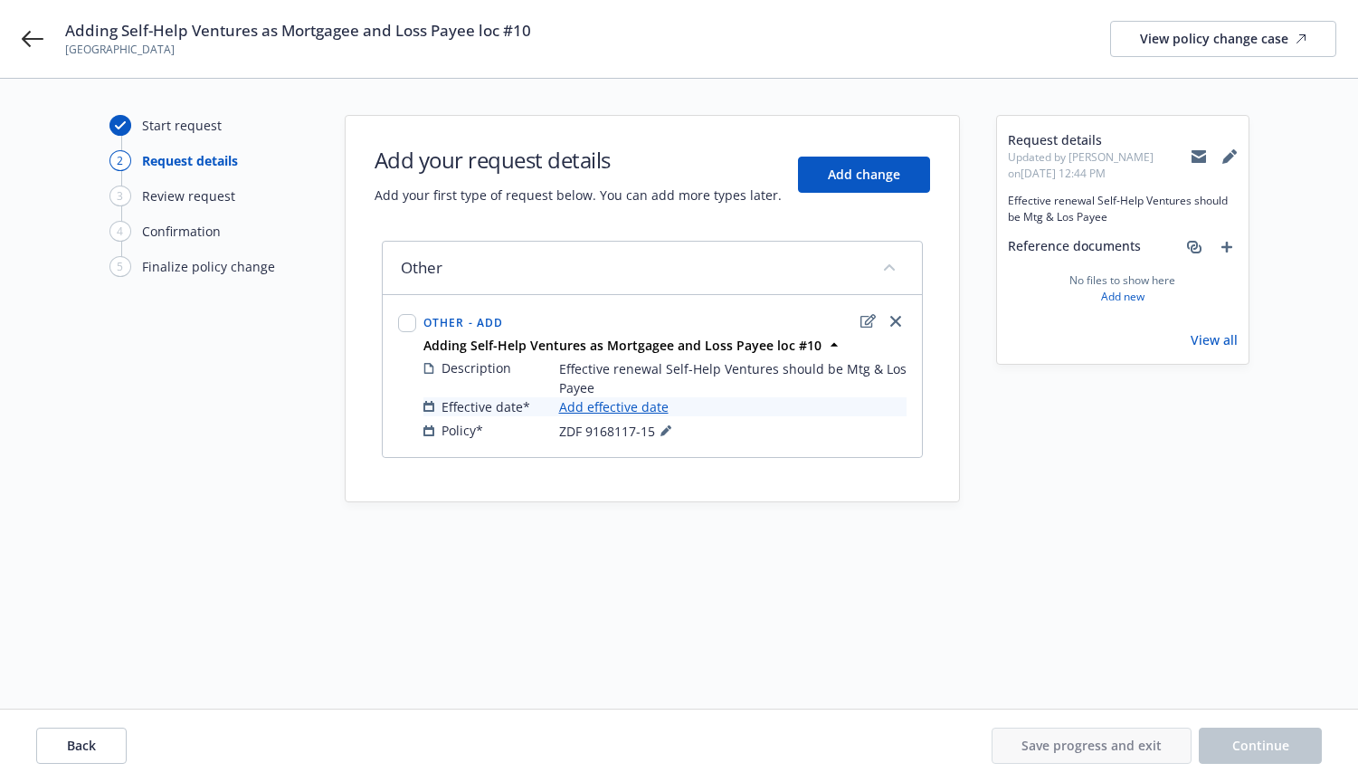
click at [439, 580] on div "Start request 2 Request details 3 Review request 4 Confirmation 5 Finalize poli…" at bounding box center [679, 393] width 1314 height 557
click at [185, 159] on div "Request details" at bounding box center [190, 160] width 96 height 19
click at [526, 508] on div "Start request 2 Request details 3 Review request 4 Confirmation 5 Finalize poli…" at bounding box center [679, 393] width 1314 height 557
click at [612, 406] on link "Add effective date" at bounding box center [613, 406] width 109 height 19
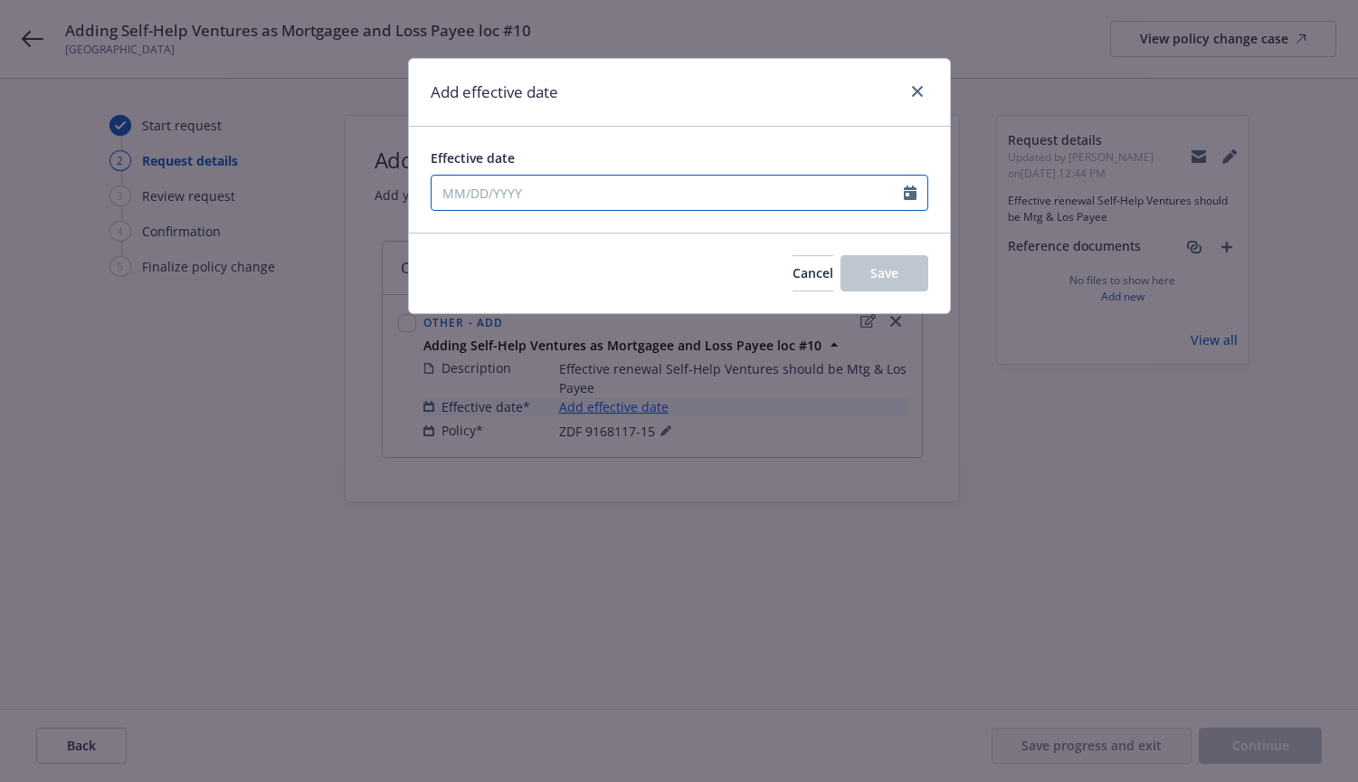
click at [909, 193] on icon "Calendar" at bounding box center [910, 192] width 13 height 14
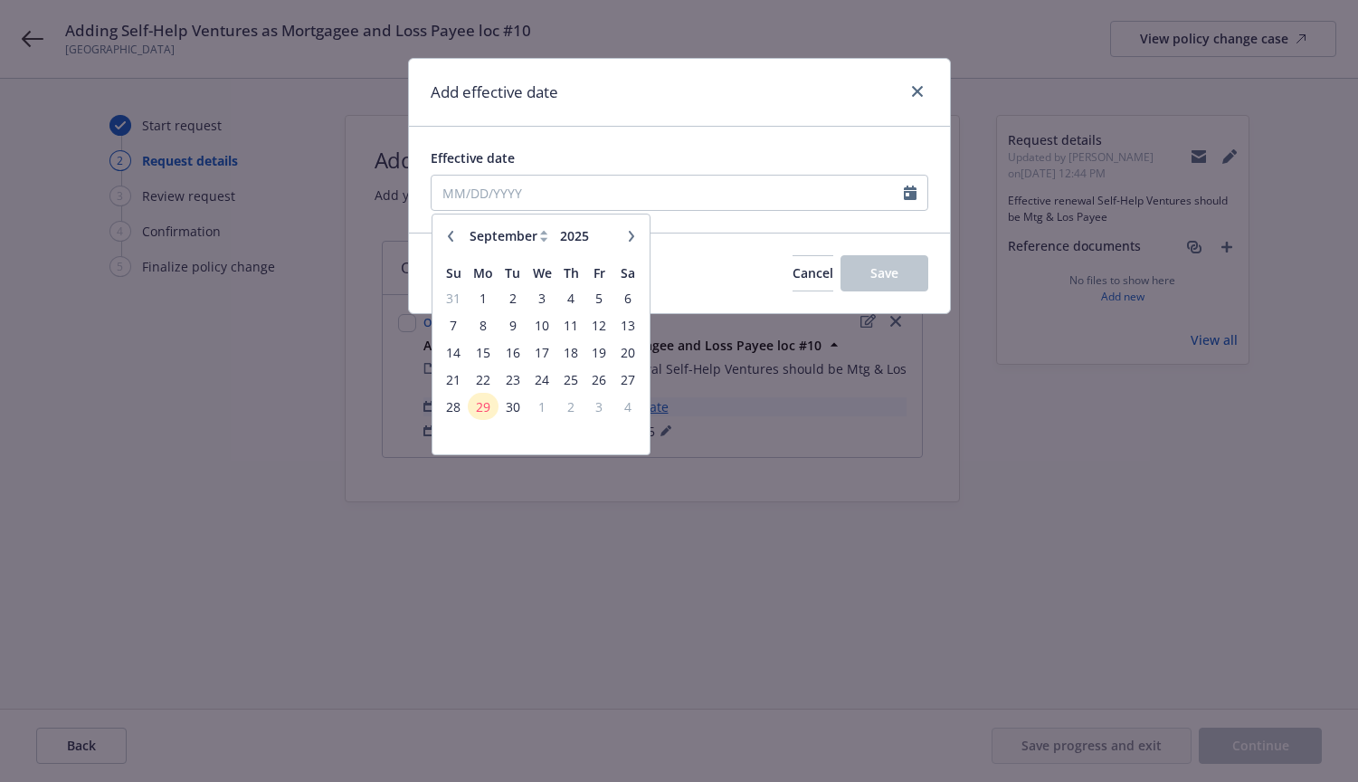
click at [452, 238] on icon "button" at bounding box center [450, 236] width 11 height 11
click at [599, 298] on span "1" at bounding box center [599, 298] width 24 height 23
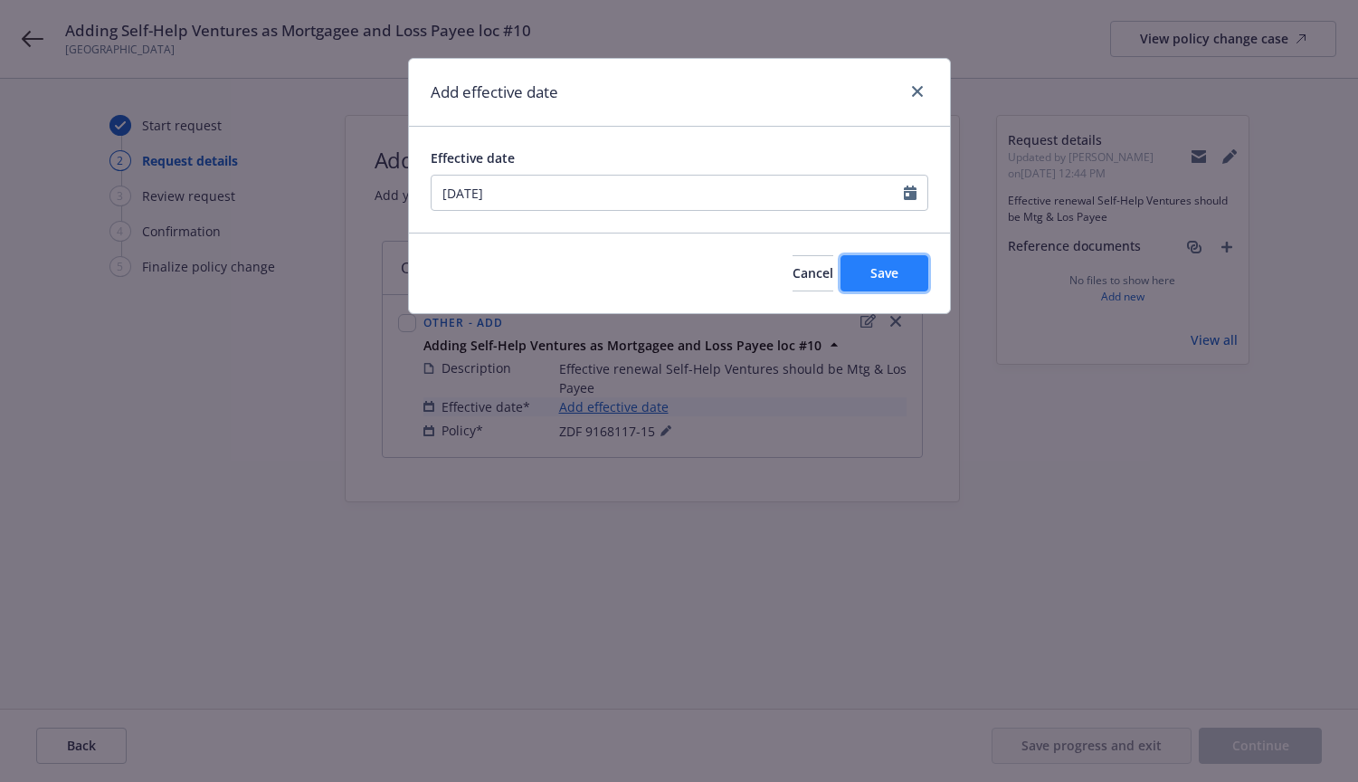
click at [876, 273] on span "Save" at bounding box center [884, 272] width 28 height 17
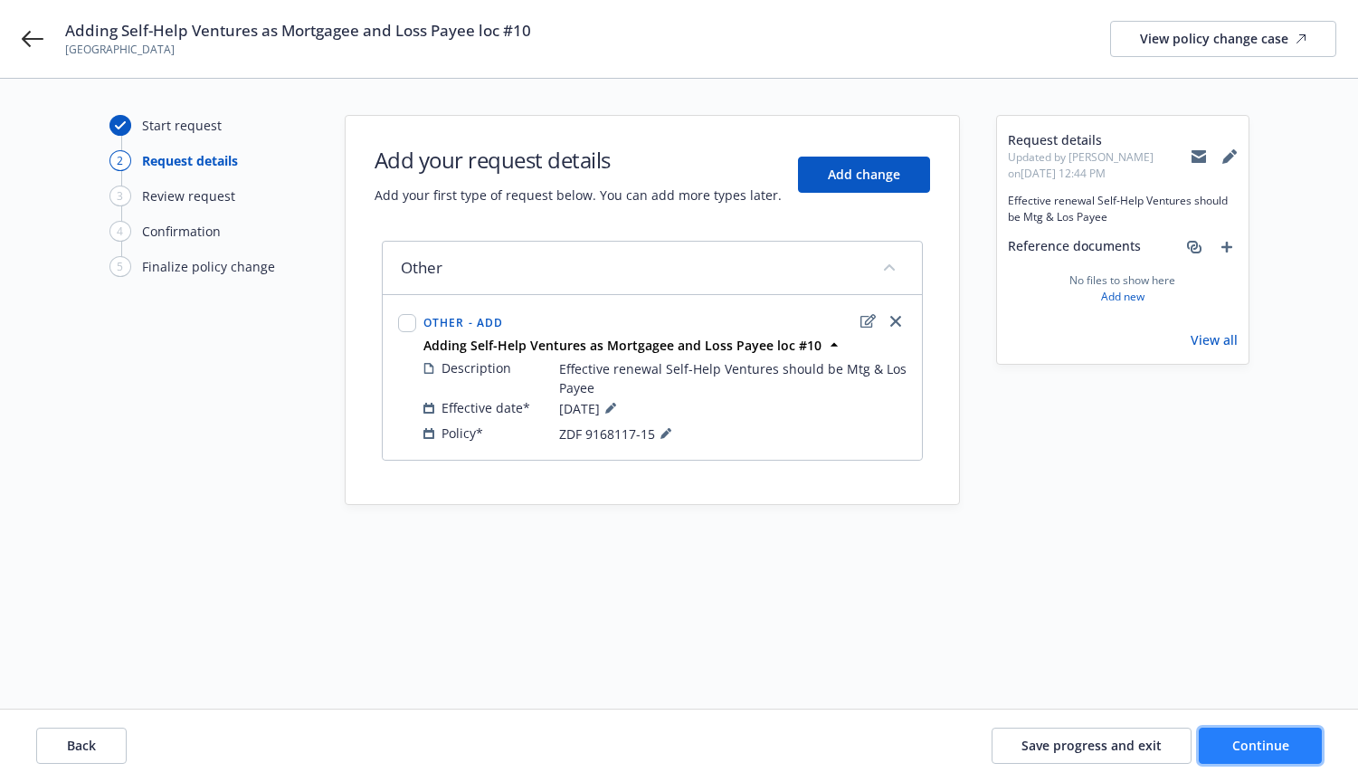
click at [1250, 745] on span "Continue" at bounding box center [1260, 744] width 57 height 17
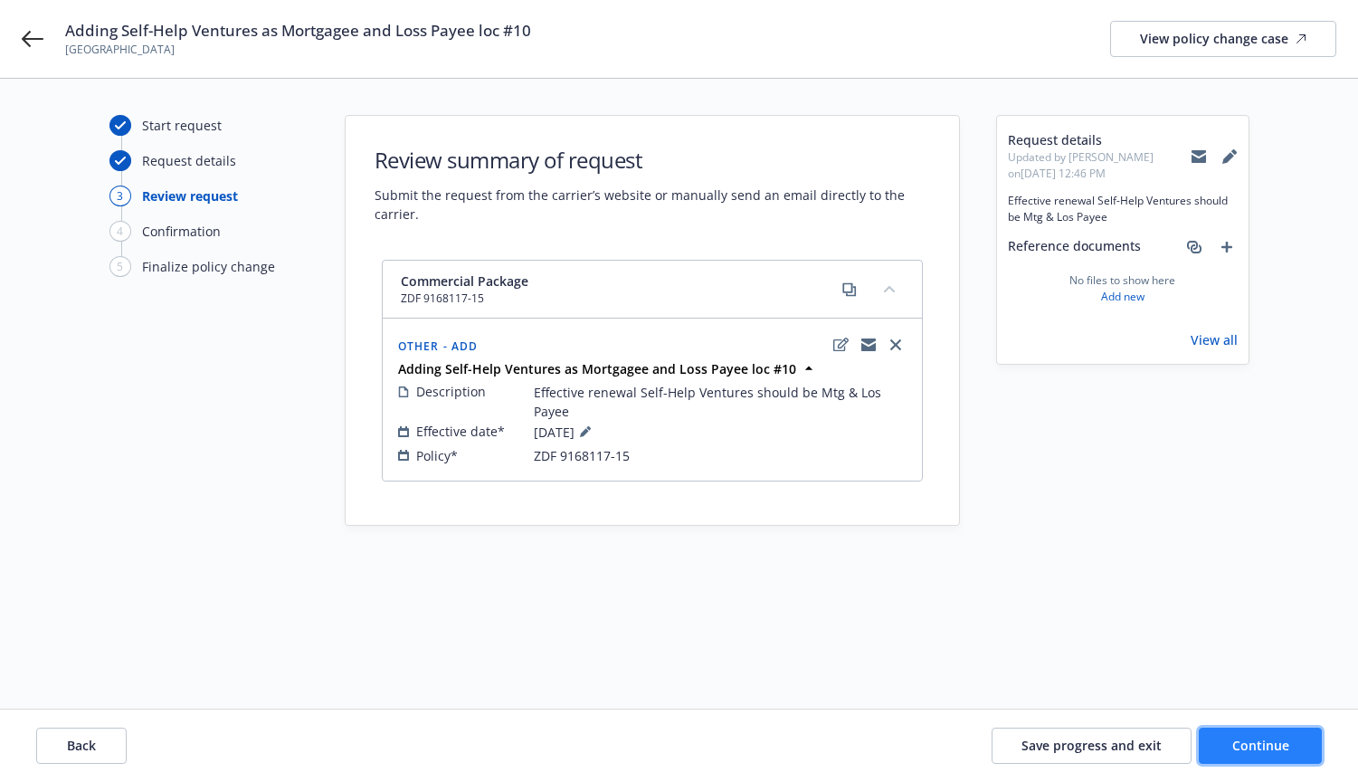
click at [1253, 741] on span "Continue" at bounding box center [1260, 744] width 57 height 17
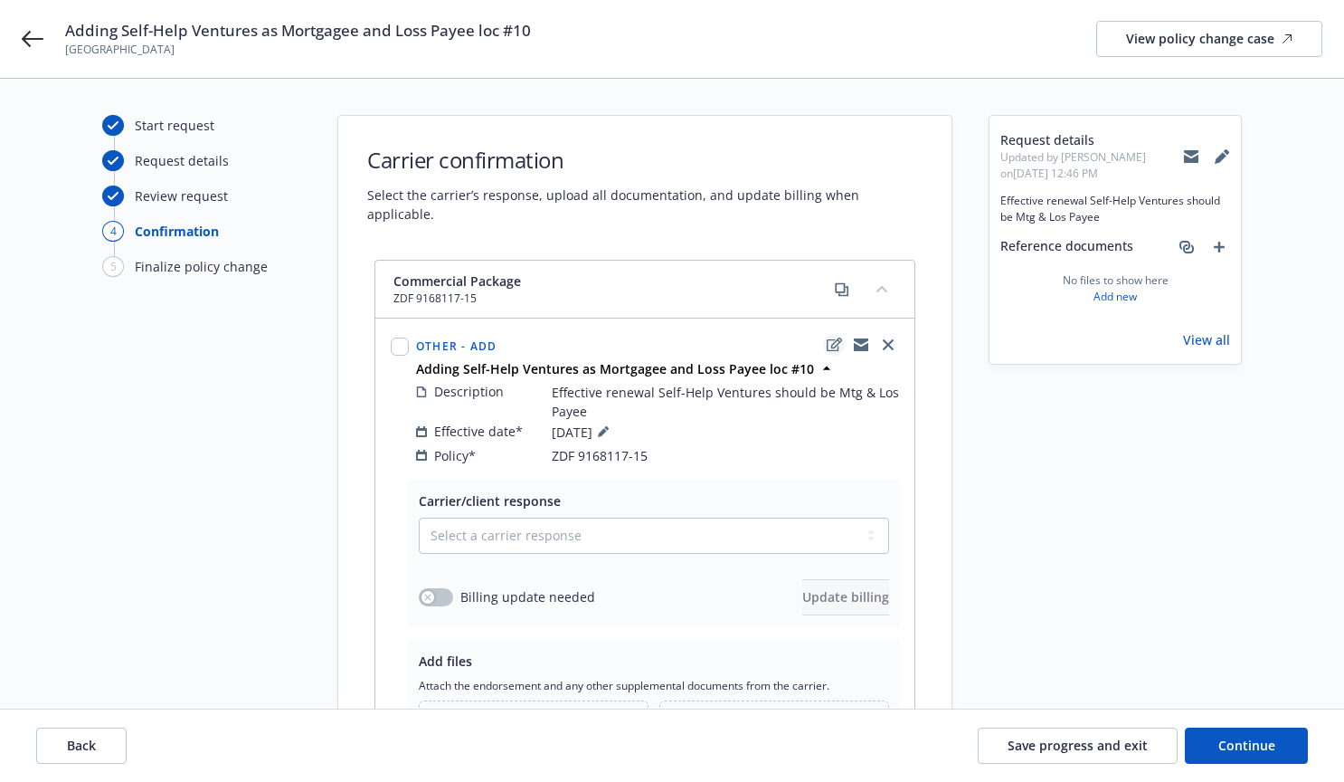
click at [831, 337] on icon "edit" at bounding box center [834, 344] width 15 height 14
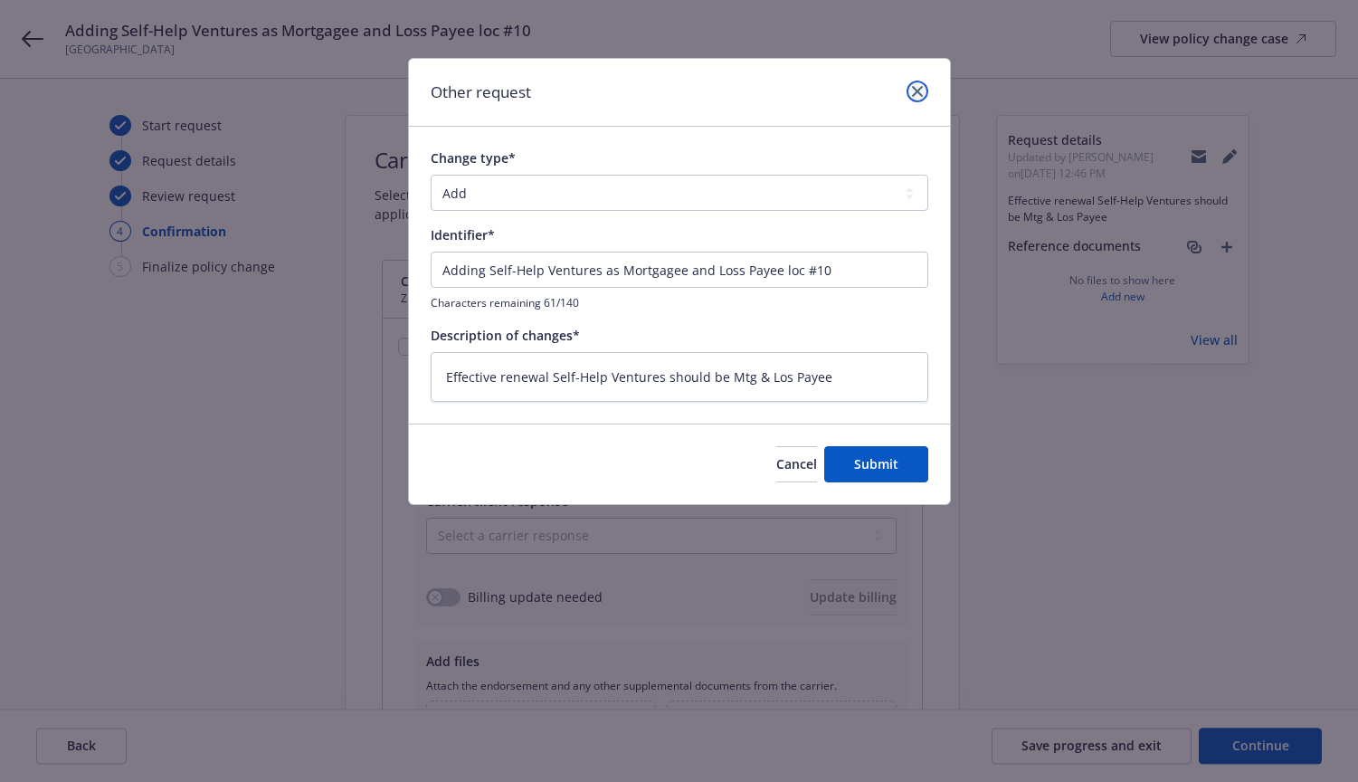
click at [919, 95] on icon "close" at bounding box center [917, 91] width 11 height 11
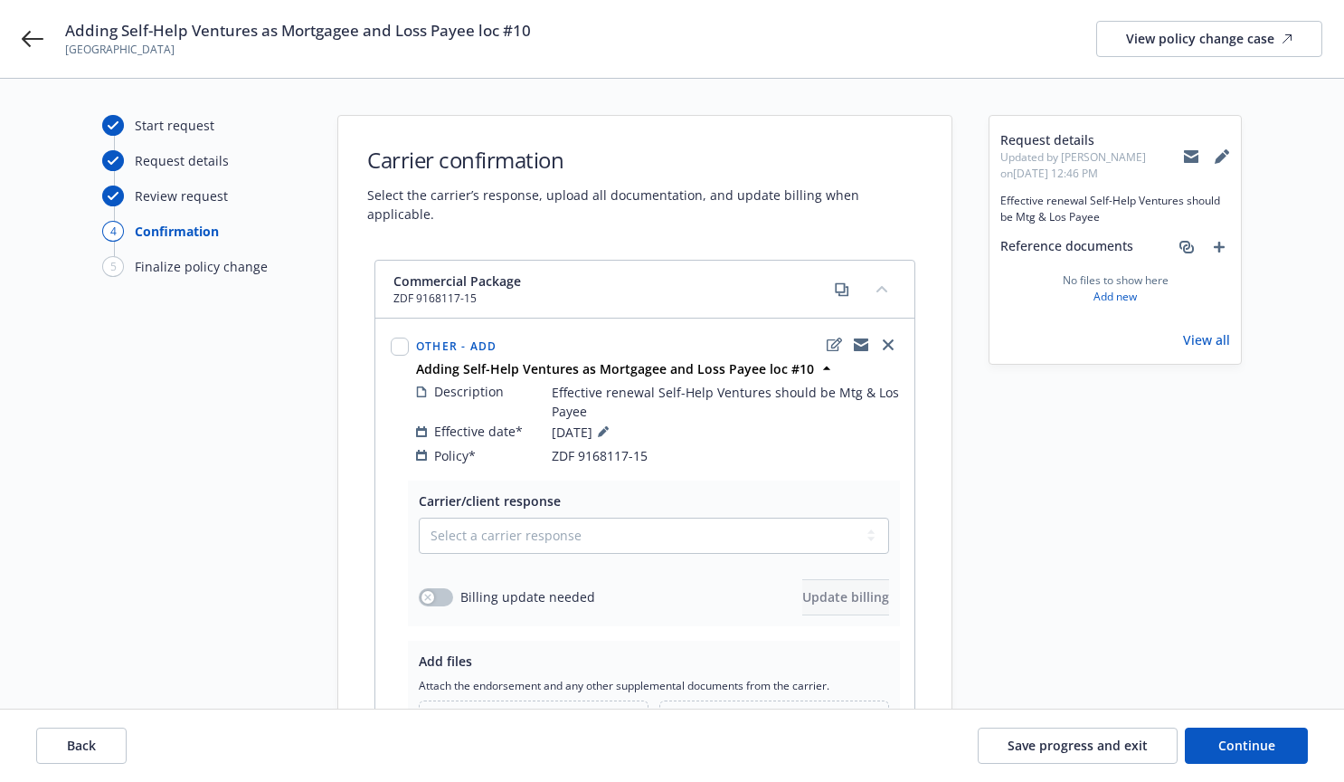
click at [724, 446] on div "Policy* ZDF 9168117-15" at bounding box center [657, 455] width 483 height 19
click at [564, 517] on select "Select a carrier response Accepted Accepted with revision No endorsement needed…" at bounding box center [654, 535] width 470 height 36
click at [1025, 505] on div "Request details Updated by [PERSON_NAME] on [DATE] 12:46 PM Effective renewal S…" at bounding box center [1115, 494] width 253 height 758
click at [1225, 240] on link "add" at bounding box center [1219, 247] width 22 height 22
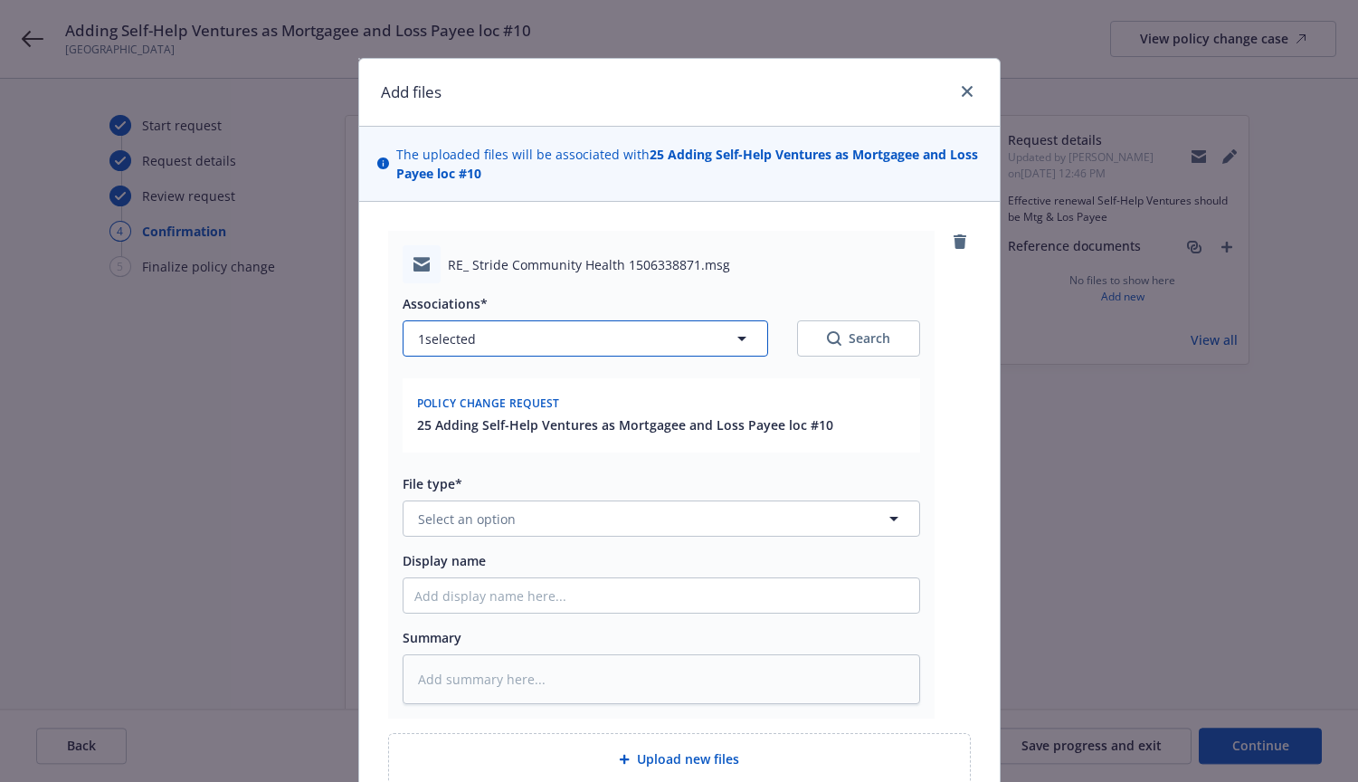
click at [737, 338] on icon "button" at bounding box center [741, 338] width 9 height 5
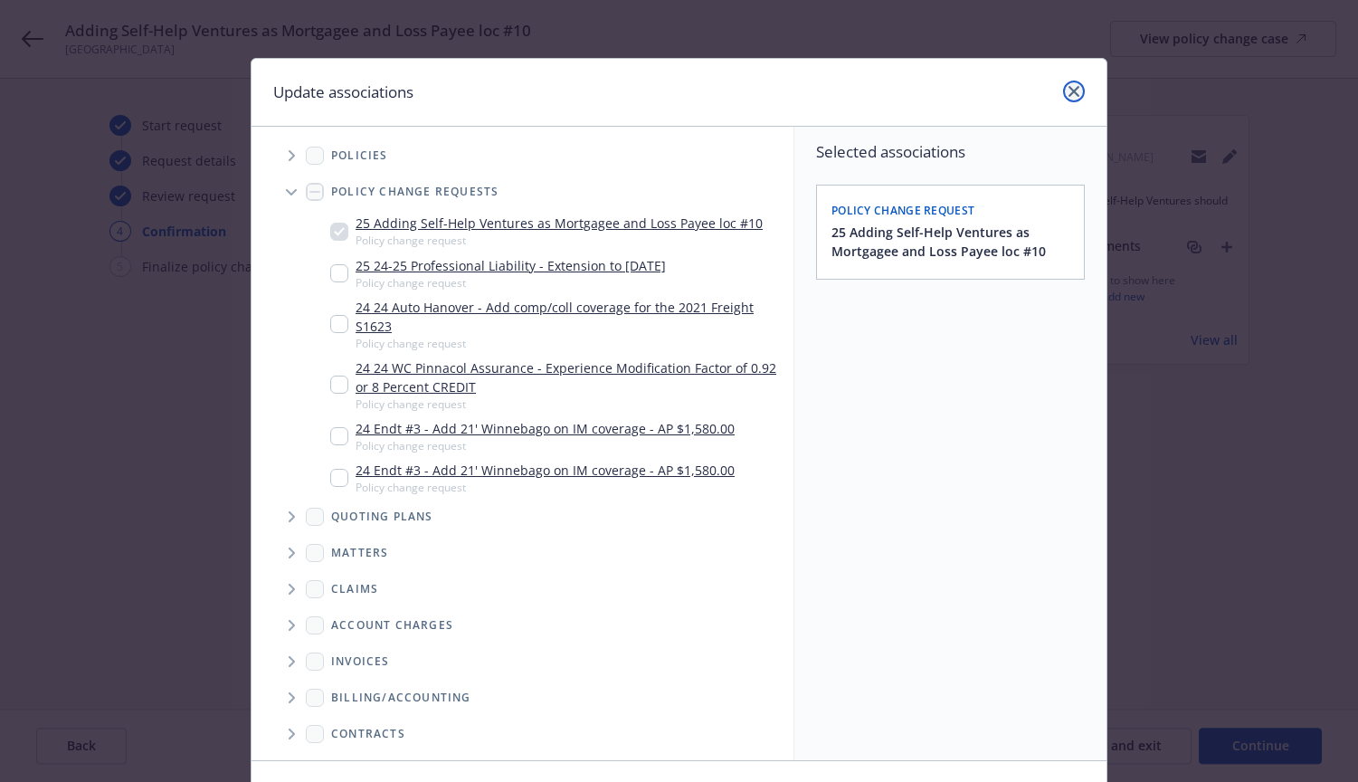
click at [1070, 92] on icon "close" at bounding box center [1073, 91] width 11 height 11
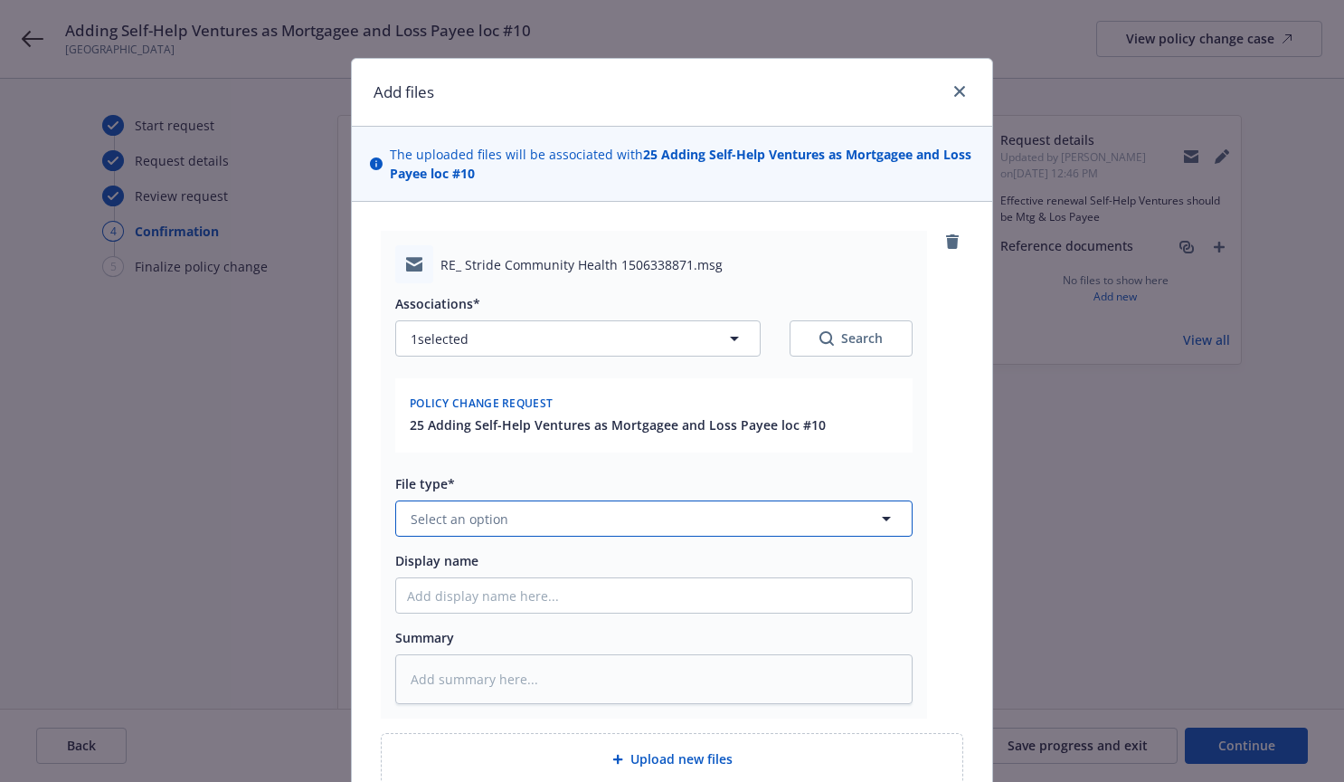
click at [882, 518] on icon "button" at bounding box center [886, 518] width 9 height 5
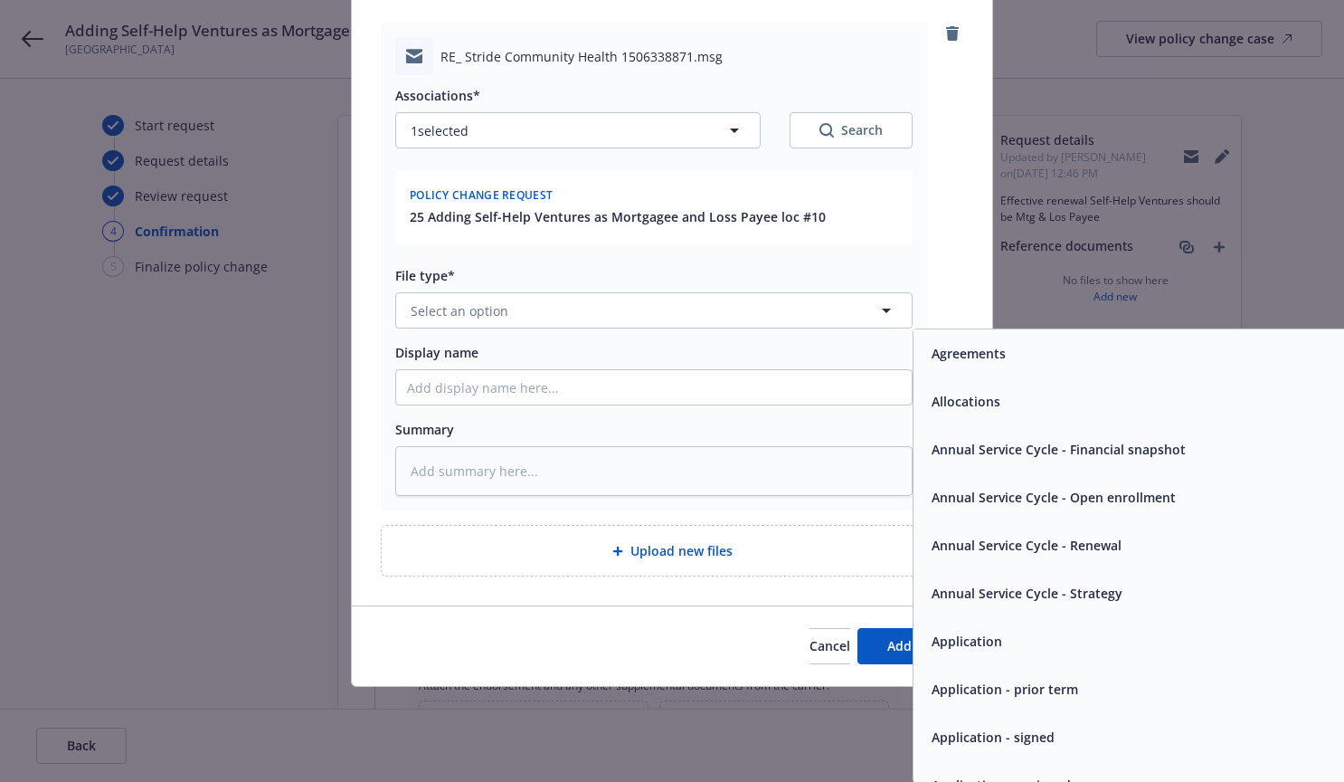
scroll to position [171, 0]
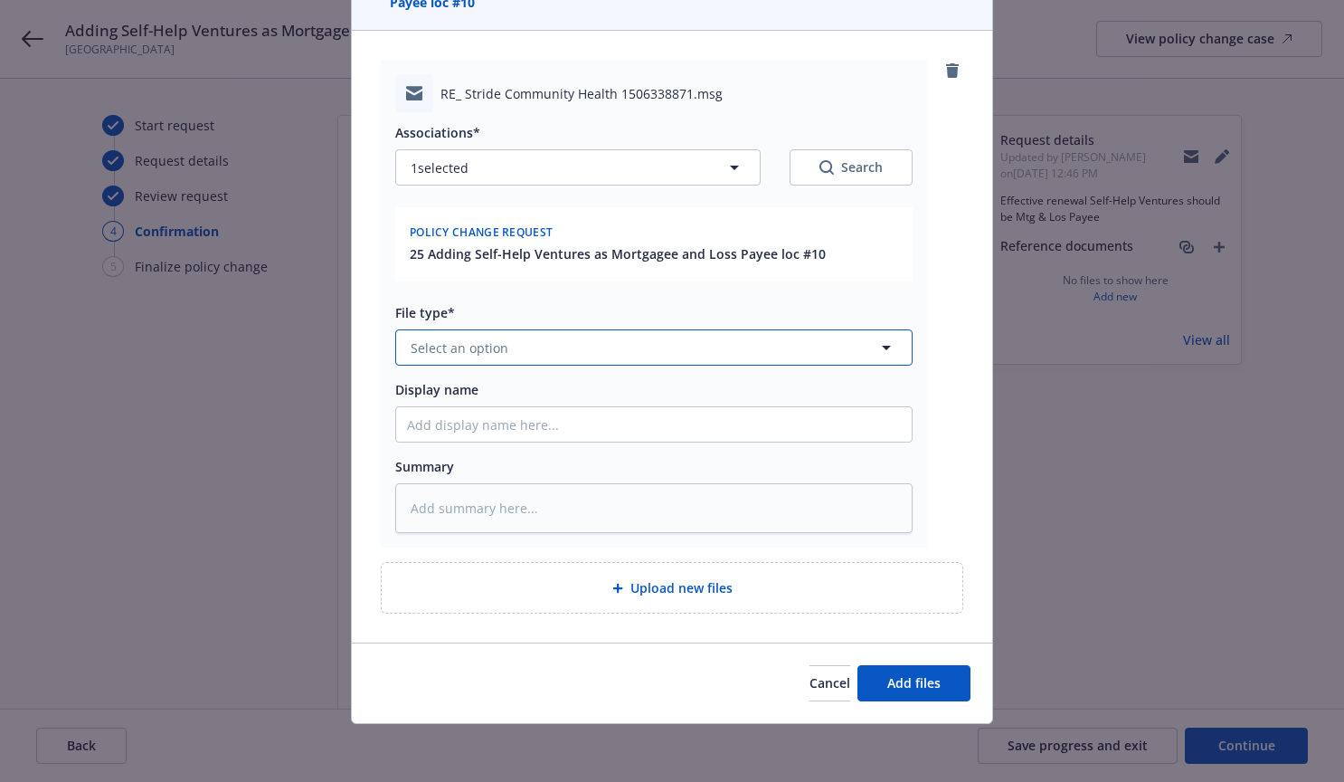
click at [439, 336] on button "Select an option" at bounding box center [653, 347] width 517 height 36
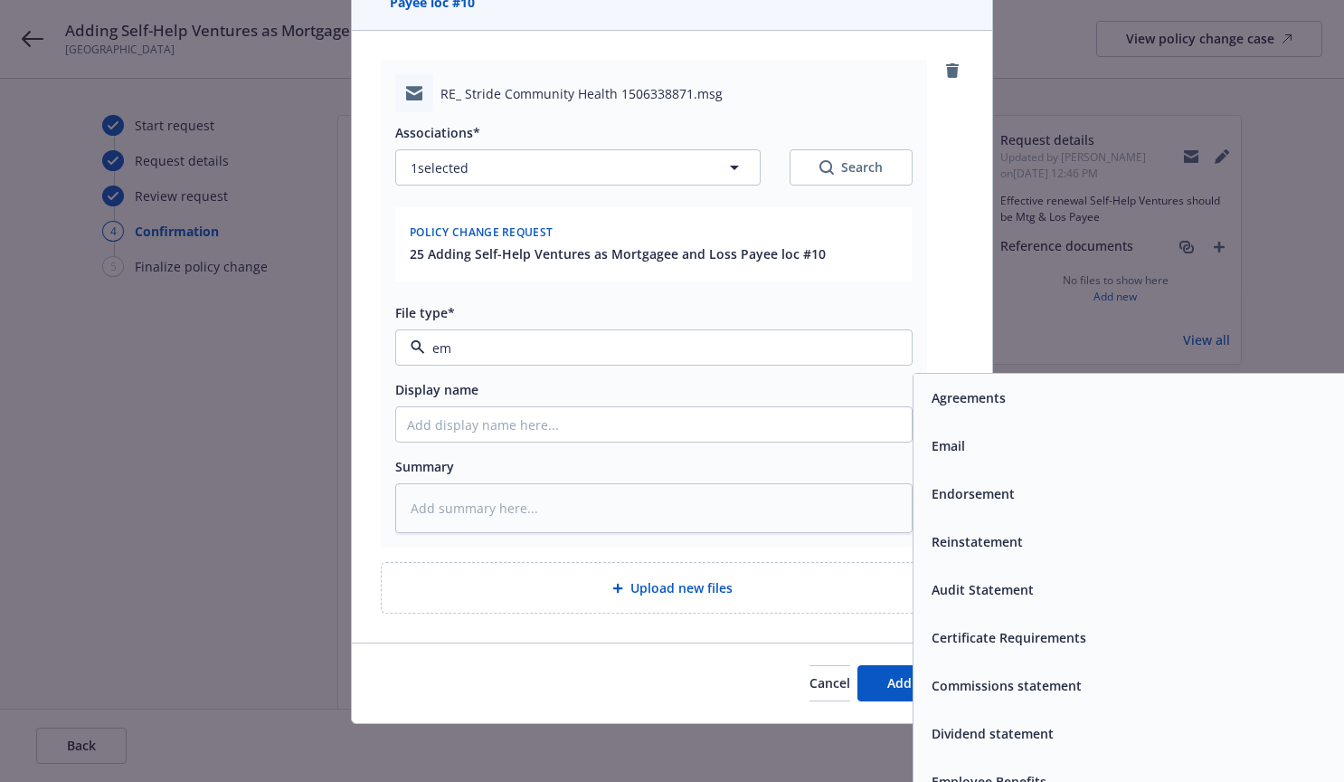
click at [971, 450] on div "Email" at bounding box center [1171, 445] width 494 height 26
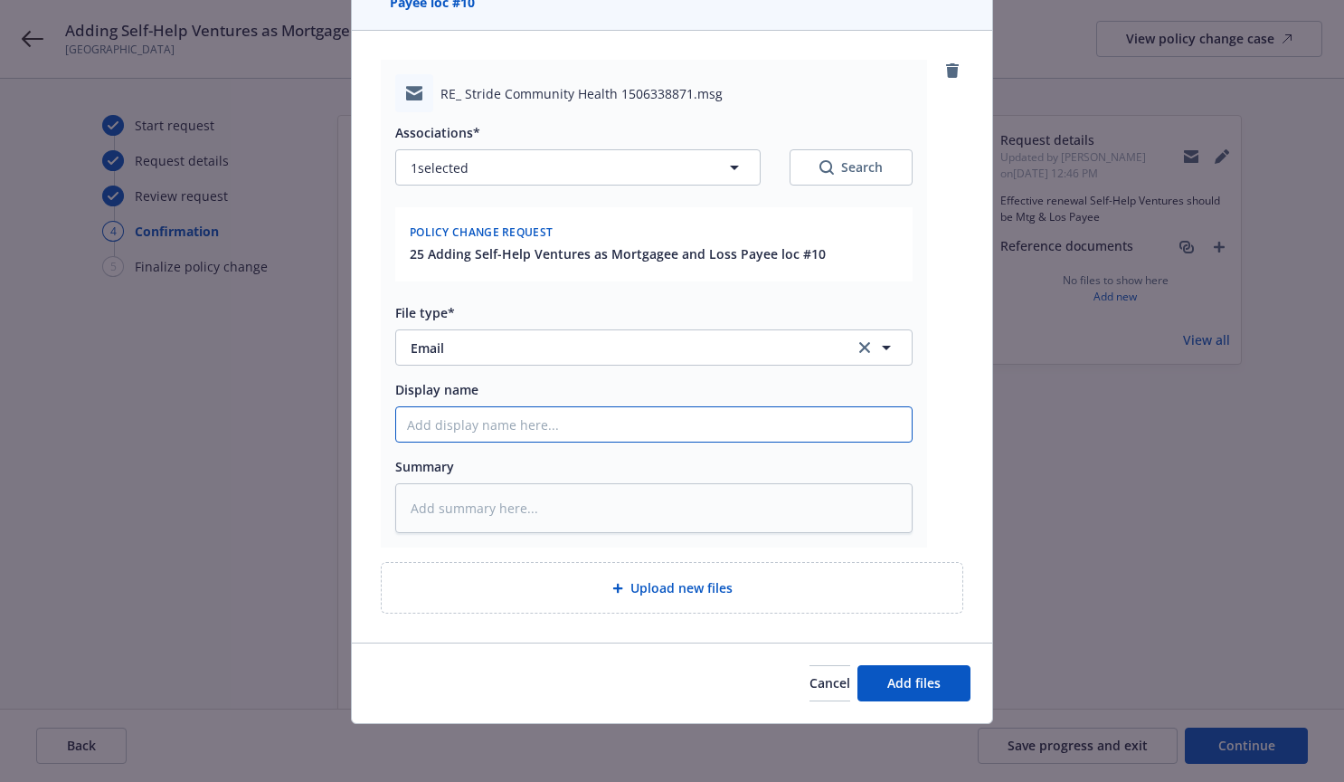
click at [420, 423] on input "Display name" at bounding box center [654, 424] width 516 height 34
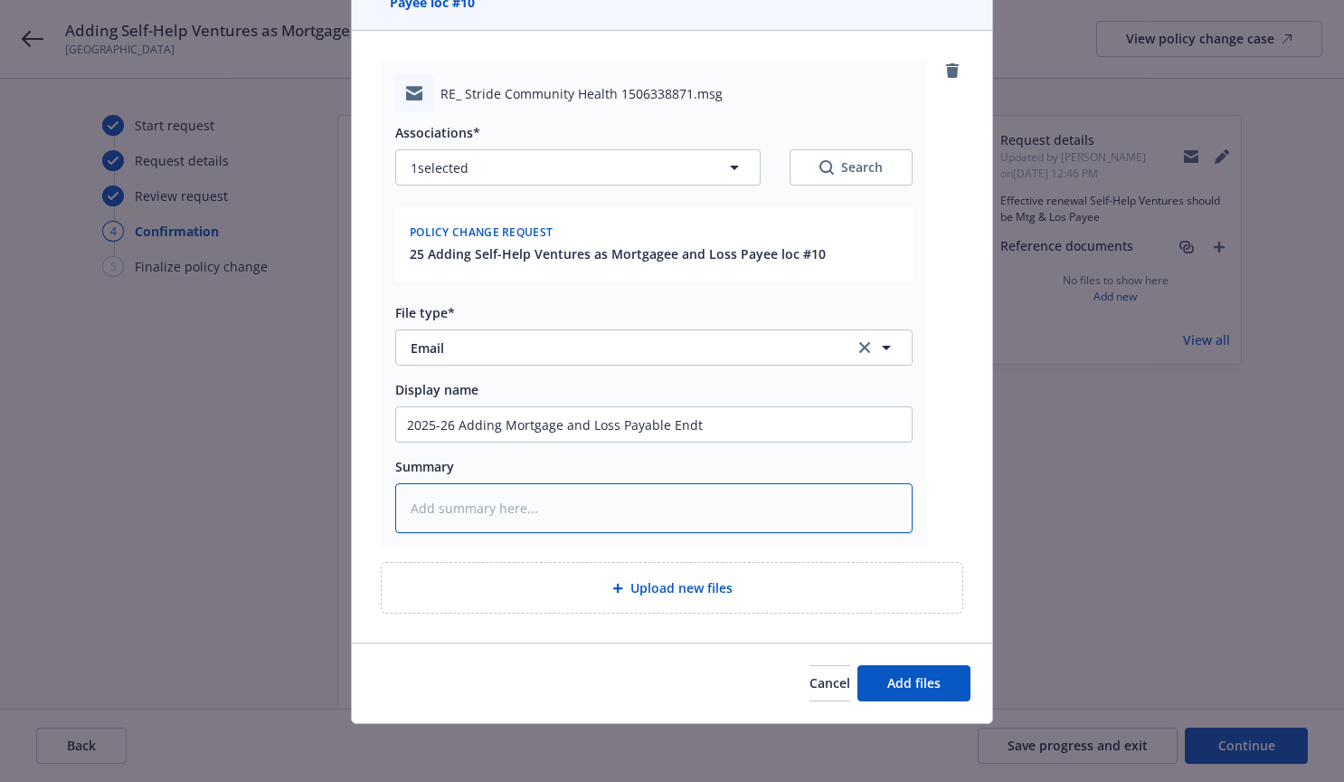
click at [679, 499] on textarea at bounding box center [653, 508] width 517 height 50
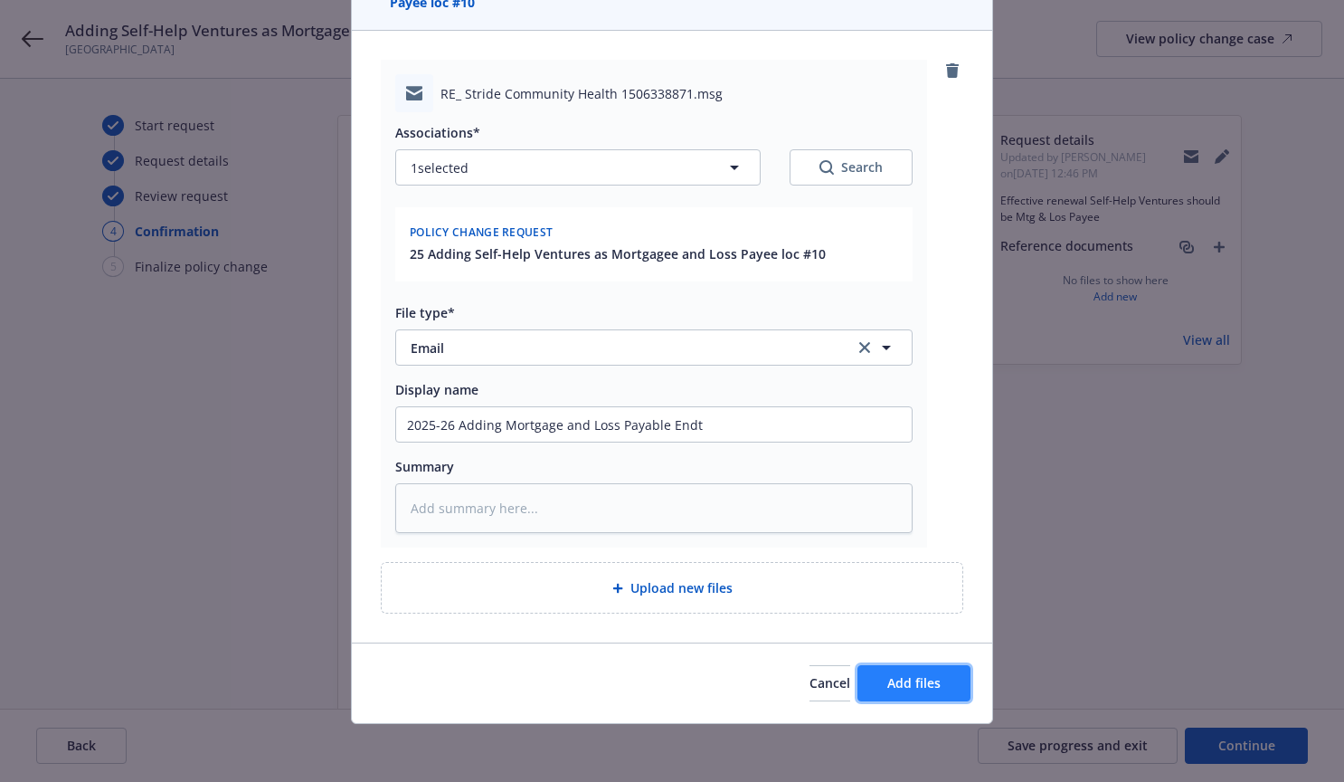
click at [895, 681] on span "Add files" at bounding box center [913, 682] width 53 height 17
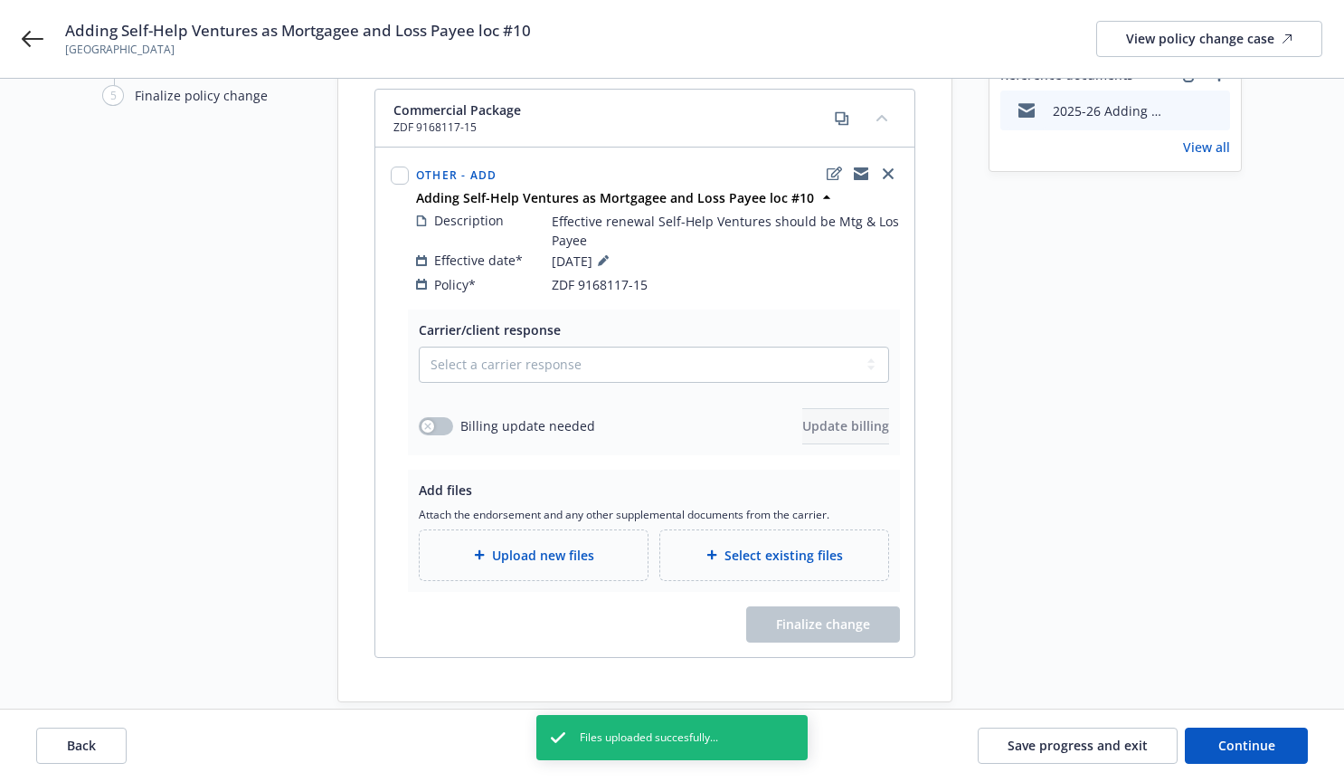
scroll to position [176, 0]
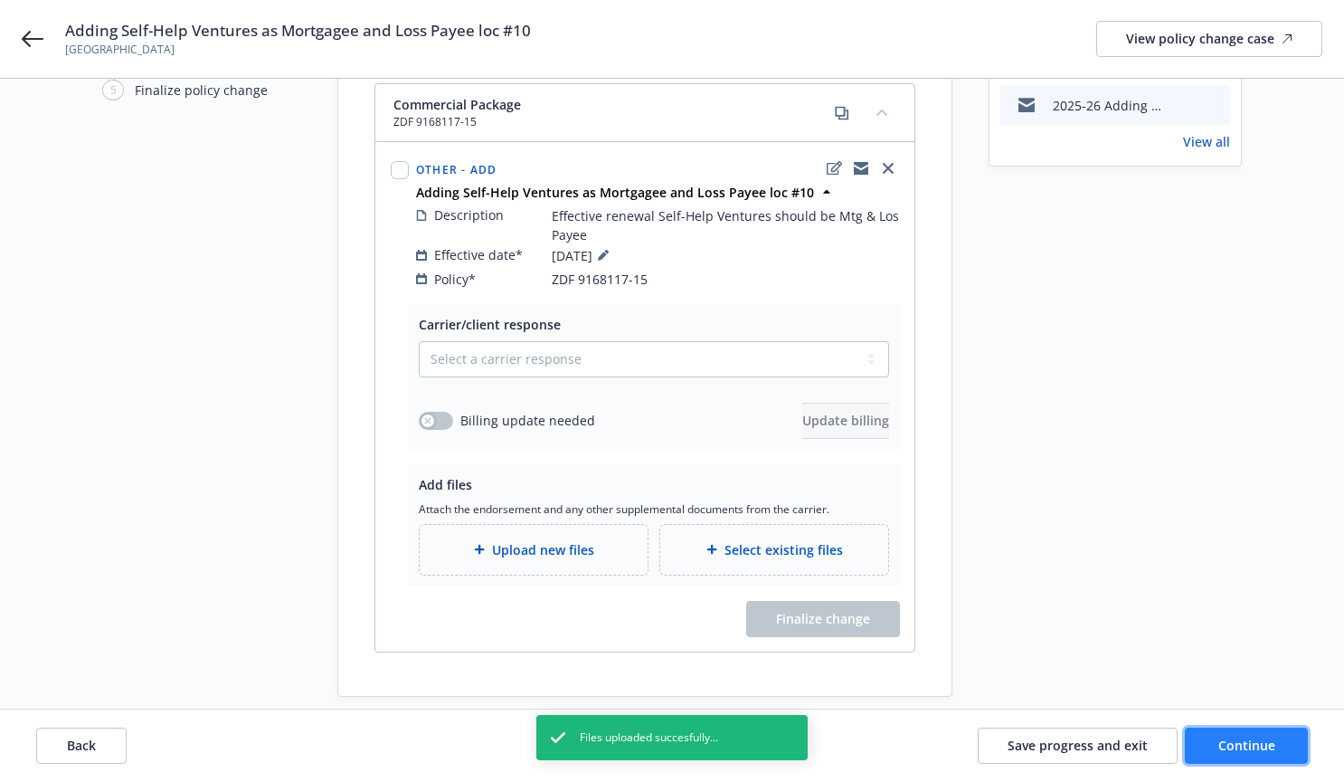
click at [1249, 736] on span "Continue" at bounding box center [1246, 744] width 57 height 17
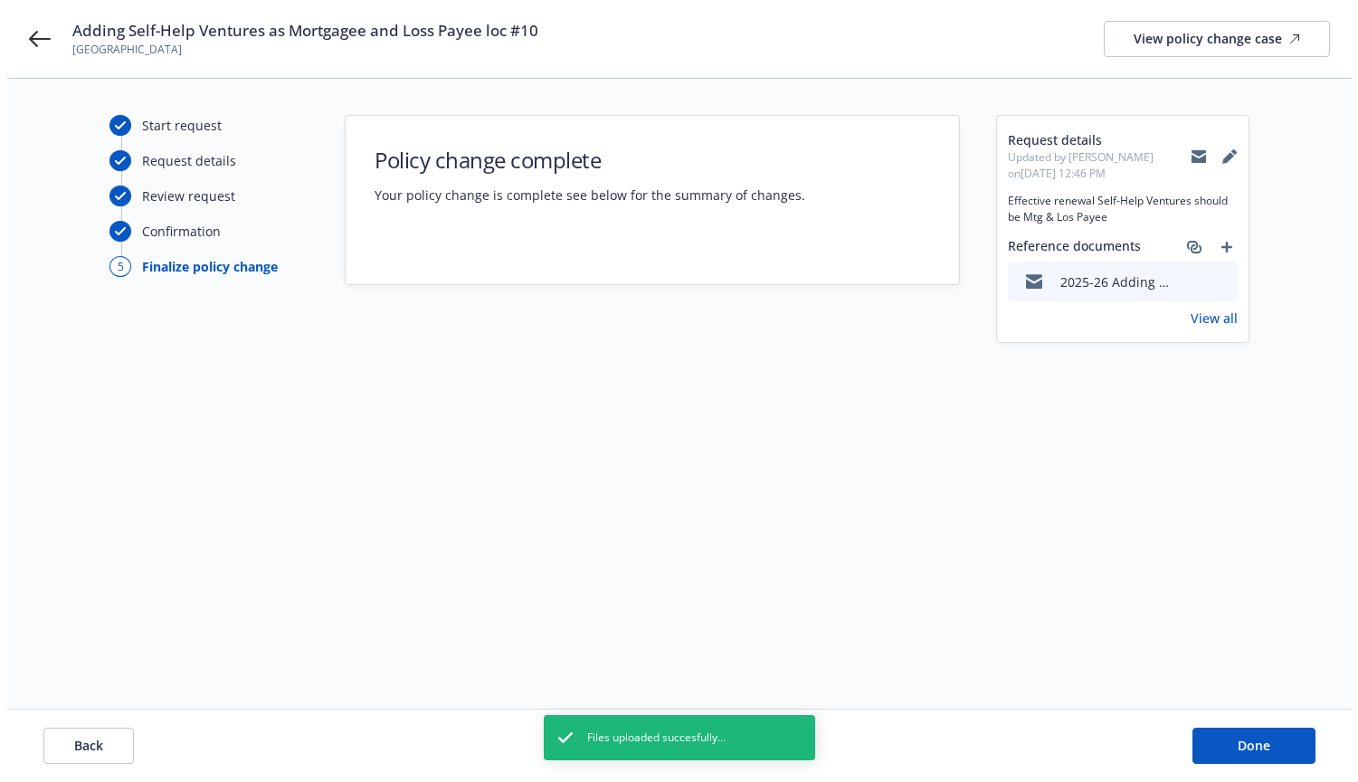
scroll to position [0, 0]
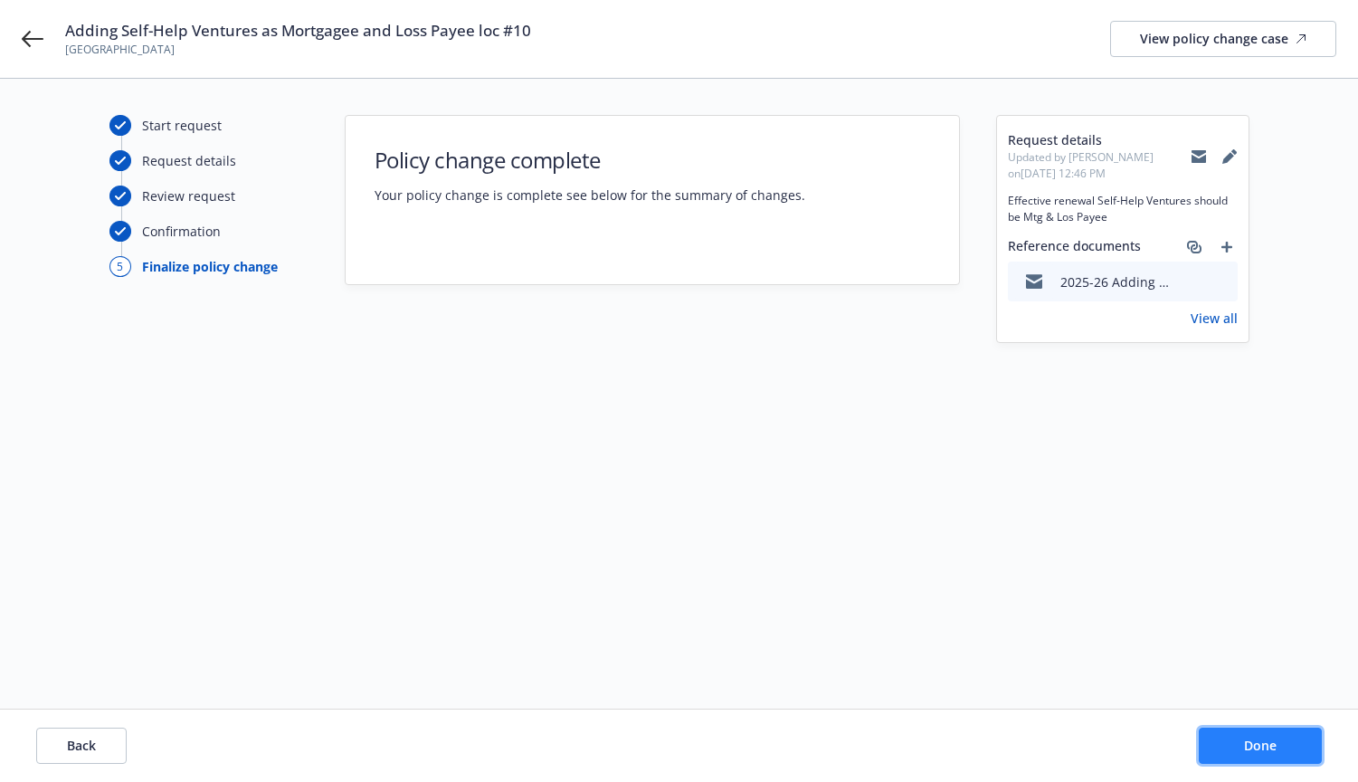
click at [1247, 741] on span "Done" at bounding box center [1260, 744] width 33 height 17
